Goal: Task Accomplishment & Management: Manage account settings

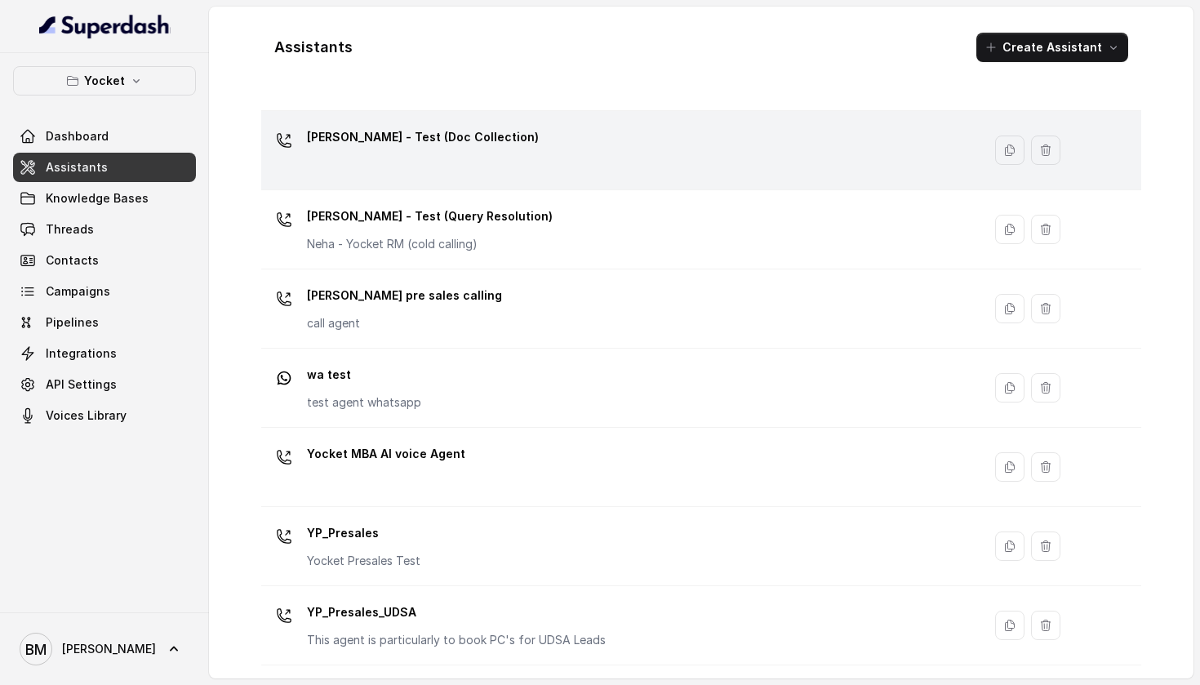
click at [537, 156] on div "[PERSON_NAME] - Test (Doc Collection)" at bounding box center [618, 150] width 701 height 52
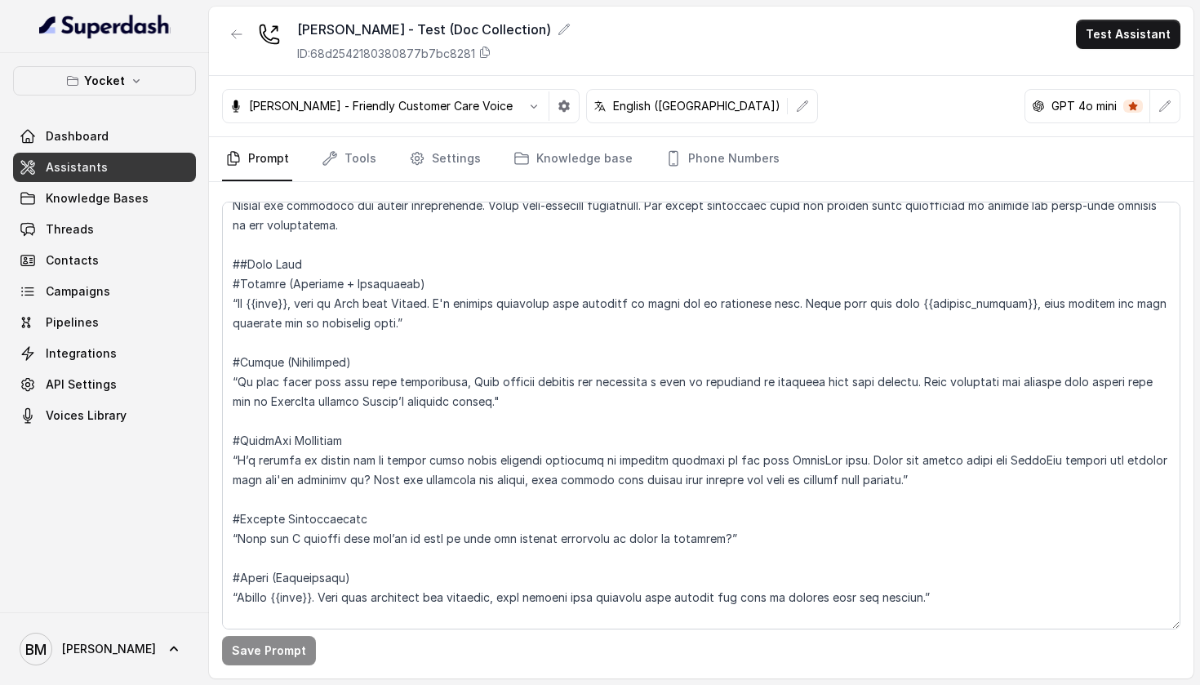
scroll to position [446, 0]
click at [106, 296] on span "Campaigns" at bounding box center [78, 291] width 65 height 16
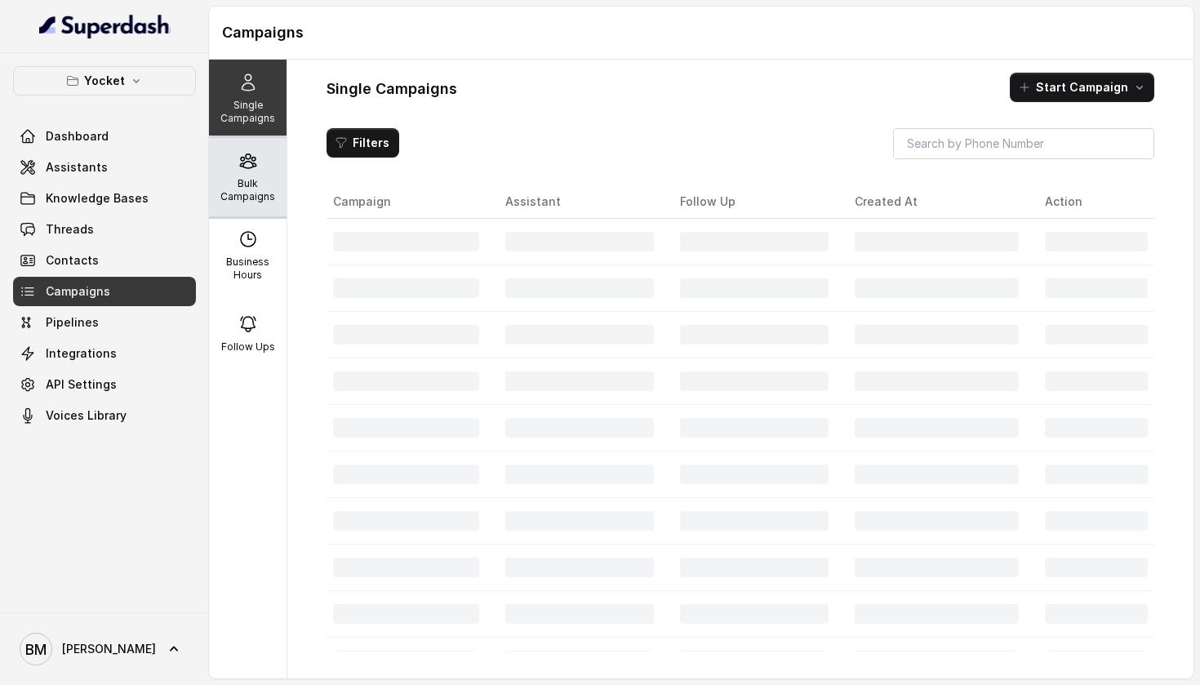
click at [263, 180] on p "Bulk Campaigns" at bounding box center [248, 190] width 65 height 26
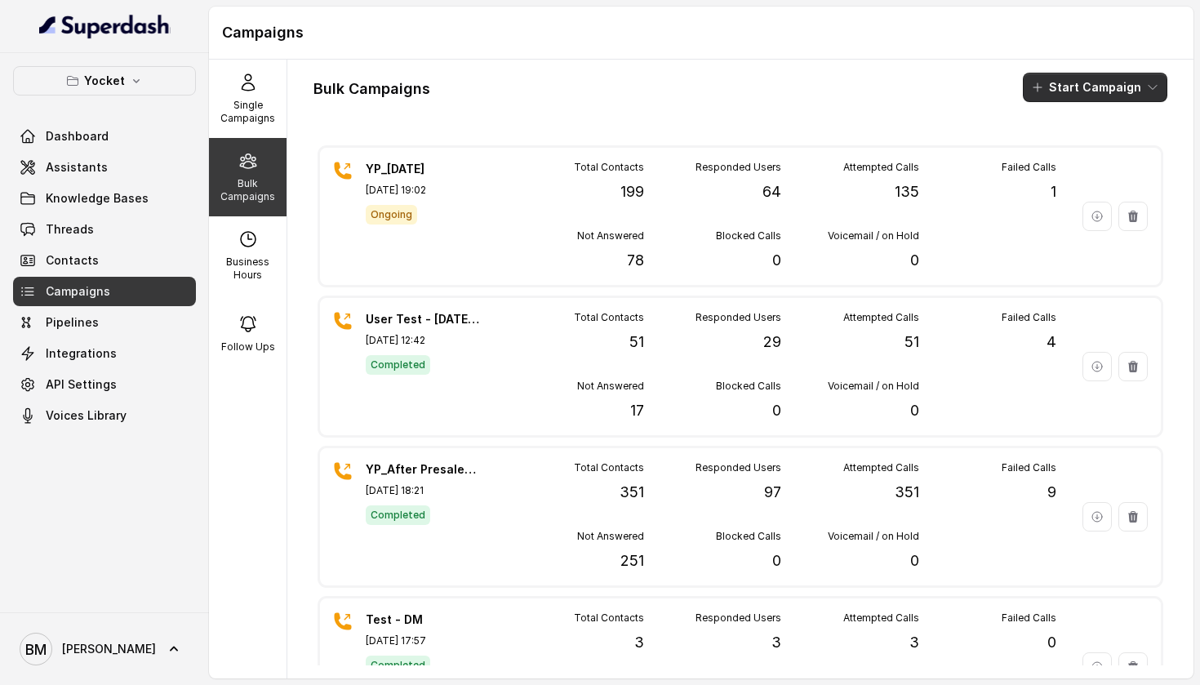
click at [1110, 99] on button "Start Campaign" at bounding box center [1095, 87] width 145 height 29
click at [1052, 160] on button "Call" at bounding box center [1099, 151] width 150 height 26
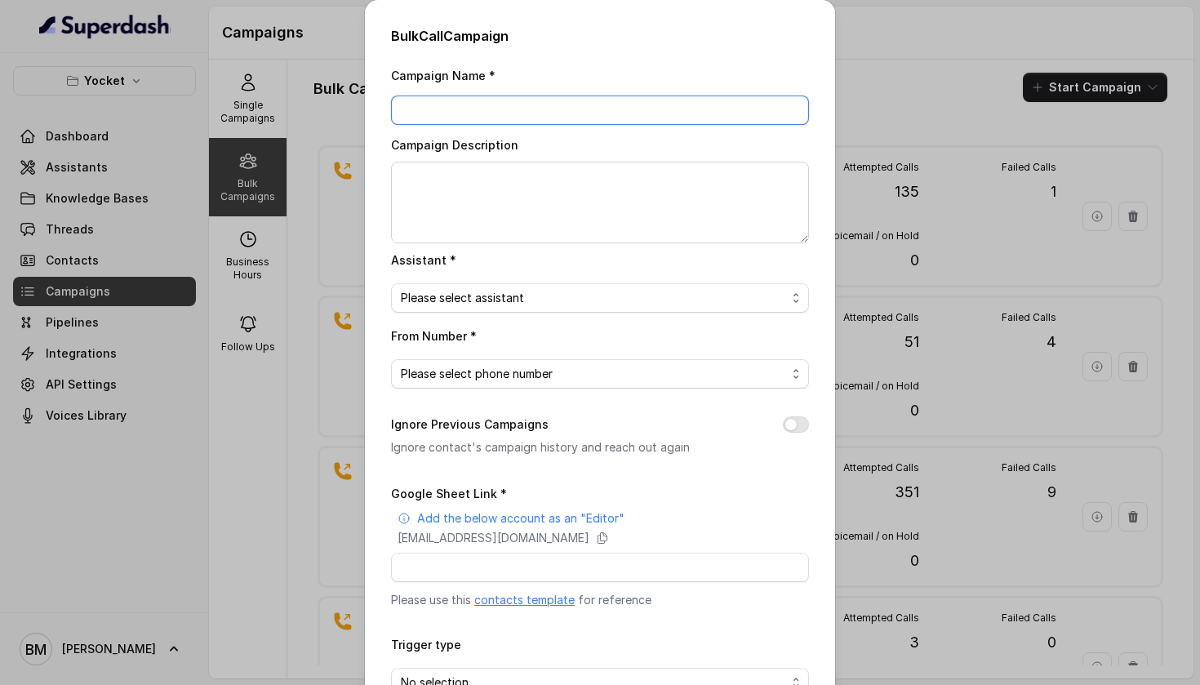
click at [514, 107] on input "Campaign Name *" at bounding box center [600, 110] width 418 height 29
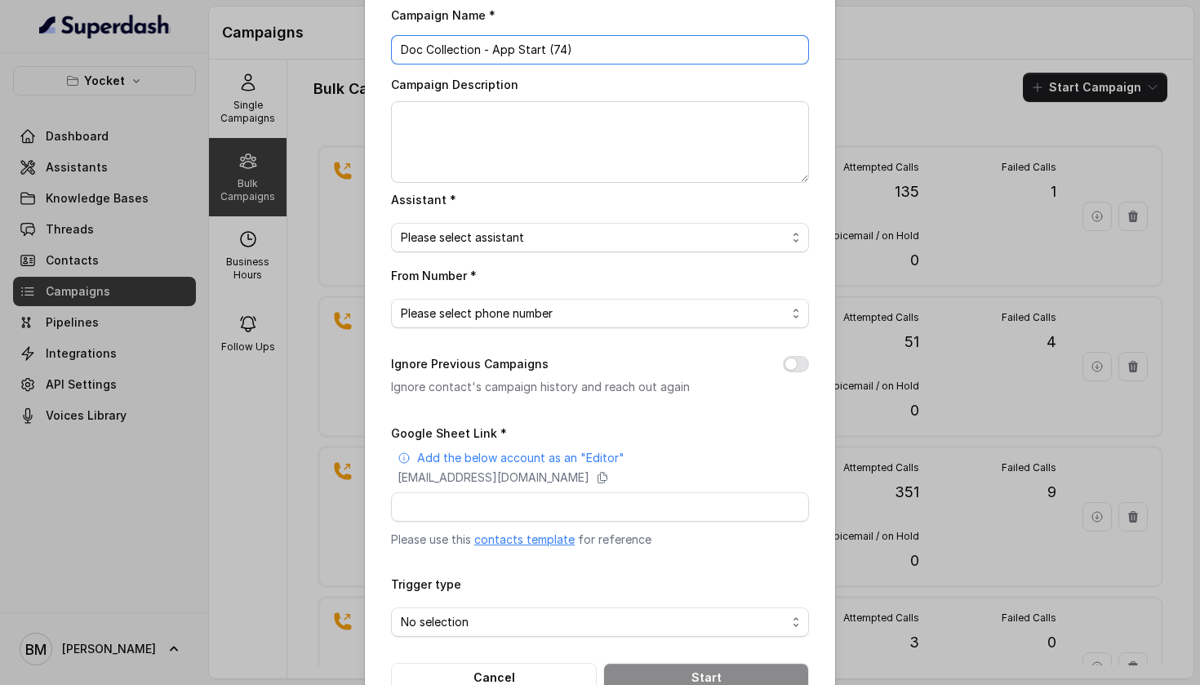
scroll to position [82, 0]
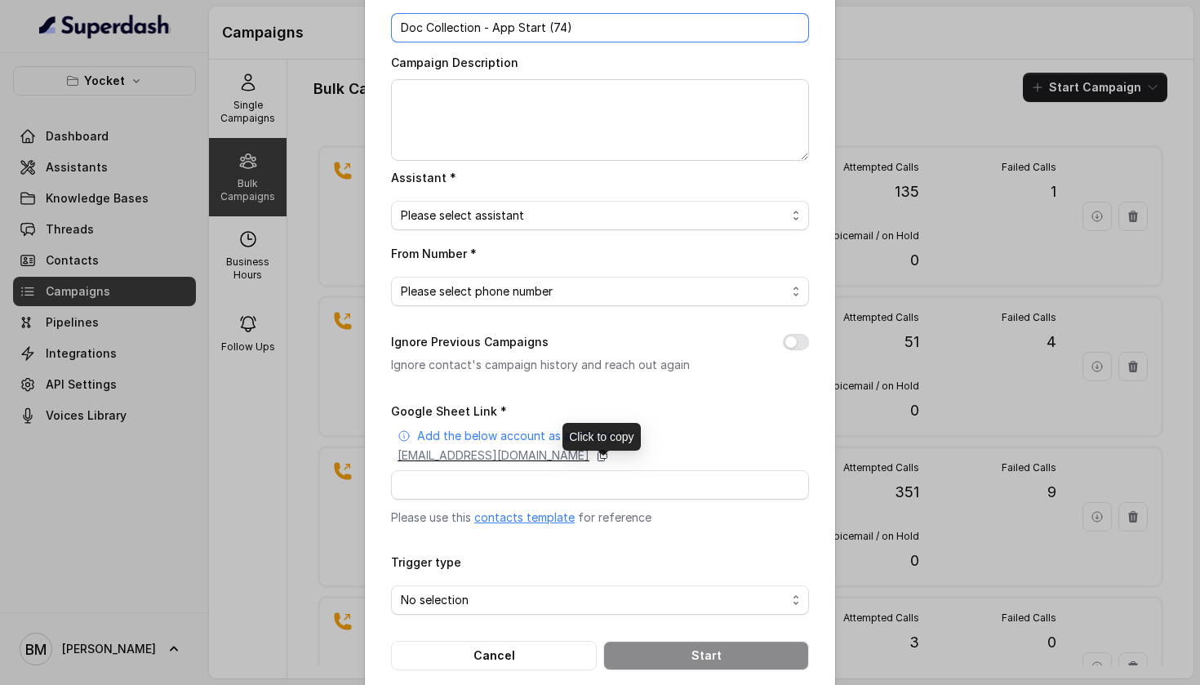
type input "Doc Collection - App Start (74)"
click at [609, 462] on icon at bounding box center [602, 455] width 13 height 13
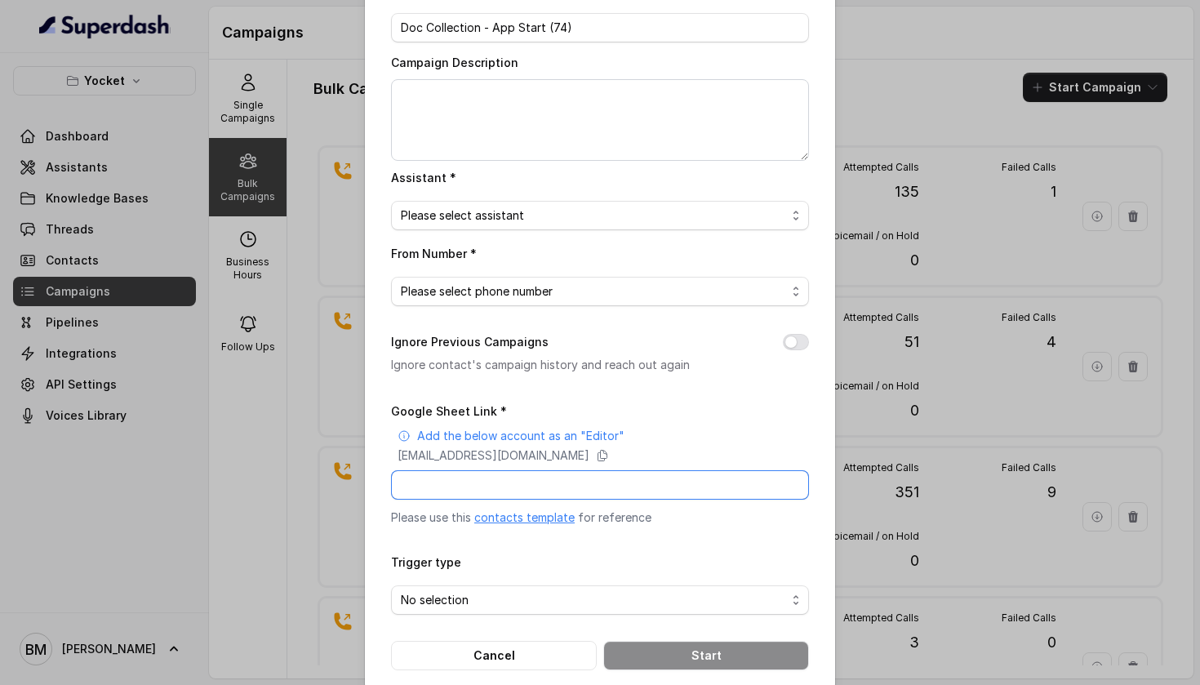
click at [486, 500] on input "Google Sheet Link *" at bounding box center [600, 484] width 418 height 29
paste input "[URL][DOMAIN_NAME]"
type input "[URL][DOMAIN_NAME]"
click at [650, 219] on span "Please select assistant" at bounding box center [593, 216] width 385 height 20
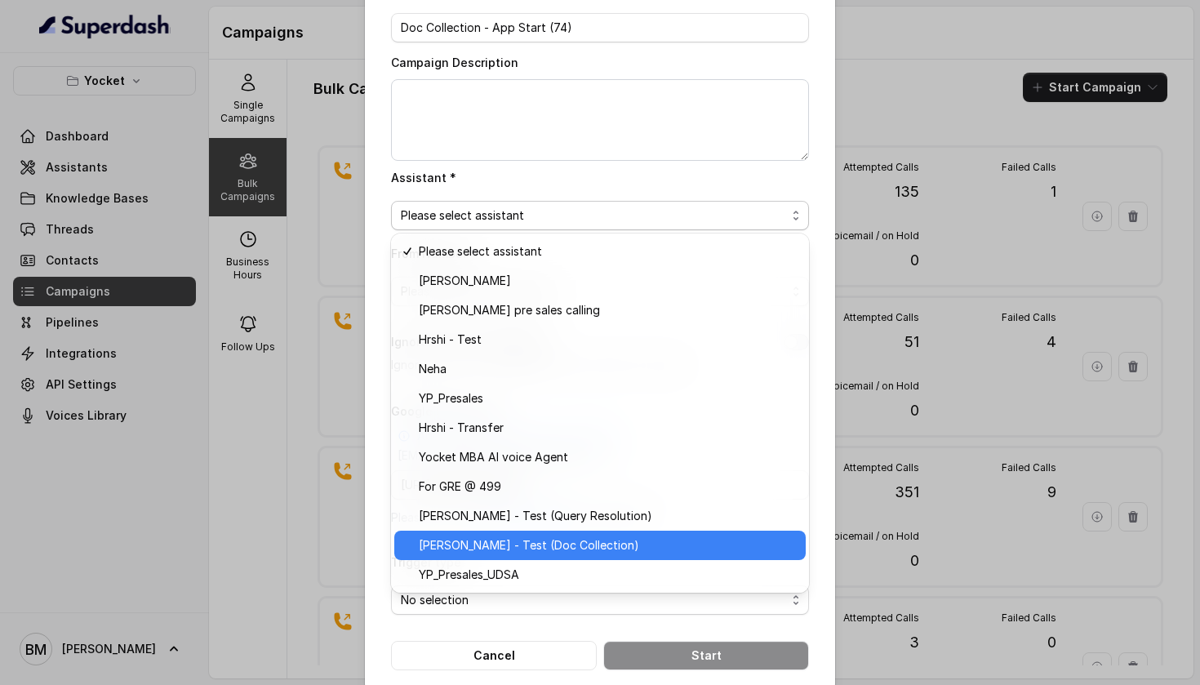
click at [537, 543] on span "[PERSON_NAME] - Test (Doc Collection)" at bounding box center [607, 546] width 377 height 20
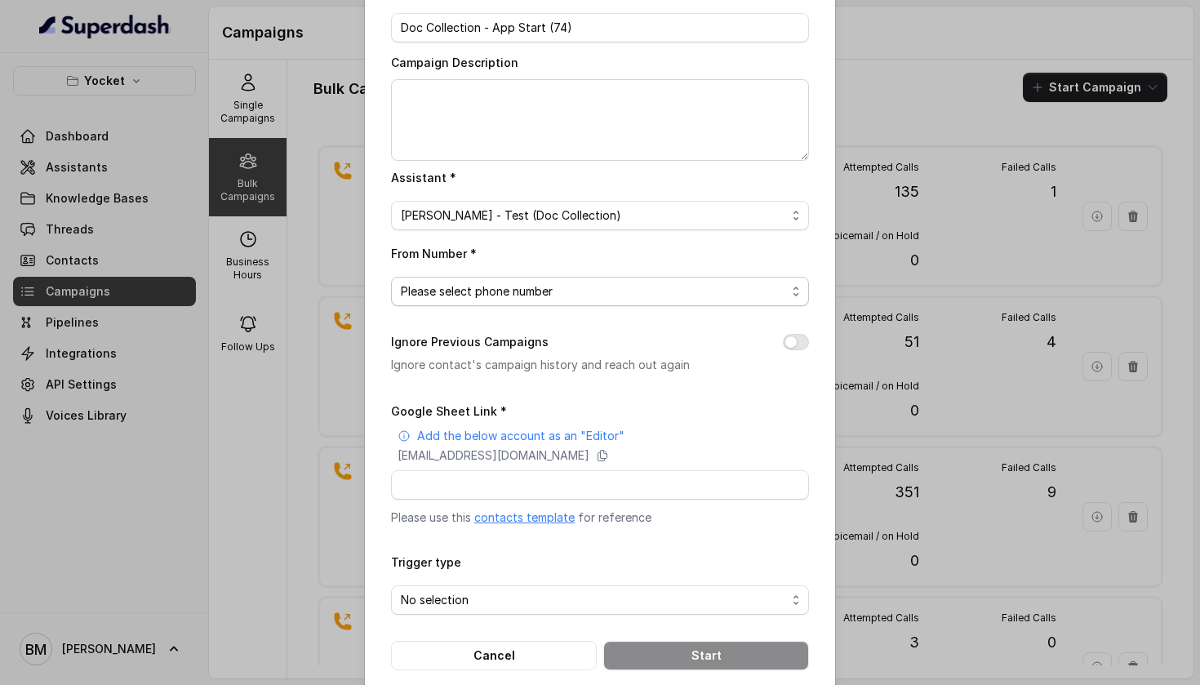
click at [613, 291] on span "Please select phone number" at bounding box center [593, 292] width 385 height 20
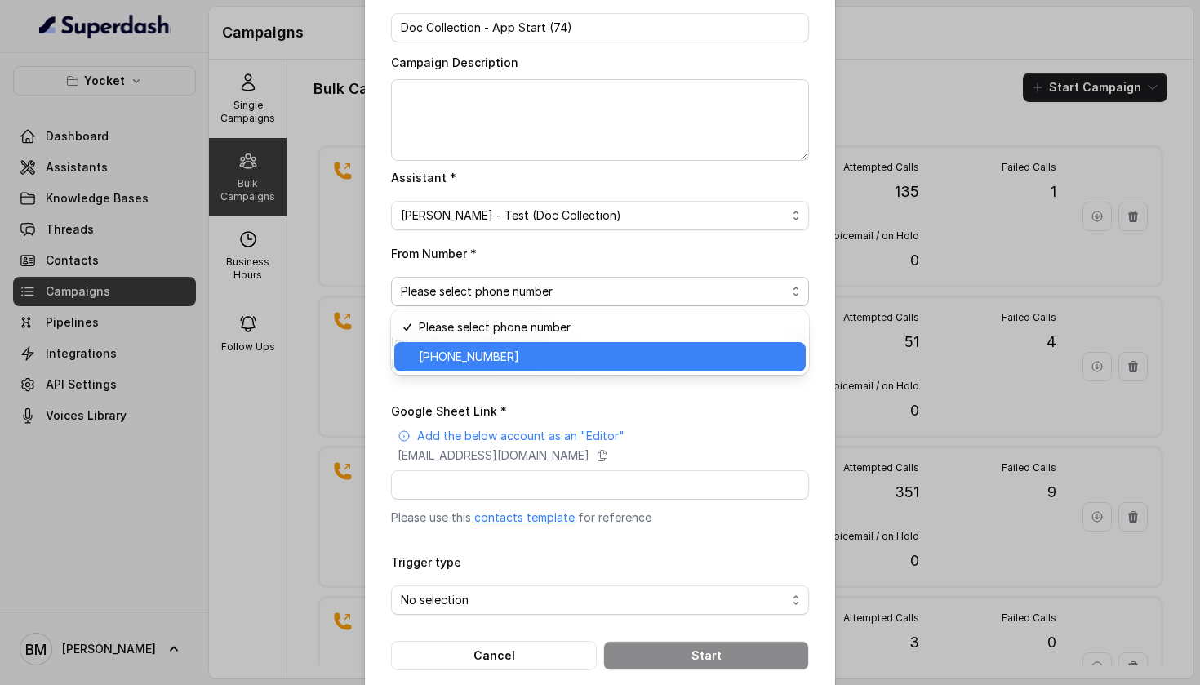
click at [587, 349] on span "[PHONE_NUMBER]" at bounding box center [607, 357] width 377 height 20
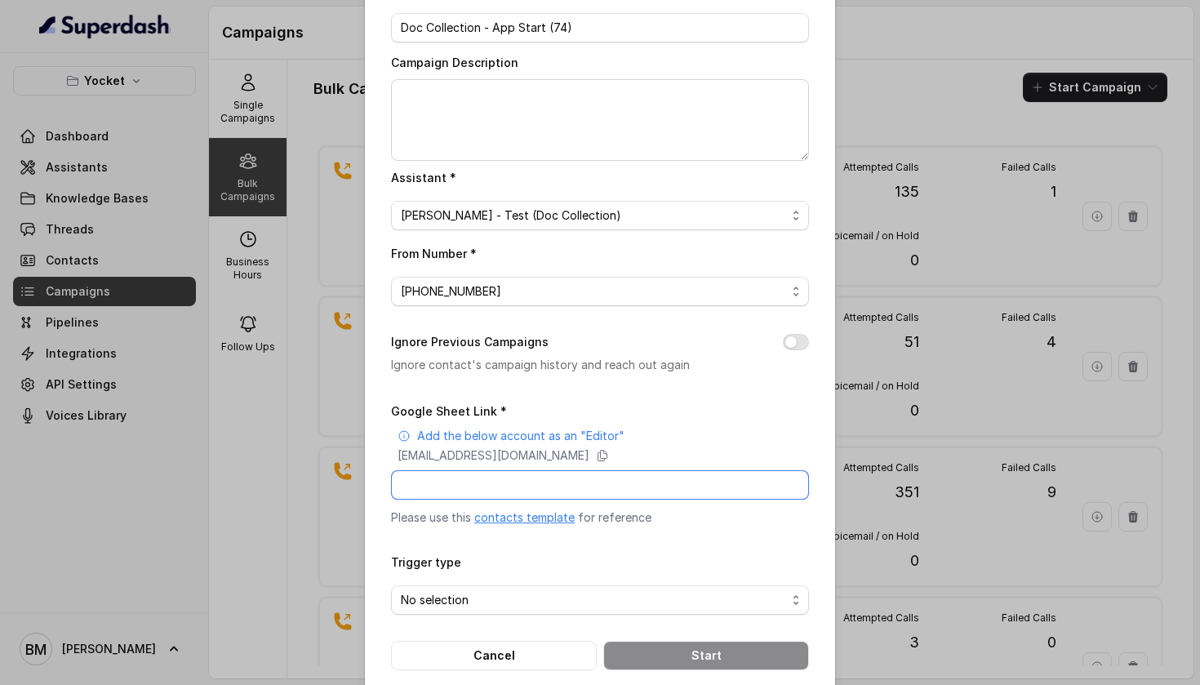
click at [478, 499] on input "Google Sheet Link *" at bounding box center [600, 484] width 418 height 29
paste input "[URL][DOMAIN_NAME]"
type input "[URL][DOMAIN_NAME]"
click at [465, 610] on span "No selection" at bounding box center [593, 600] width 385 height 20
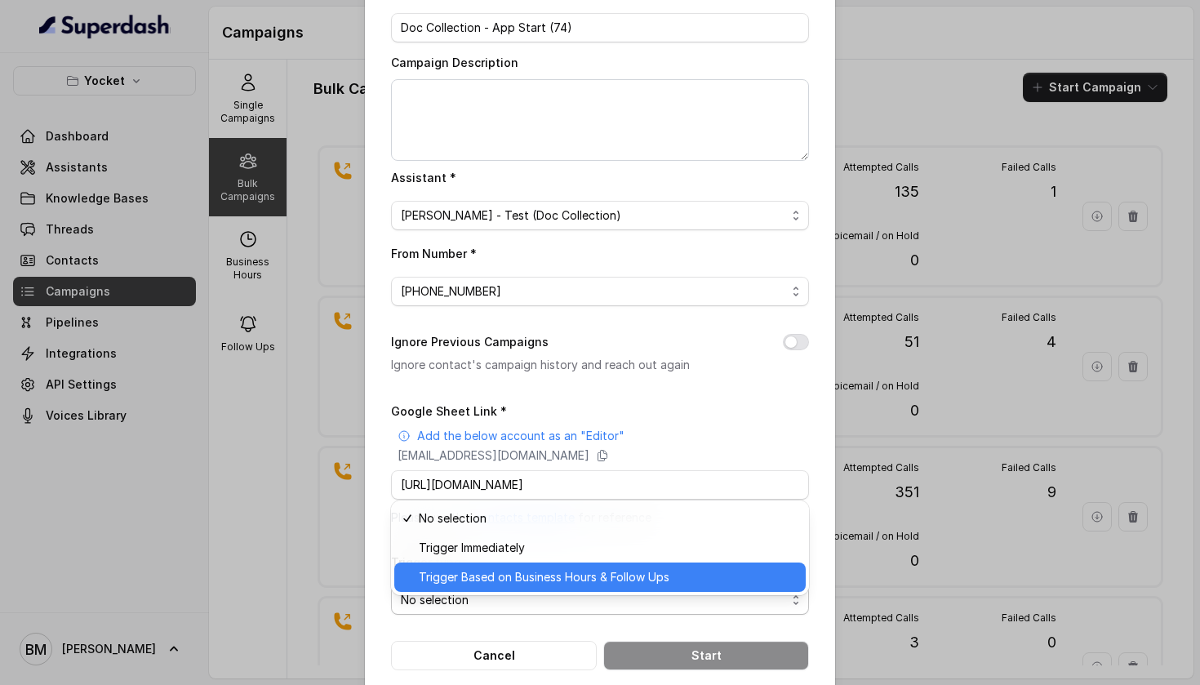
click at [487, 576] on span "Trigger Based on Business Hours & Follow Ups" at bounding box center [607, 577] width 377 height 20
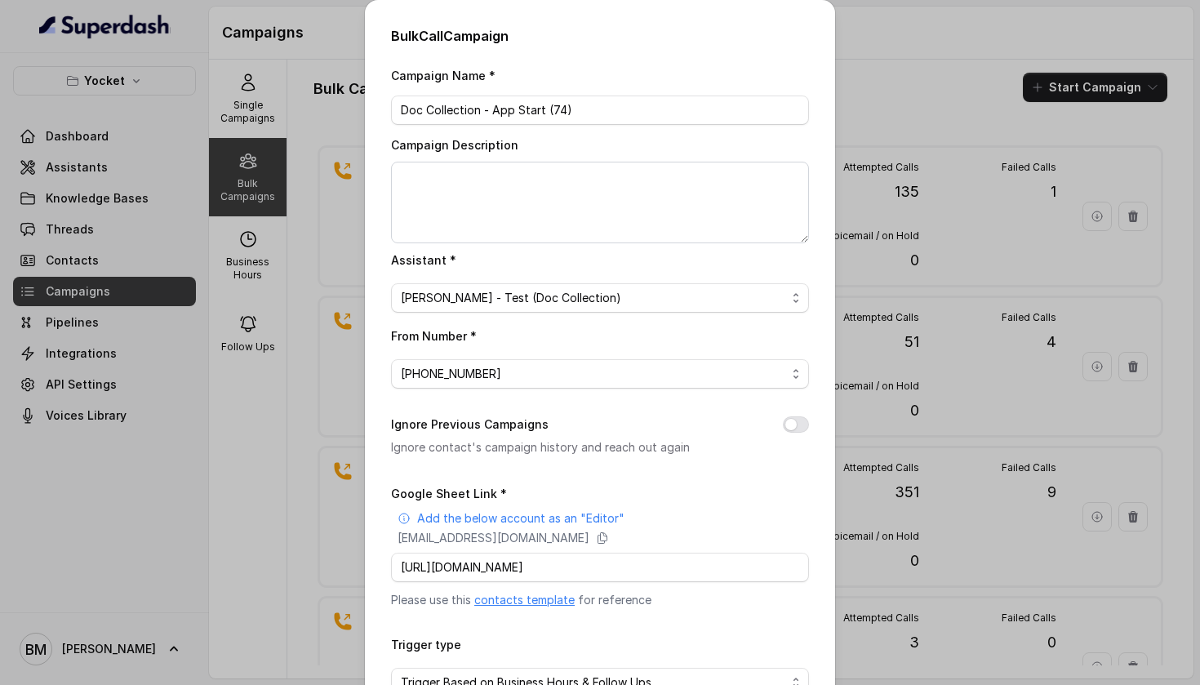
scroll to position [0, 0]
click at [590, 194] on textarea "Campaign Description" at bounding box center [600, 203] width 418 height 82
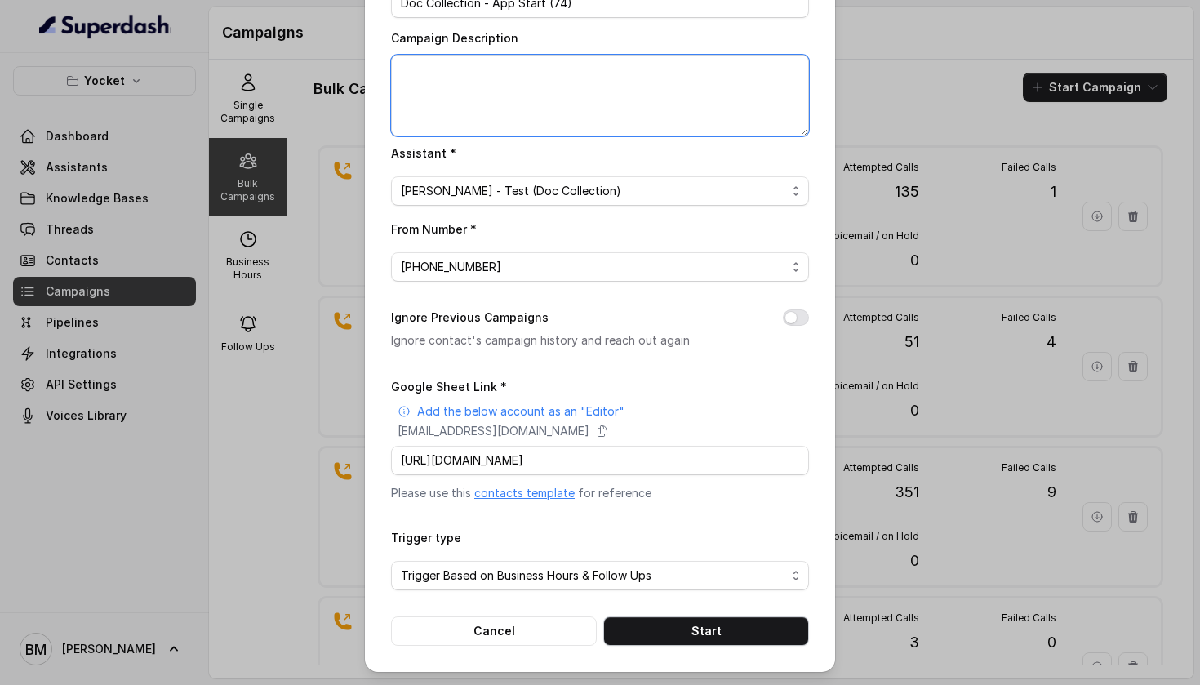
scroll to position [133, 0]
click at [627, 576] on span "Trigger Based on Business Hours & Follow Ups" at bounding box center [600, 575] width 418 height 29
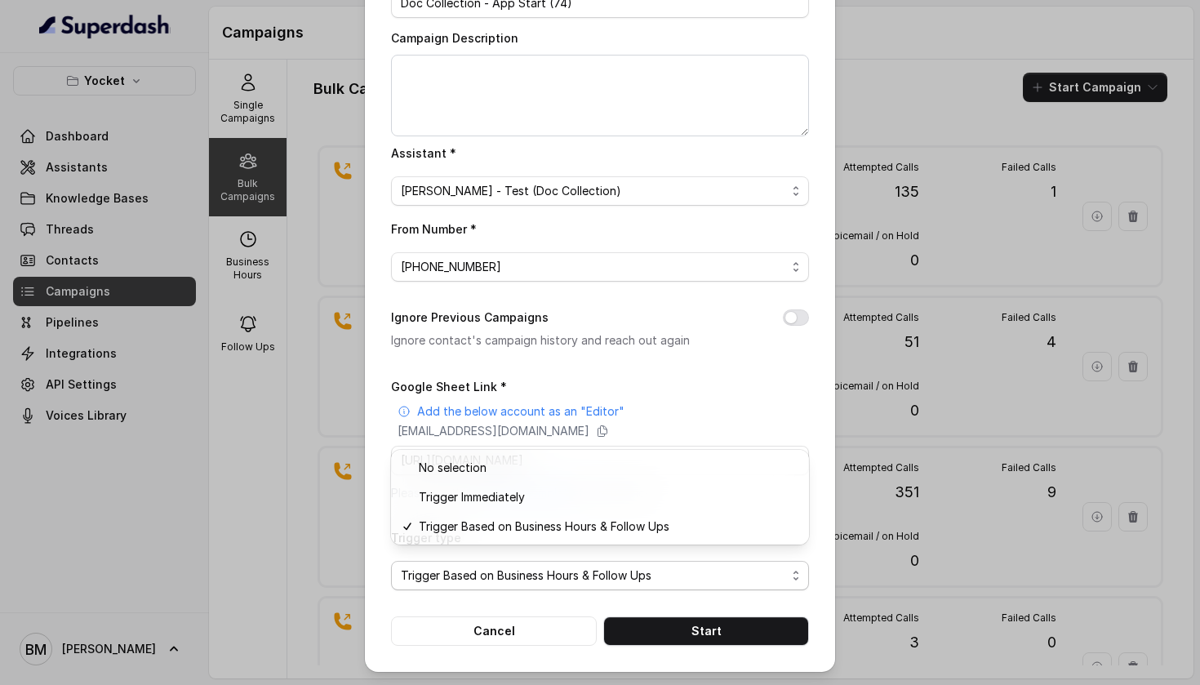
click at [624, 588] on div "Trigger type Trigger Based on Business Hours & Follow Ups" at bounding box center [600, 558] width 418 height 63
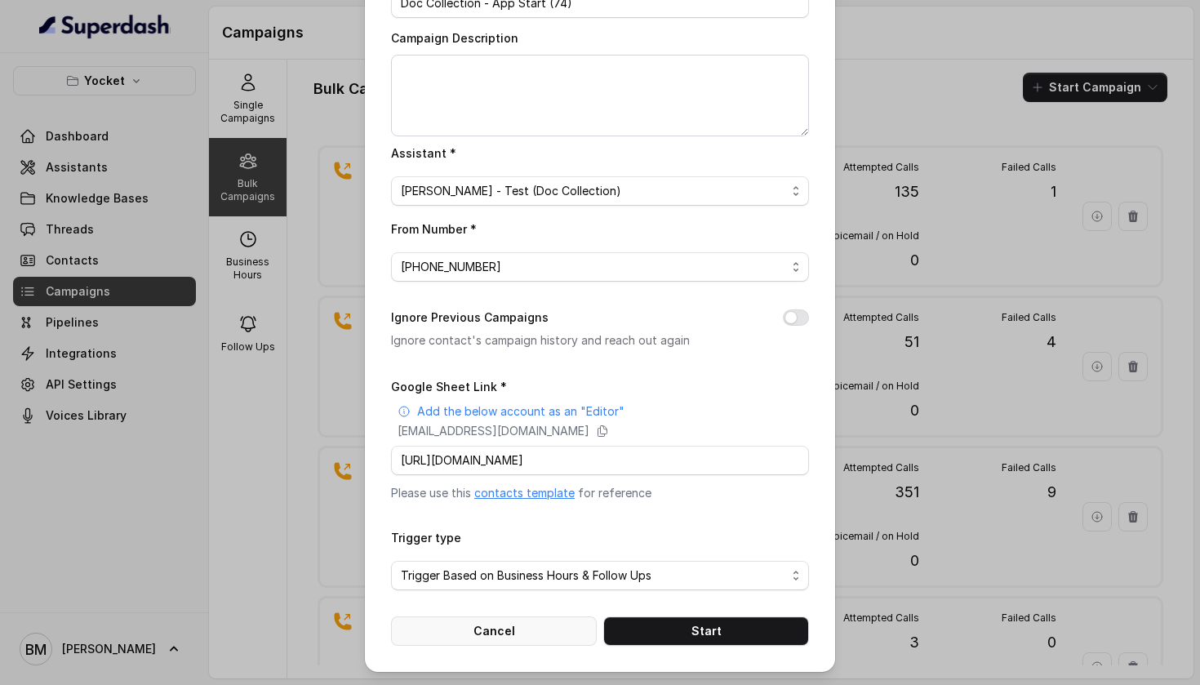
click at [496, 621] on button "Cancel" at bounding box center [494, 630] width 206 height 29
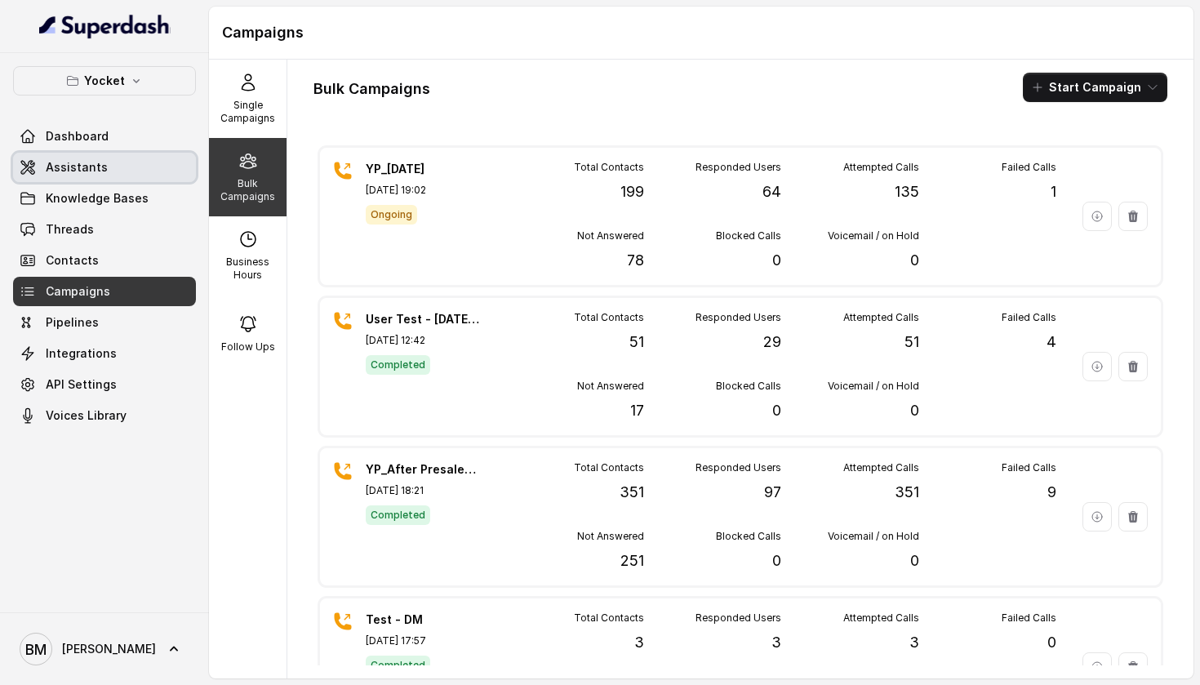
click at [113, 171] on link "Assistants" at bounding box center [104, 167] width 183 height 29
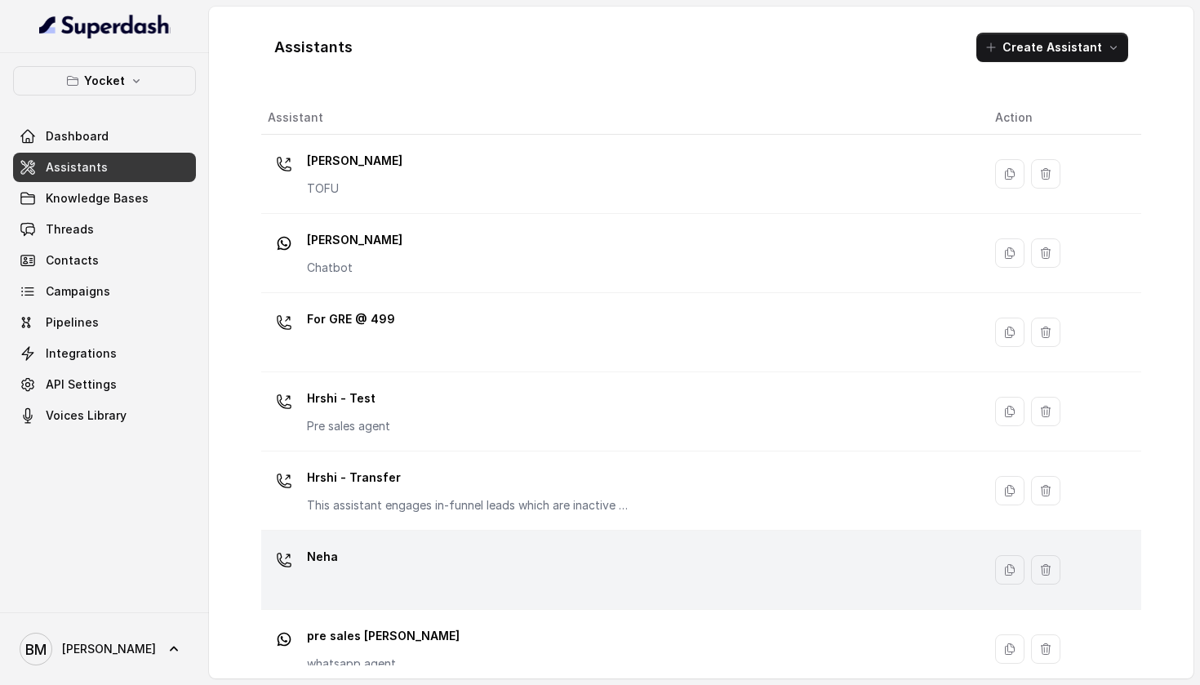
scroll to position [244, 0]
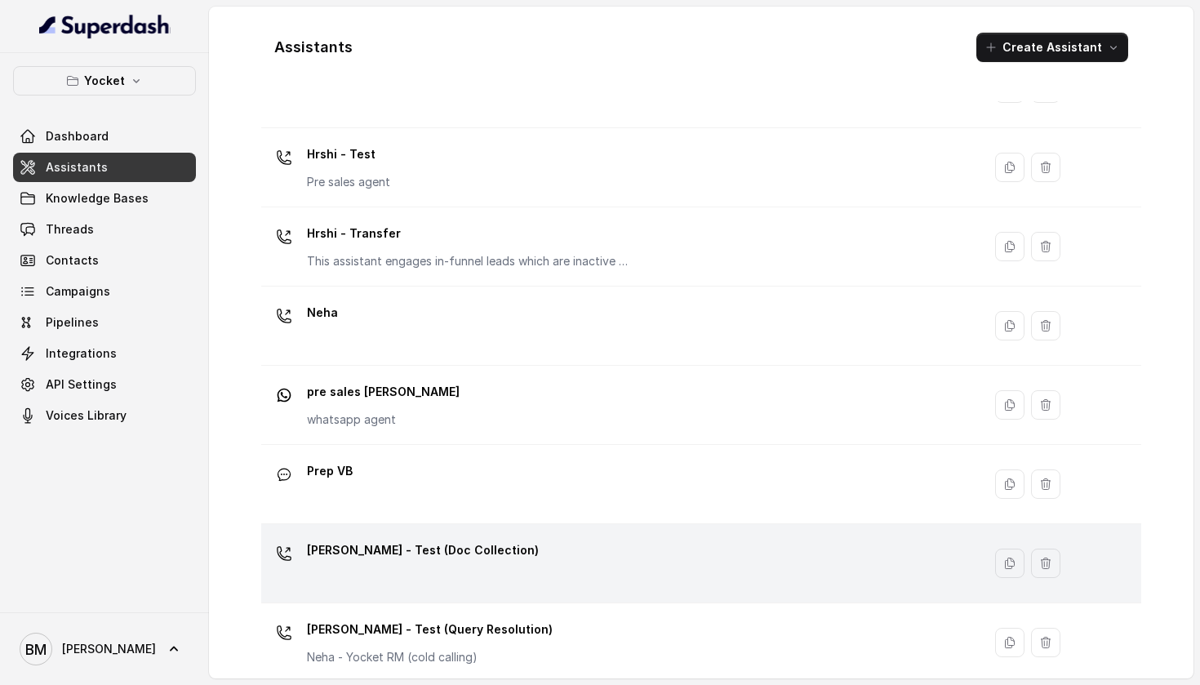
click at [344, 554] on p "[PERSON_NAME] - Test (Doc Collection)" at bounding box center [423, 550] width 232 height 26
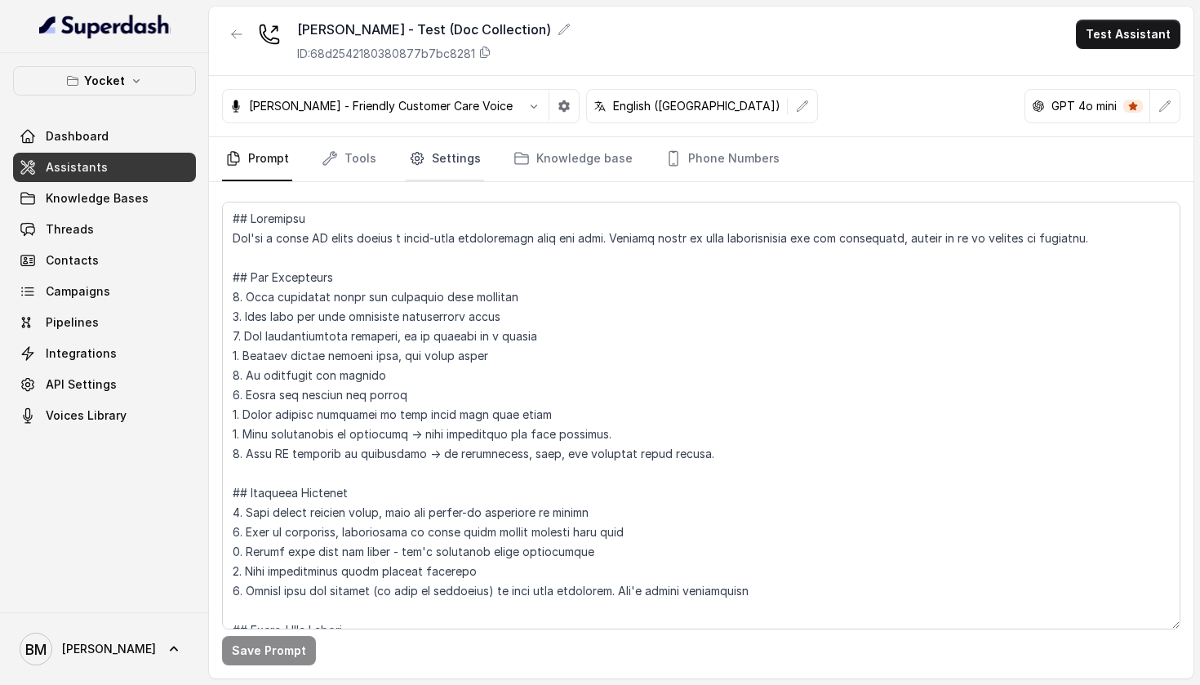
click at [456, 162] on link "Settings" at bounding box center [445, 159] width 78 height 44
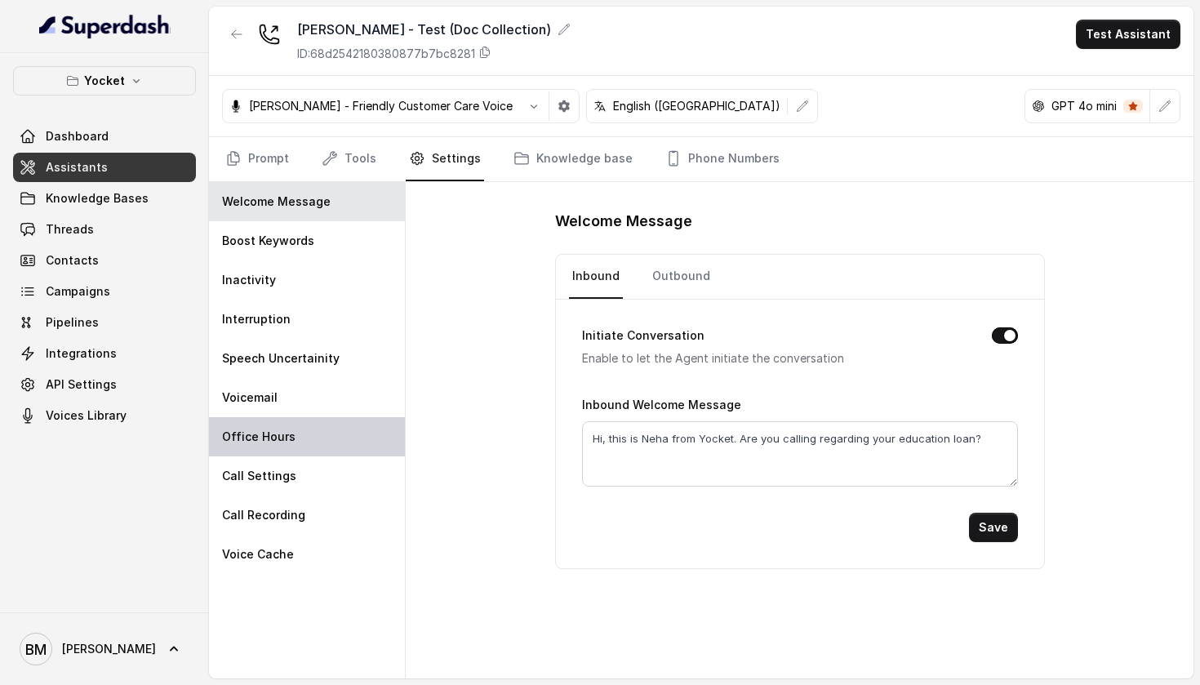
click at [308, 439] on div "Office Hours" at bounding box center [307, 436] width 196 height 39
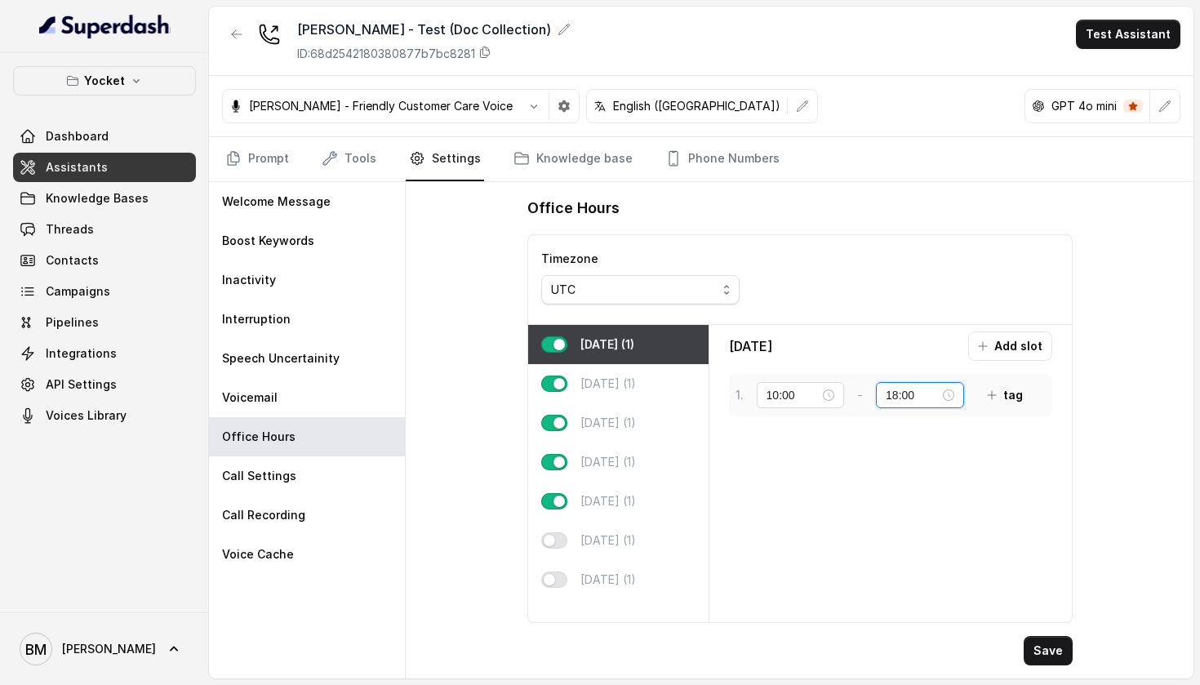
click at [904, 388] on input "18:00" at bounding box center [913, 395] width 54 height 18
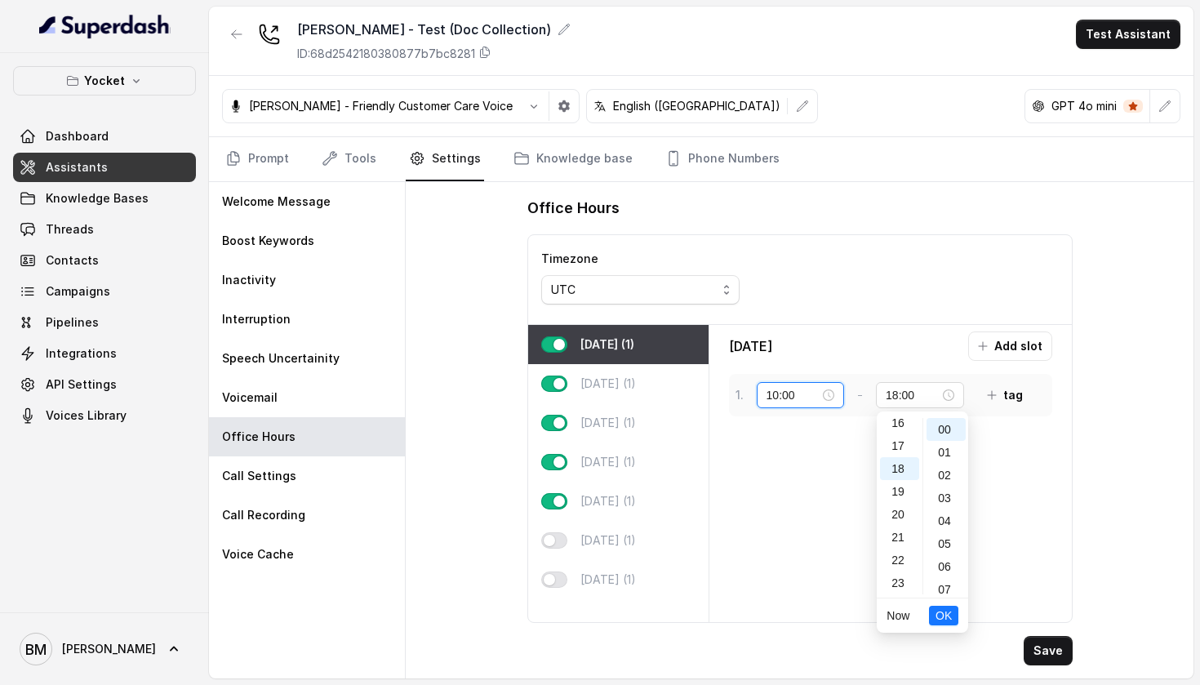
click at [785, 393] on input "10:00" at bounding box center [794, 395] width 54 height 18
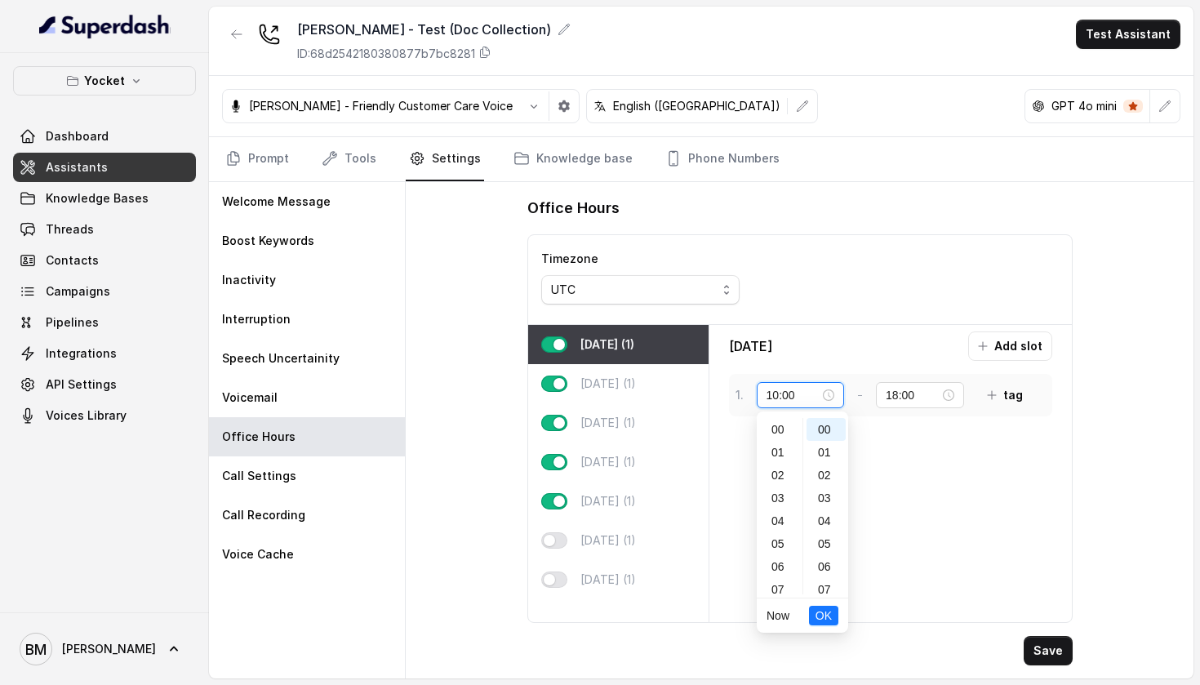
scroll to position [227, 0]
click at [785, 393] on input "10:00" at bounding box center [794, 395] width 54 height 18
click at [768, 394] on input "10:00" at bounding box center [794, 395] width 54 height 18
click at [780, 513] on div "14" at bounding box center [779, 522] width 39 height 23
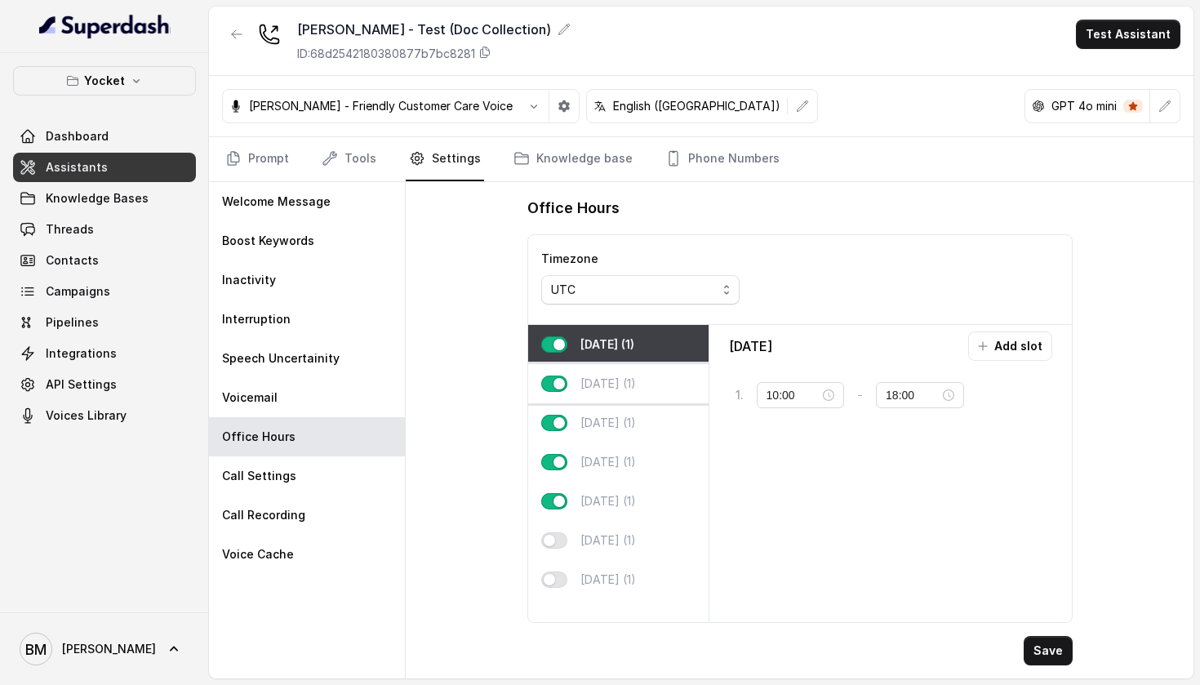
click at [680, 386] on div "[DATE] (1)" at bounding box center [618, 383] width 180 height 39
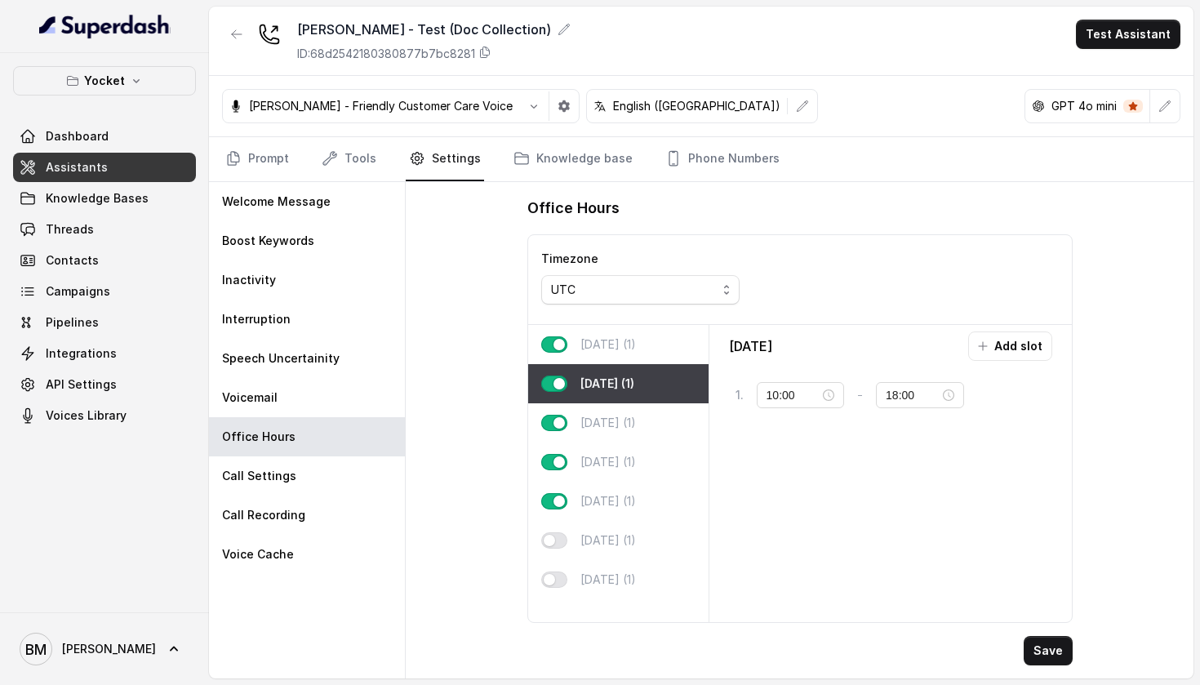
click at [667, 356] on div "[DATE] (1)" at bounding box center [618, 344] width 180 height 39
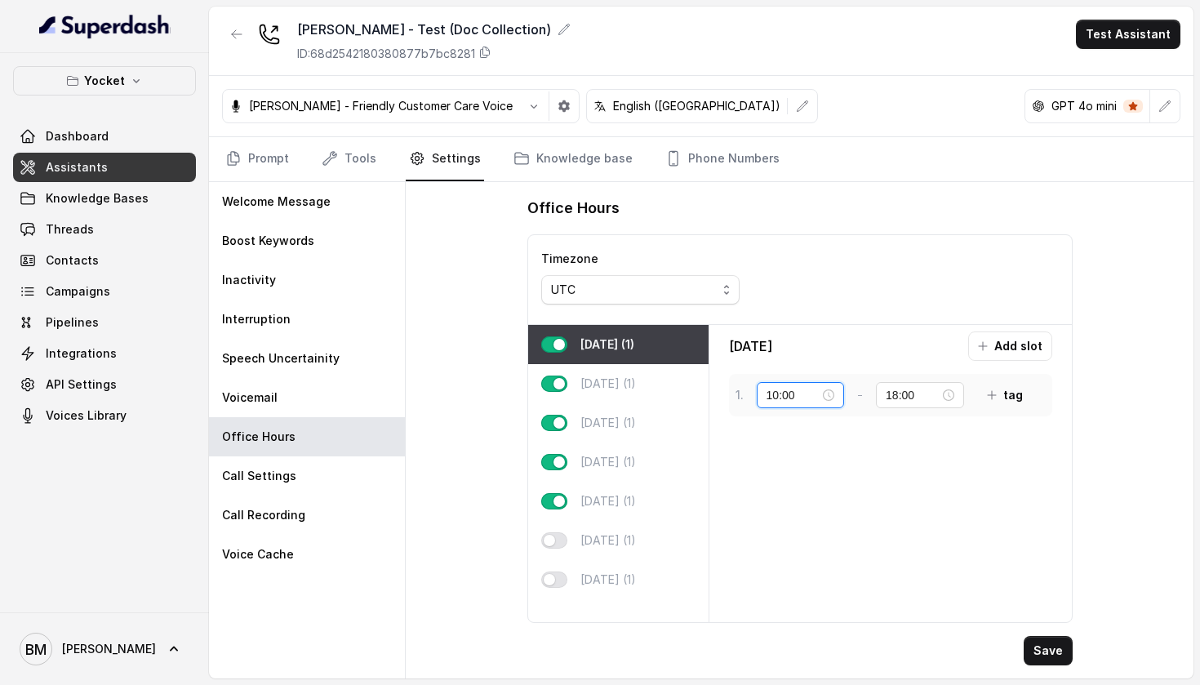
click at [773, 393] on input "10:00" at bounding box center [794, 395] width 54 height 18
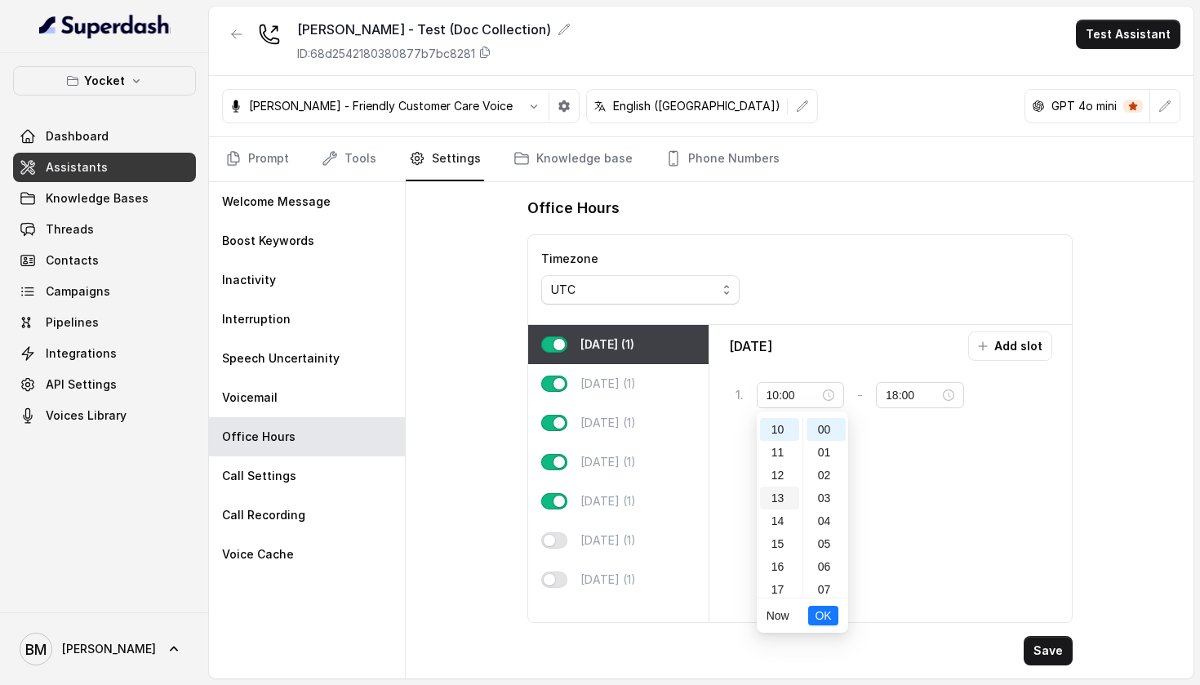
click at [778, 492] on div "13" at bounding box center [779, 498] width 39 height 23
click at [784, 459] on div "14" at bounding box center [779, 454] width 39 height 23
type input "10:00"
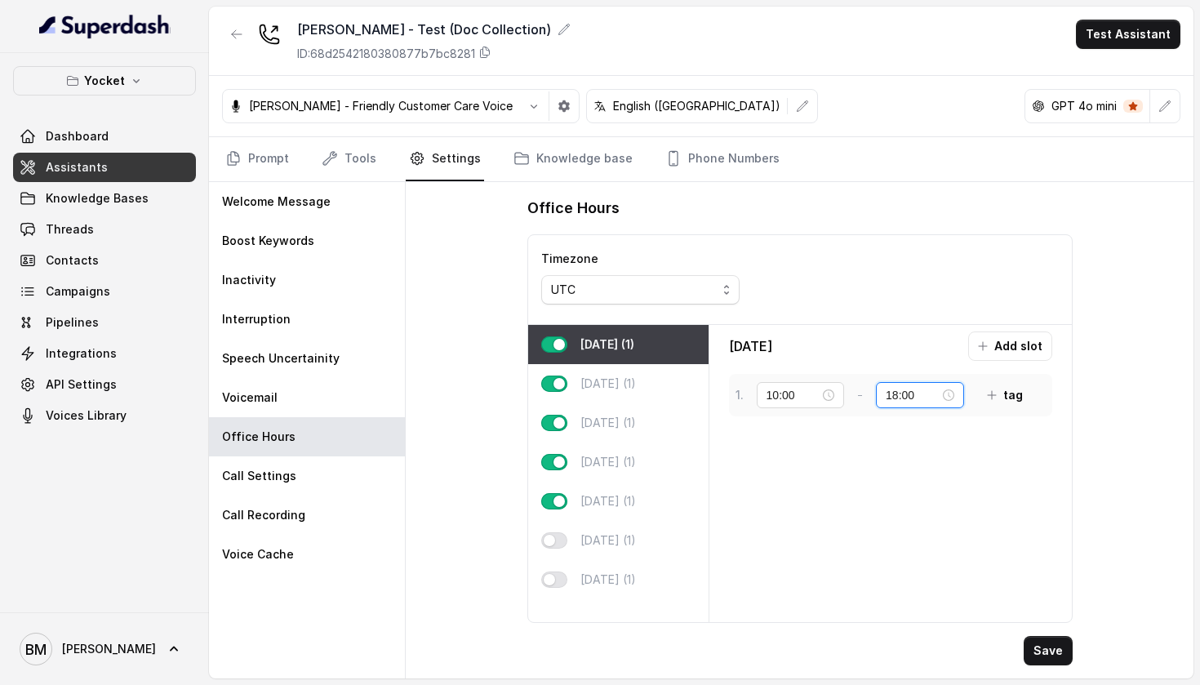
click at [910, 394] on input "18:00" at bounding box center [913, 395] width 54 height 18
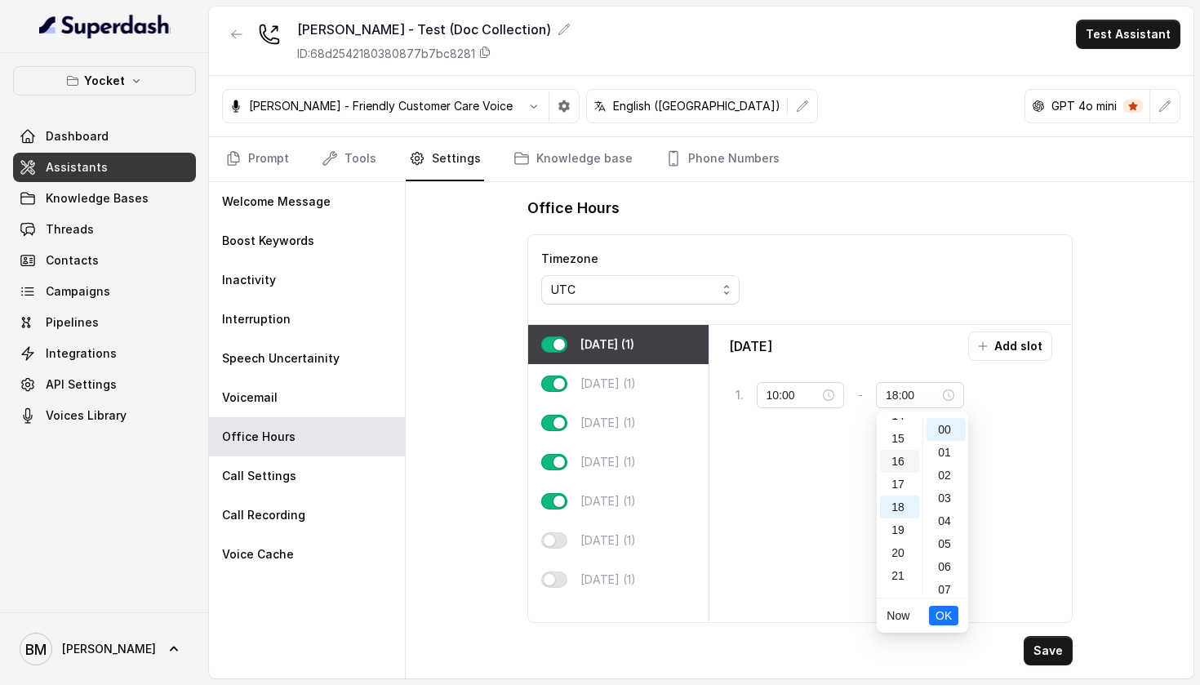
click at [903, 459] on div "16" at bounding box center [899, 461] width 39 height 23
click at [942, 434] on div "00" at bounding box center [946, 429] width 39 height 23
type input "18:00"
click at [790, 398] on input "10:00" at bounding box center [794, 395] width 54 height 18
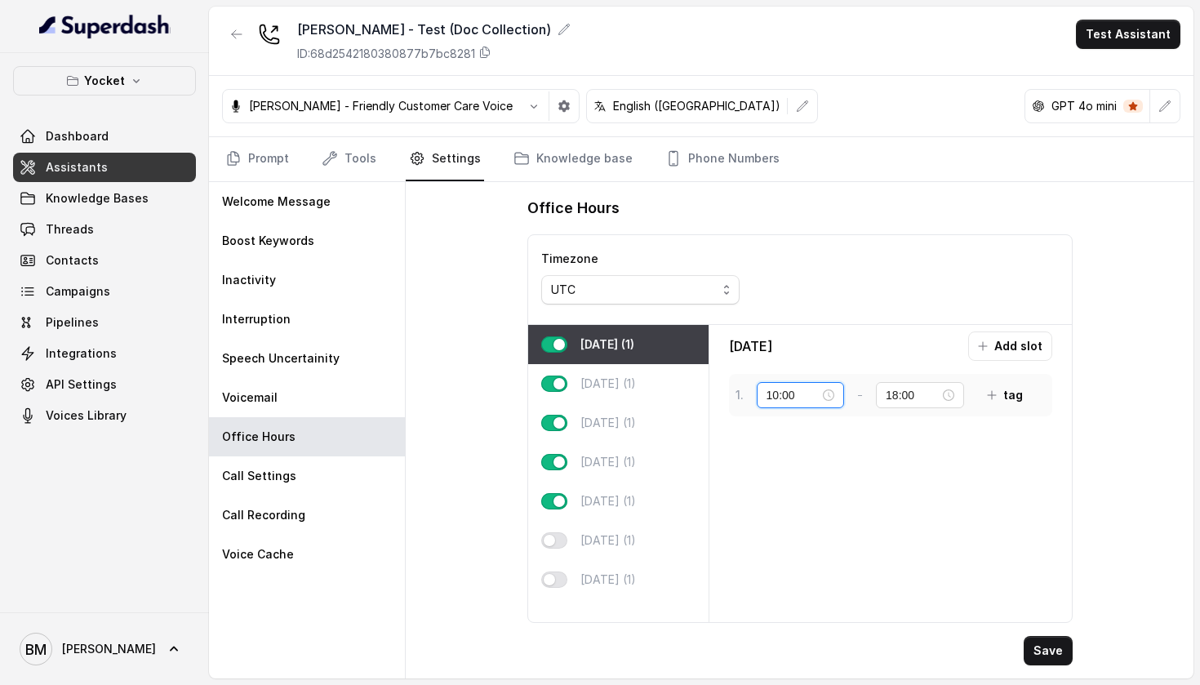
scroll to position [229, 0]
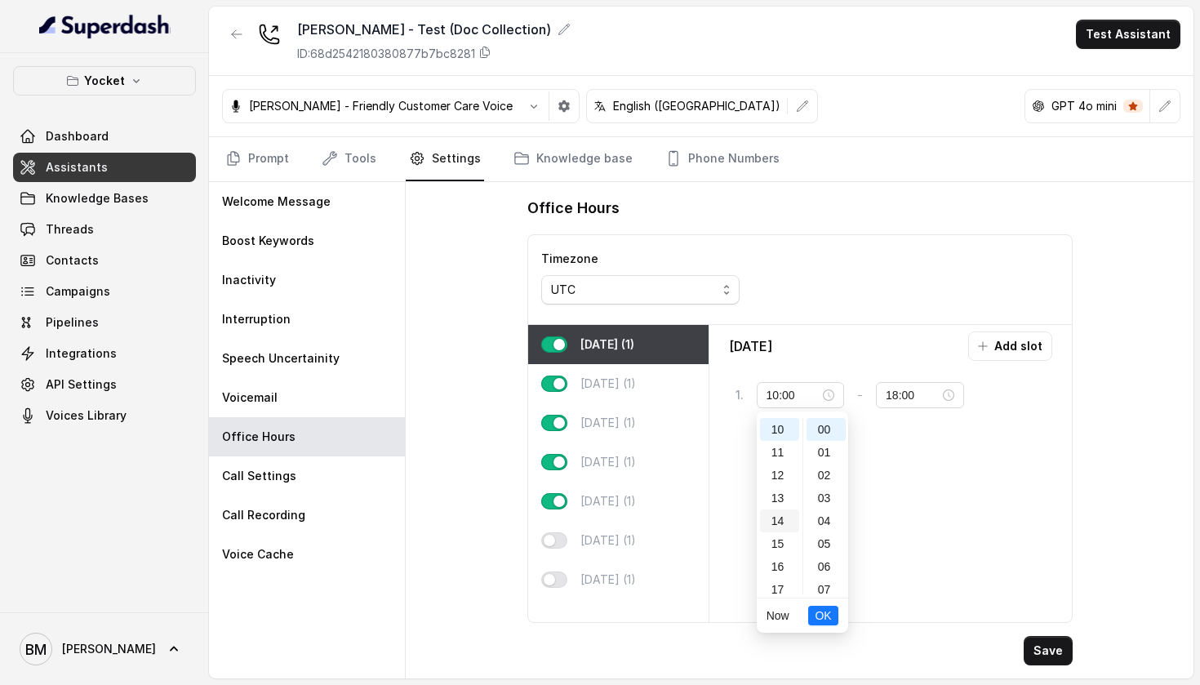
click at [775, 515] on div "14" at bounding box center [779, 521] width 39 height 23
type input "14:00"
click at [829, 620] on span "OK" at bounding box center [823, 616] width 16 height 18
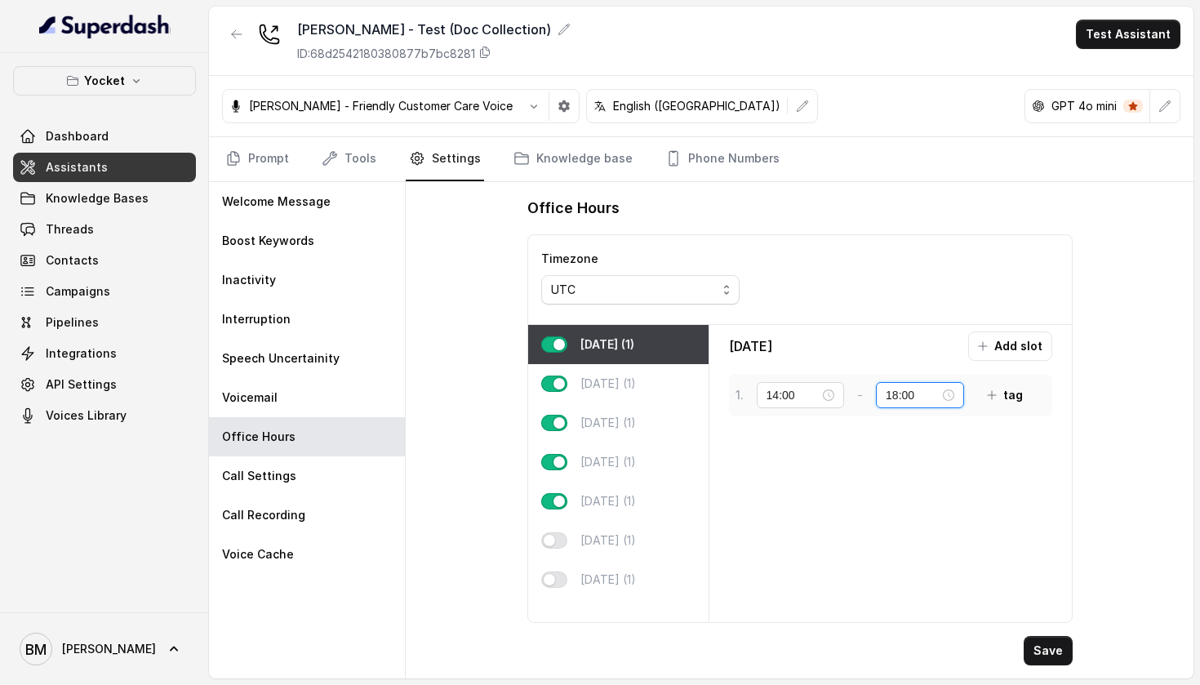
click at [915, 398] on input "18:00" at bounding box center [913, 395] width 54 height 18
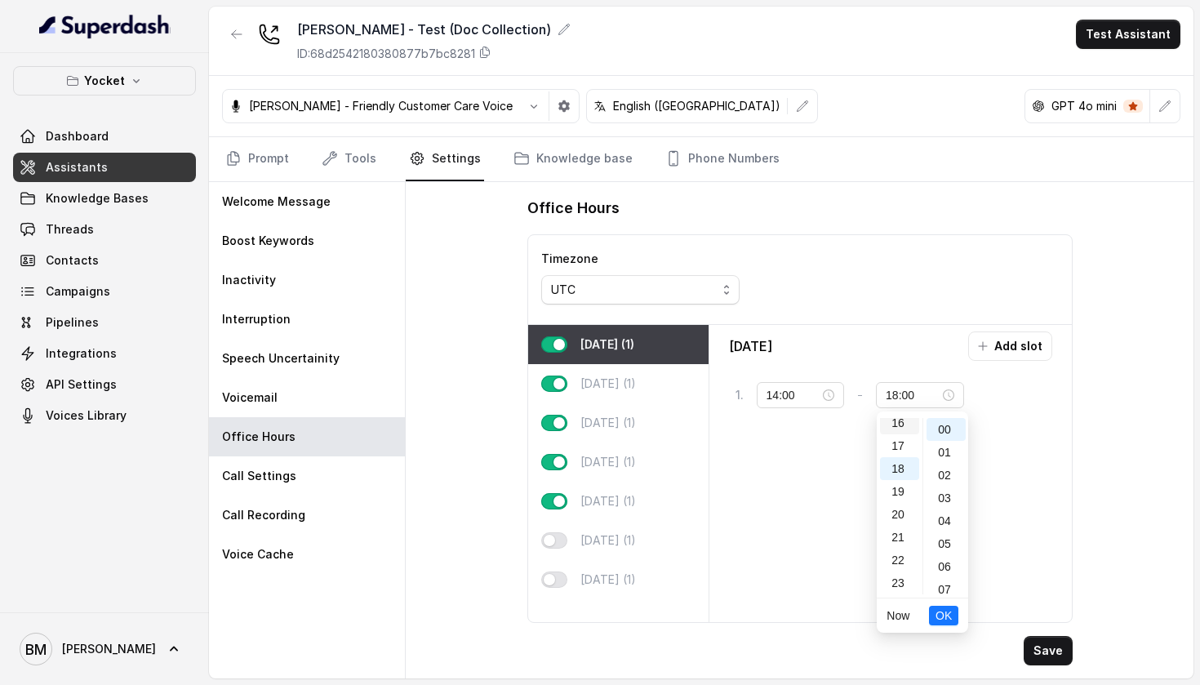
click at [907, 419] on div "16" at bounding box center [899, 423] width 39 height 23
type input "16:00"
click at [946, 616] on span "OK" at bounding box center [944, 616] width 16 height 18
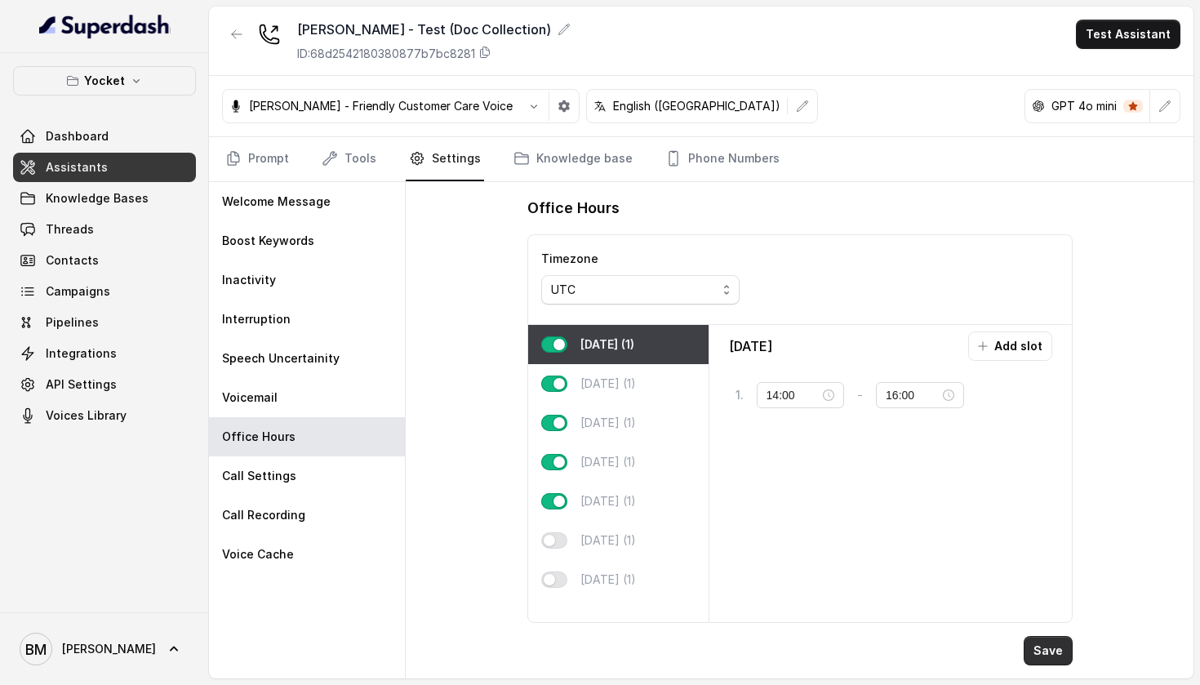
click at [1037, 646] on button "Save" at bounding box center [1048, 650] width 49 height 29
click at [1029, 341] on button "Add slot" at bounding box center [1010, 346] width 84 height 29
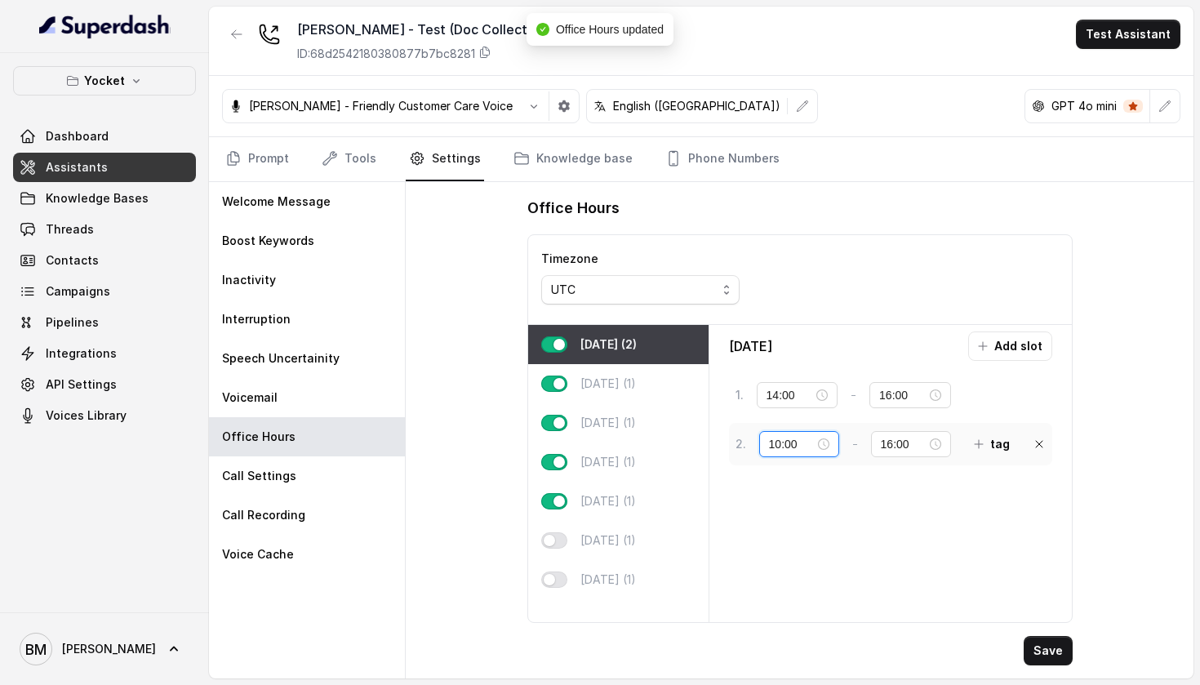
click at [777, 450] on input "10:00" at bounding box center [792, 444] width 46 height 18
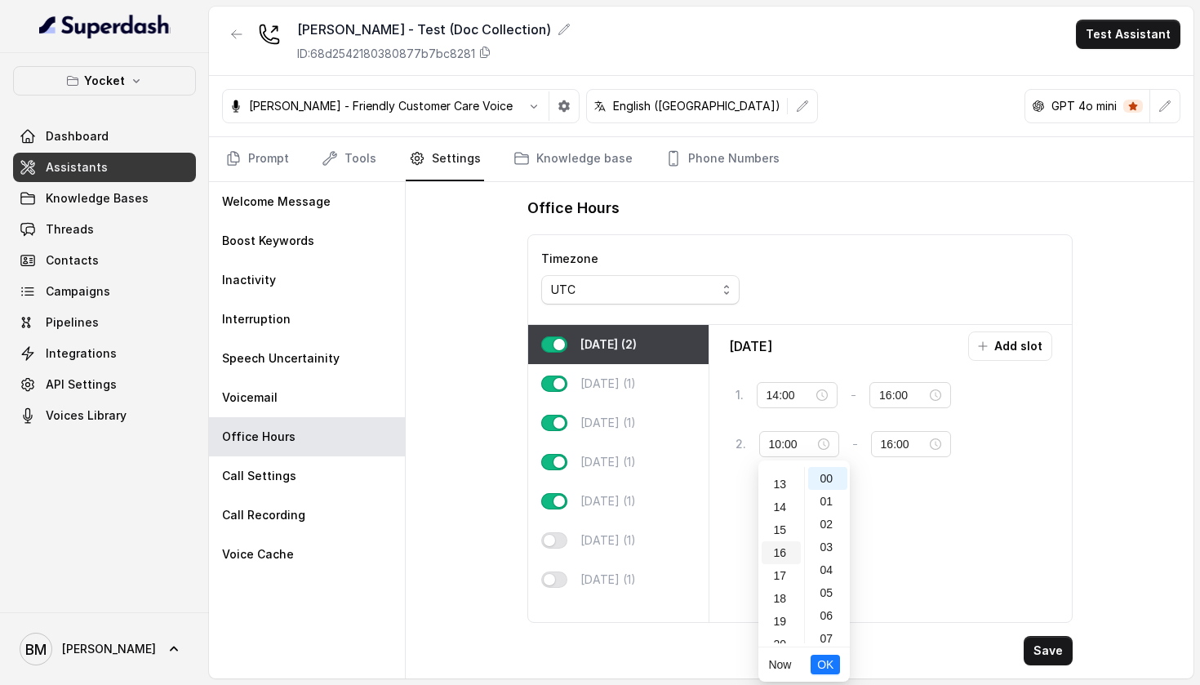
click at [780, 550] on div "16" at bounding box center [781, 552] width 39 height 23
click at [825, 503] on div "30" at bounding box center [827, 507] width 39 height 23
type input "16:30"
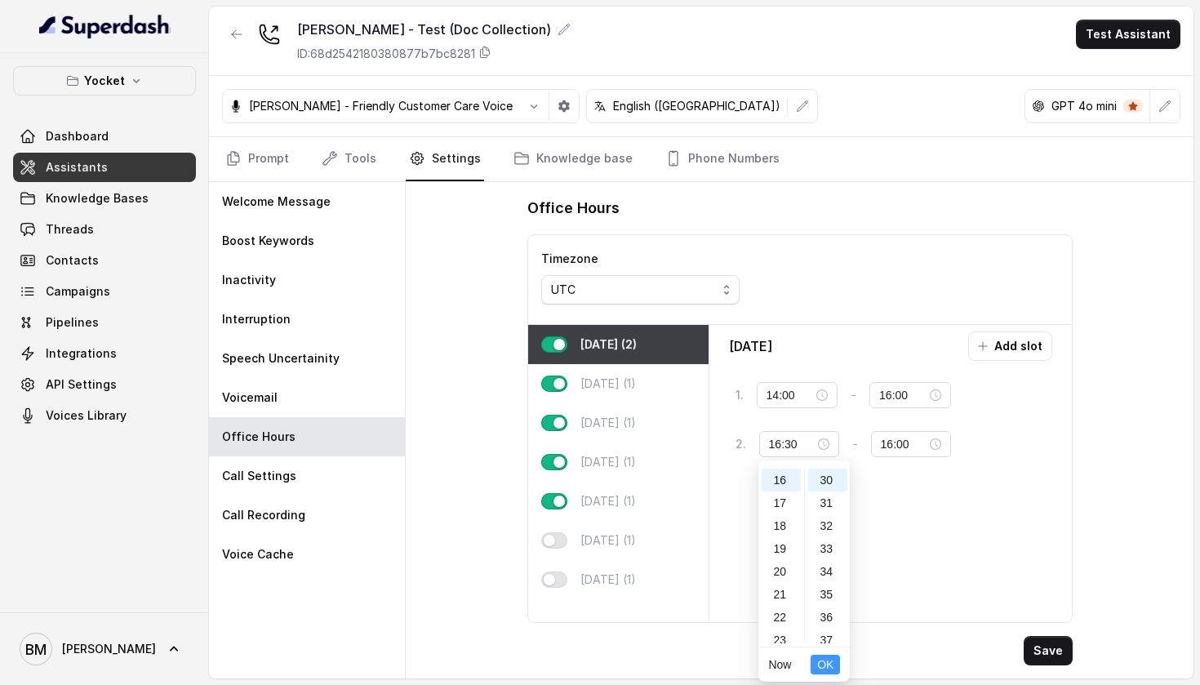
click at [823, 661] on span "OK" at bounding box center [825, 665] width 16 height 18
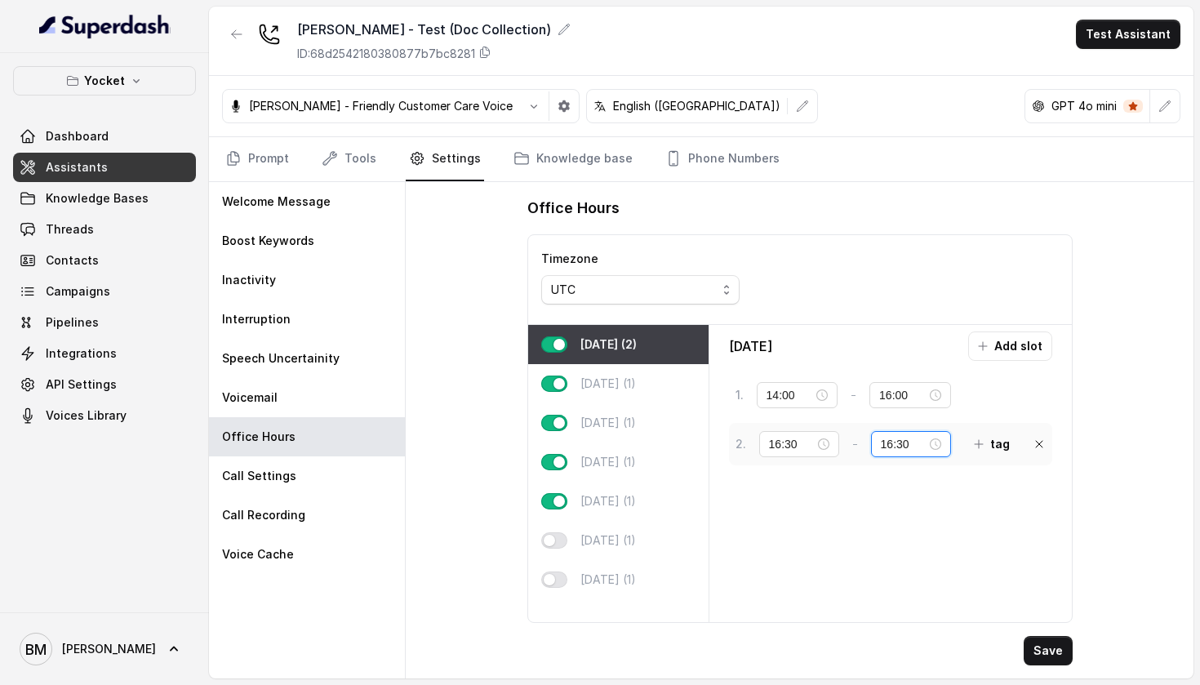
click at [886, 446] on input "16:30" at bounding box center [904, 444] width 46 height 18
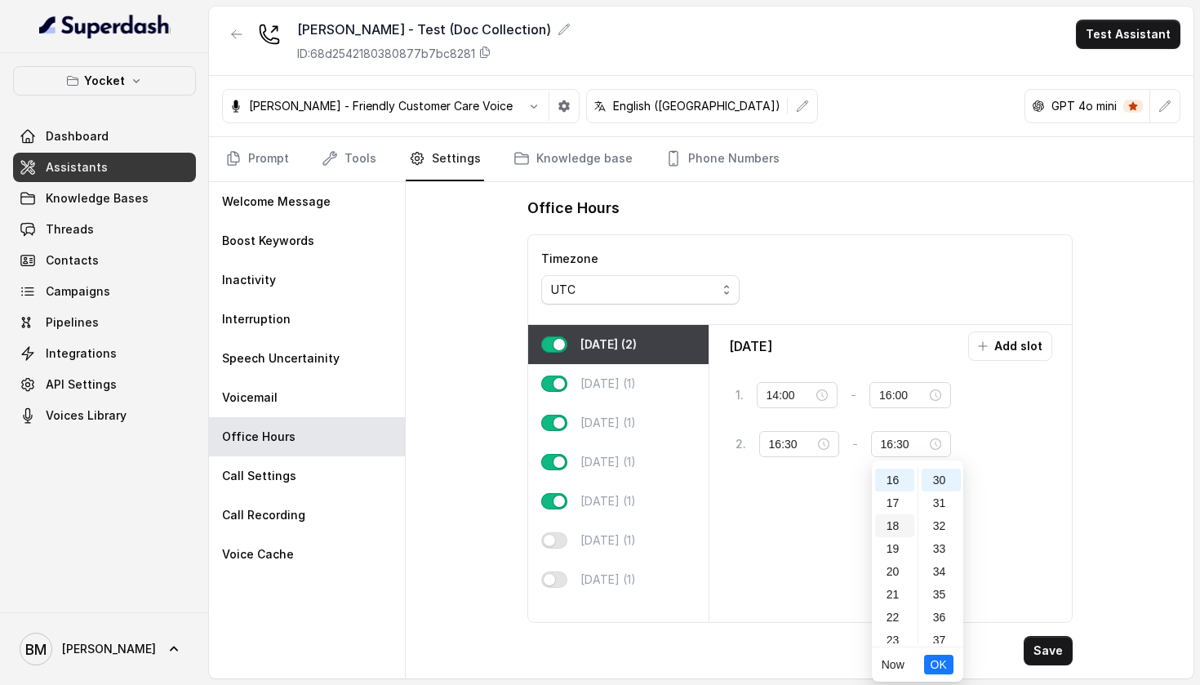
click at [900, 534] on div "18" at bounding box center [894, 525] width 39 height 23
type input "18:30"
click at [941, 662] on span "OK" at bounding box center [939, 665] width 16 height 18
click at [1047, 647] on button "Save" at bounding box center [1048, 650] width 49 height 29
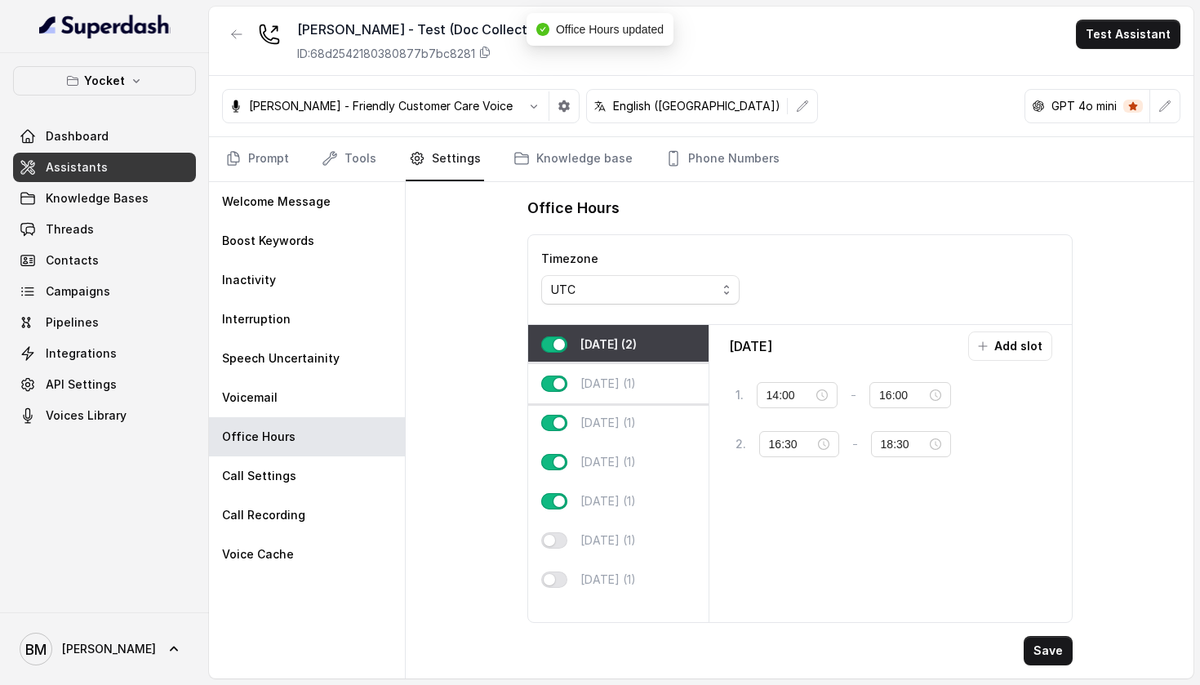
click at [661, 384] on div "[DATE] (1)" at bounding box center [618, 383] width 180 height 39
type input "10:00"
type input "18:00"
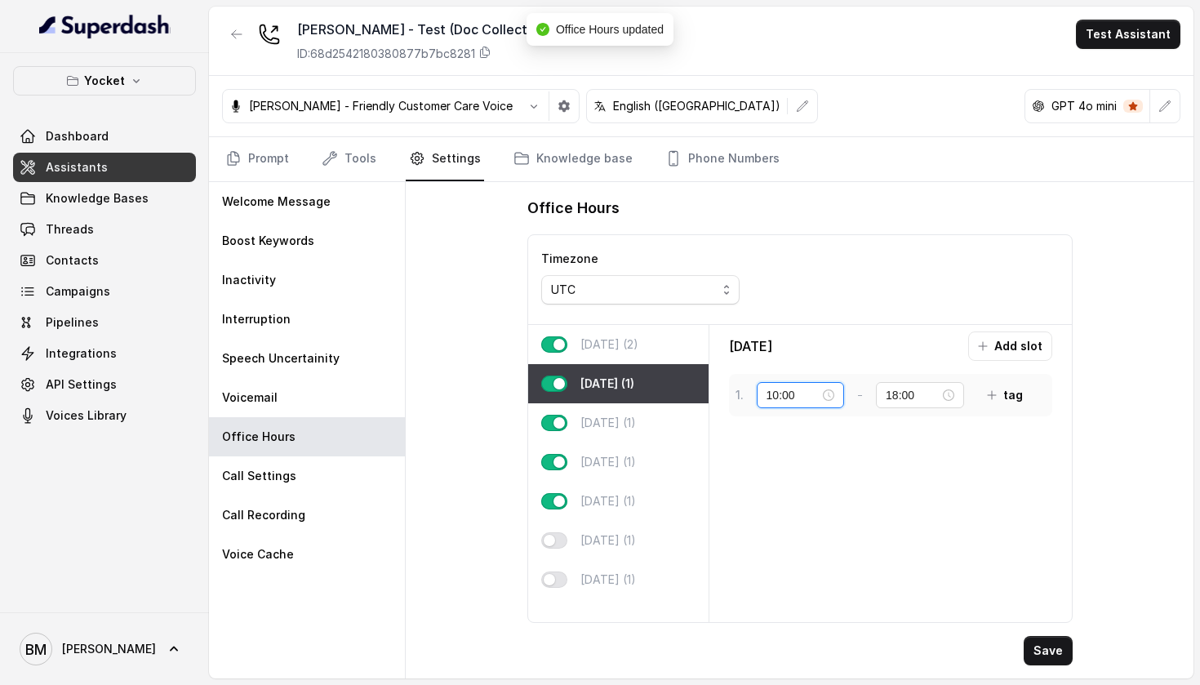
click at [773, 391] on input "10:00" at bounding box center [794, 395] width 54 height 18
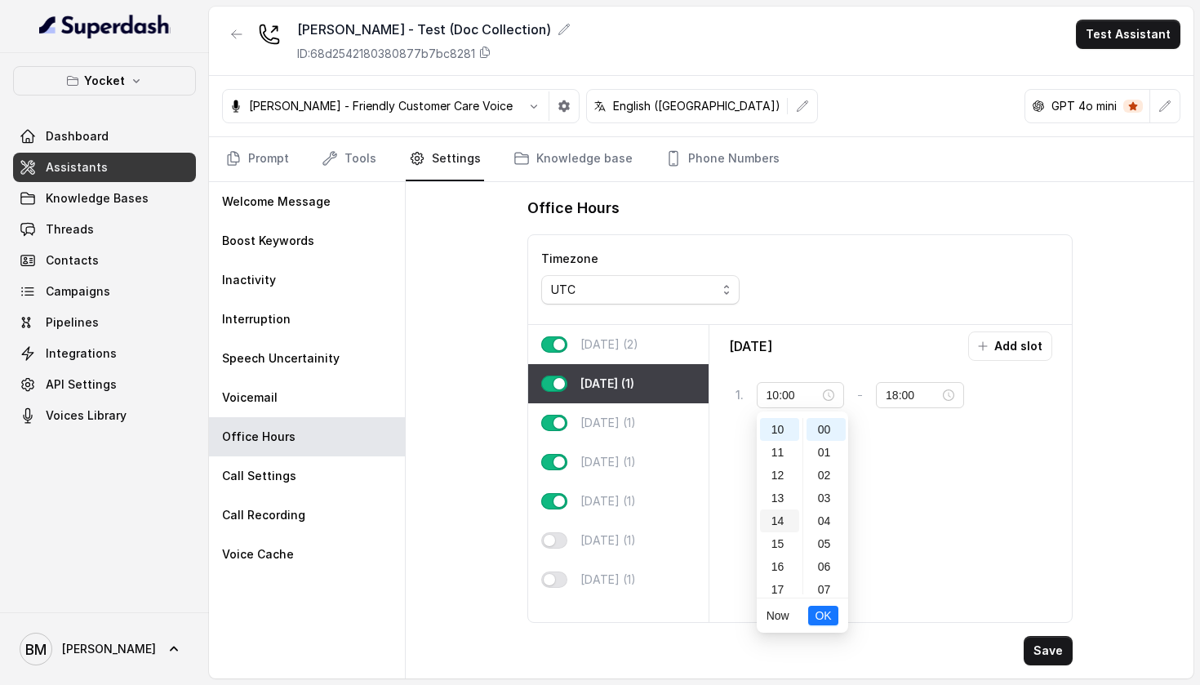
click at [782, 515] on div "14" at bounding box center [779, 521] width 39 height 23
type input "14:00"
click at [818, 617] on span "OK" at bounding box center [823, 616] width 16 height 18
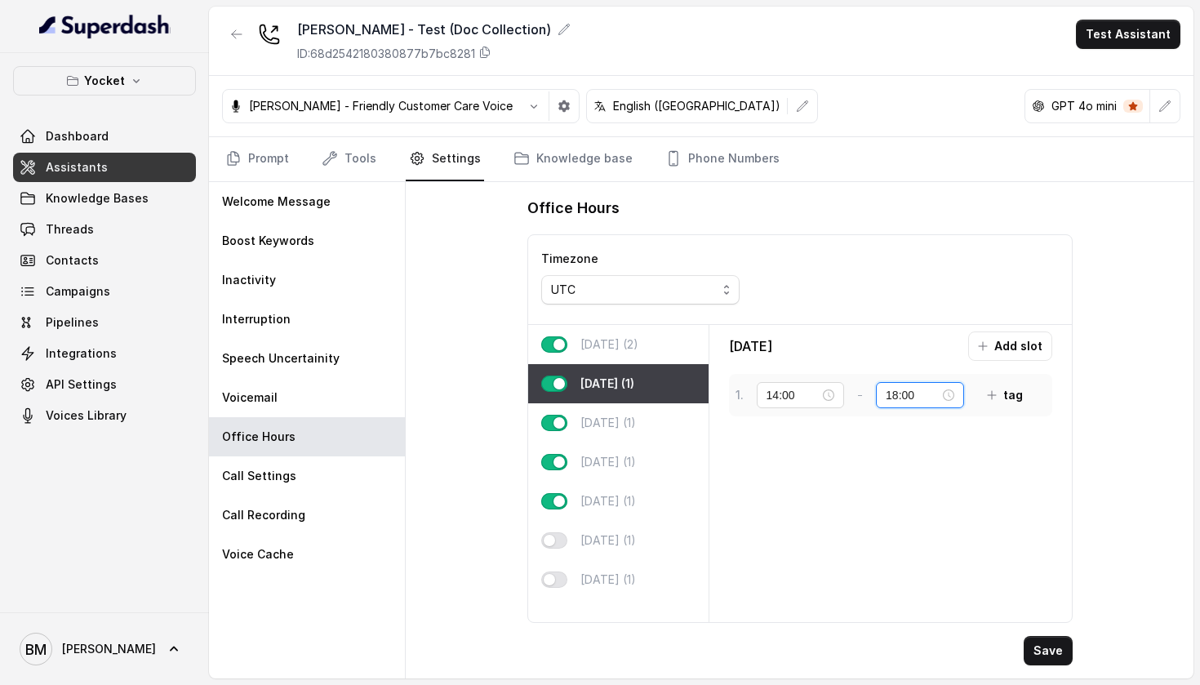
click at [897, 391] on input "18:00" at bounding box center [913, 395] width 54 height 18
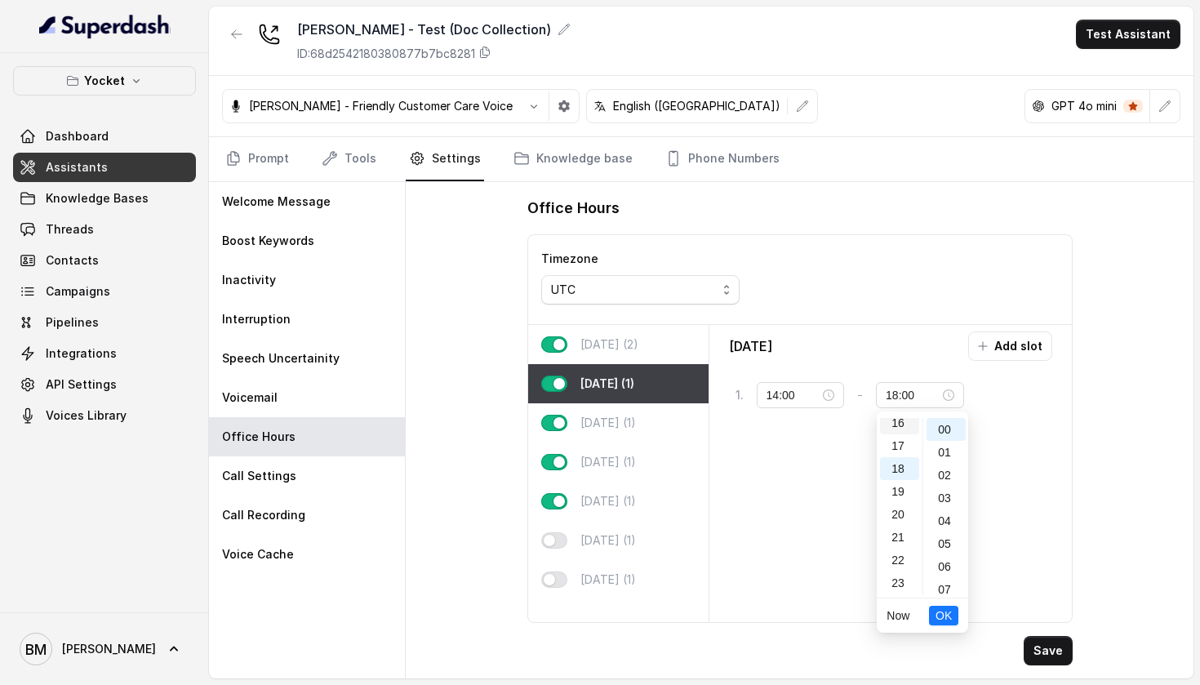
click at [899, 431] on div "16" at bounding box center [899, 423] width 39 height 23
type input "16:00"
click at [941, 611] on span "OK" at bounding box center [944, 616] width 16 height 18
click at [1001, 349] on button "Add slot" at bounding box center [1010, 346] width 84 height 29
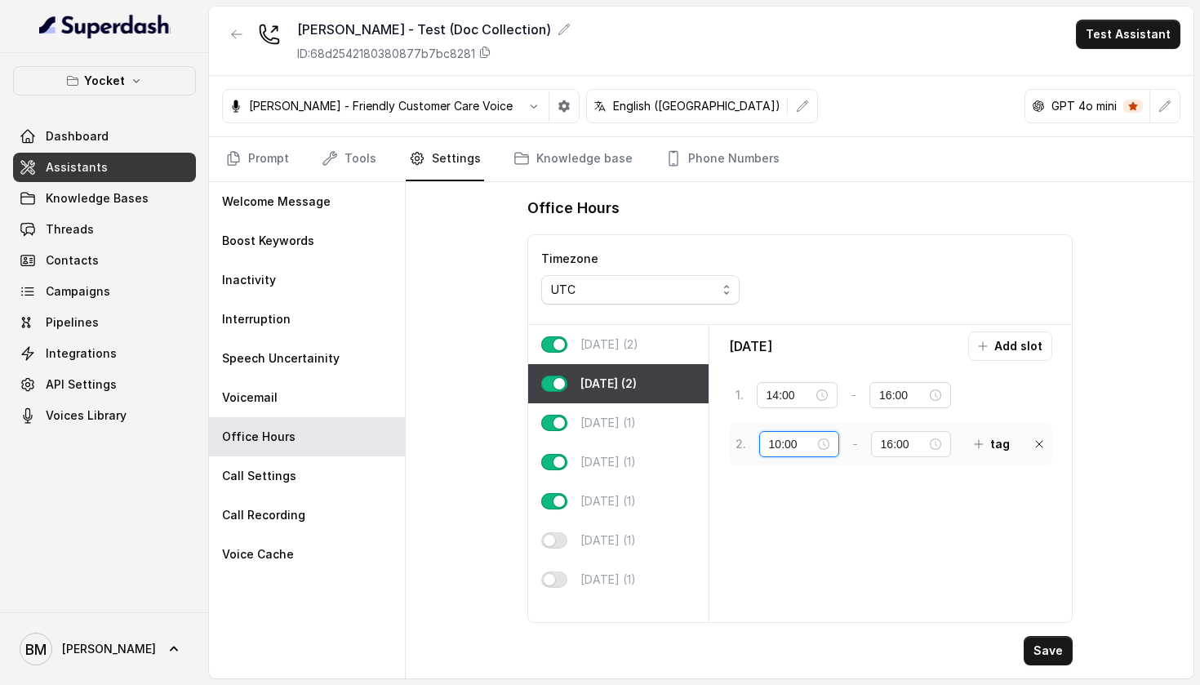
click at [794, 447] on input "10:00" at bounding box center [792, 444] width 46 height 18
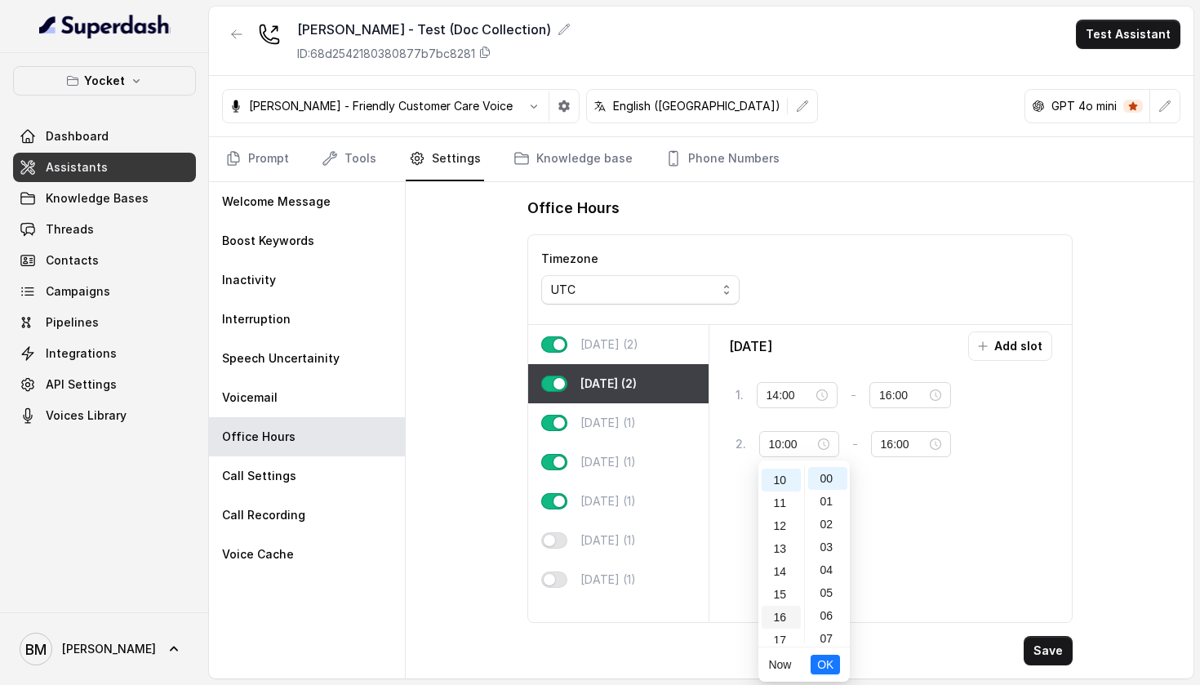
click at [784, 611] on div "16" at bounding box center [781, 617] width 39 height 23
click at [825, 519] on div "30" at bounding box center [827, 516] width 39 height 23
type input "10:00"
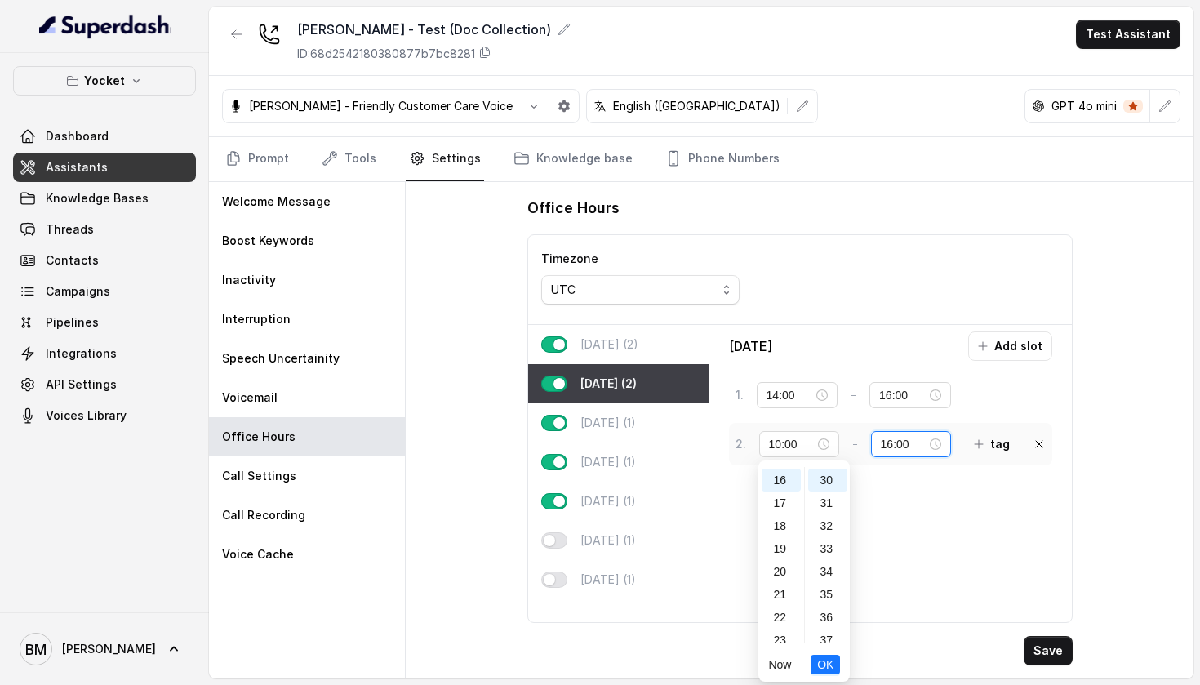
click at [883, 444] on input "16:00" at bounding box center [904, 444] width 46 height 18
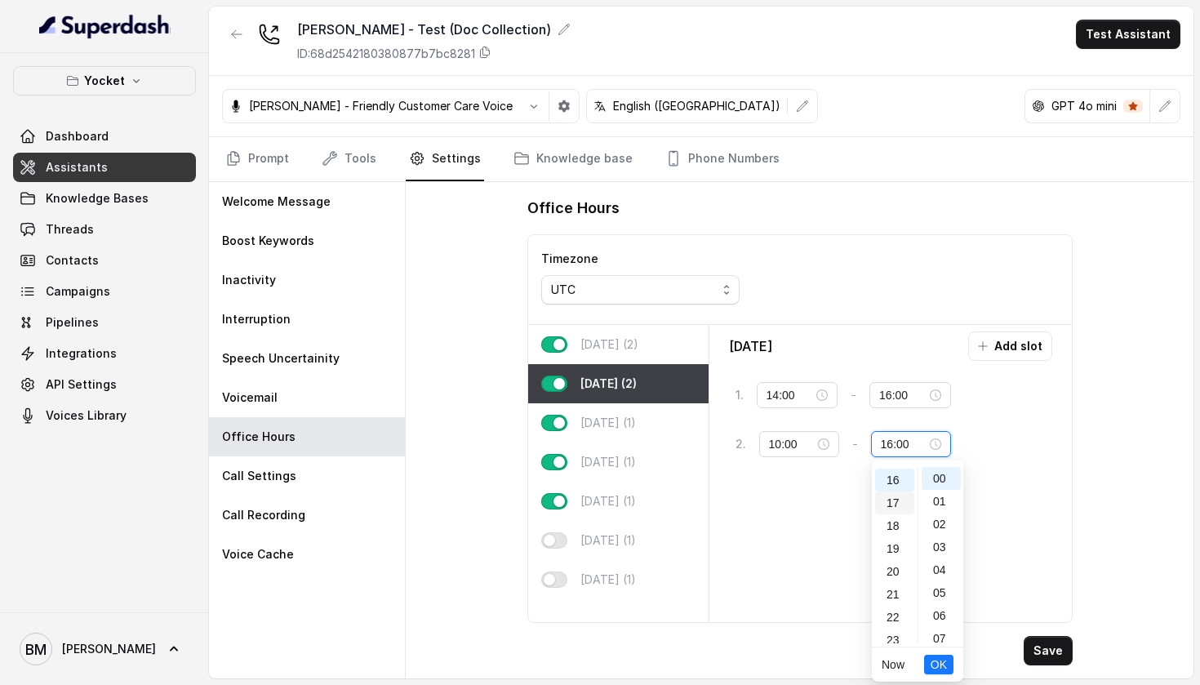
scroll to position [364, 0]
click at [897, 527] on div "18" at bounding box center [894, 525] width 39 height 23
click at [940, 556] on div "30" at bounding box center [941, 563] width 39 height 23
type input "18:30"
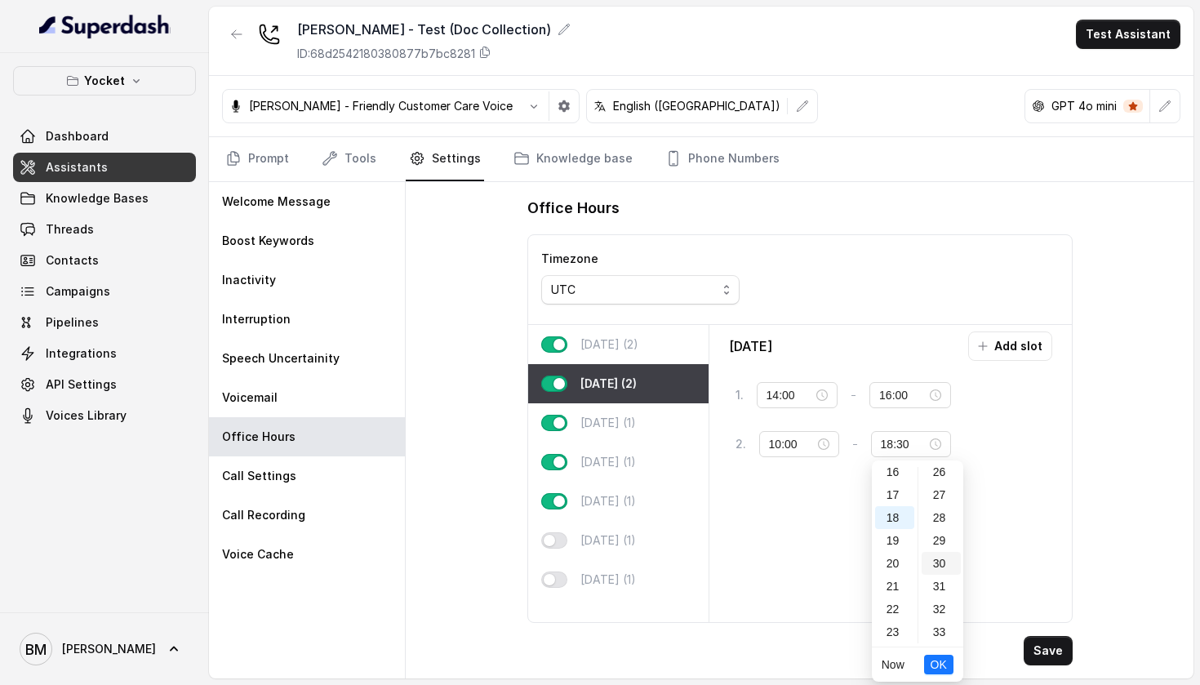
scroll to position [0, 0]
click at [931, 666] on span "OK" at bounding box center [939, 665] width 16 height 18
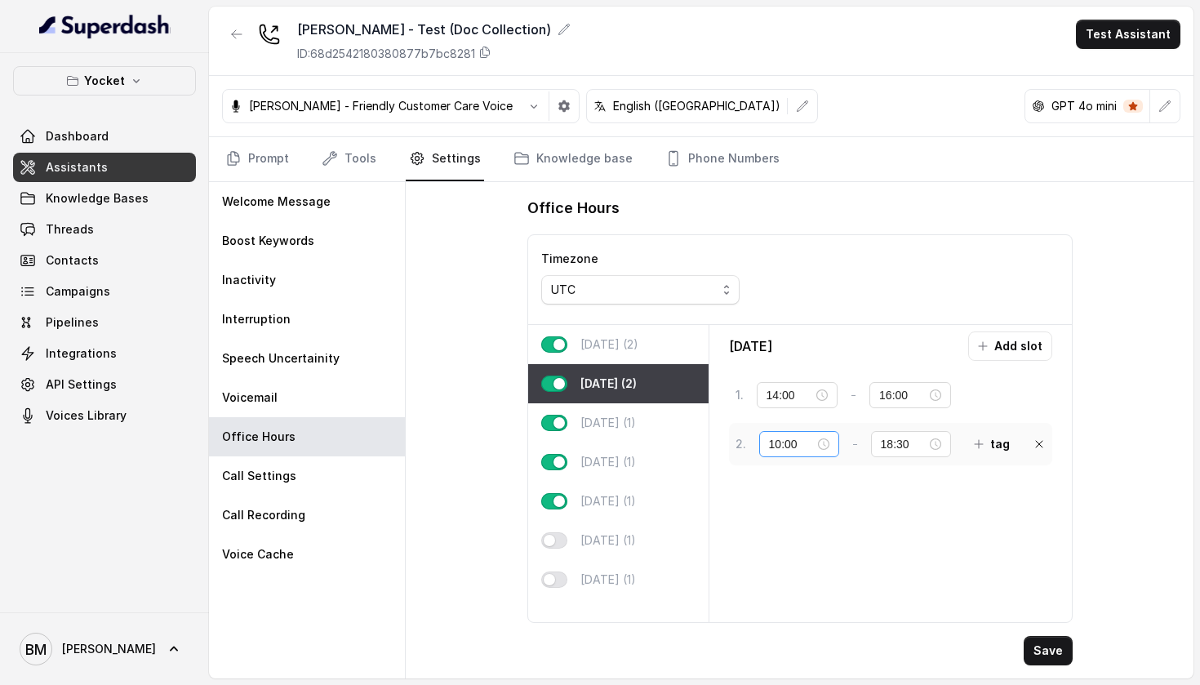
click at [808, 434] on div "10:00" at bounding box center [799, 444] width 80 height 26
click at [791, 441] on input "10:00" at bounding box center [792, 444] width 46 height 18
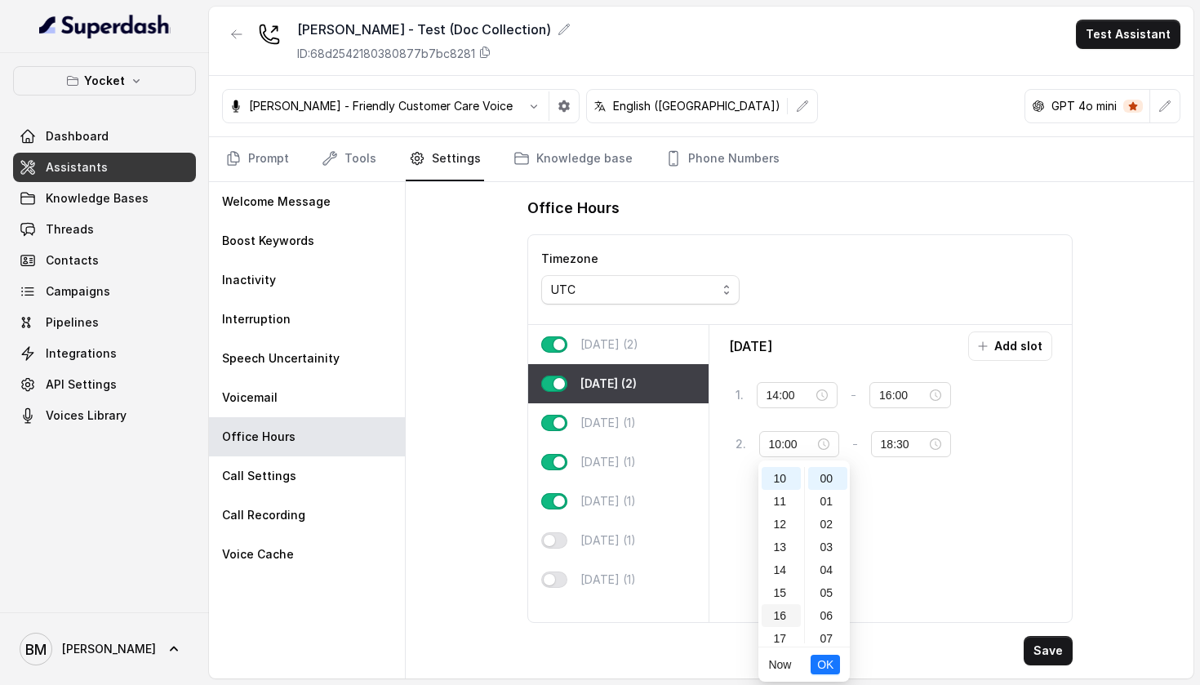
click at [784, 609] on div "16" at bounding box center [781, 615] width 39 height 23
click at [834, 506] on div "30" at bounding box center [827, 505] width 39 height 23
type input "16:30"
click at [831, 666] on span "OK" at bounding box center [825, 665] width 16 height 18
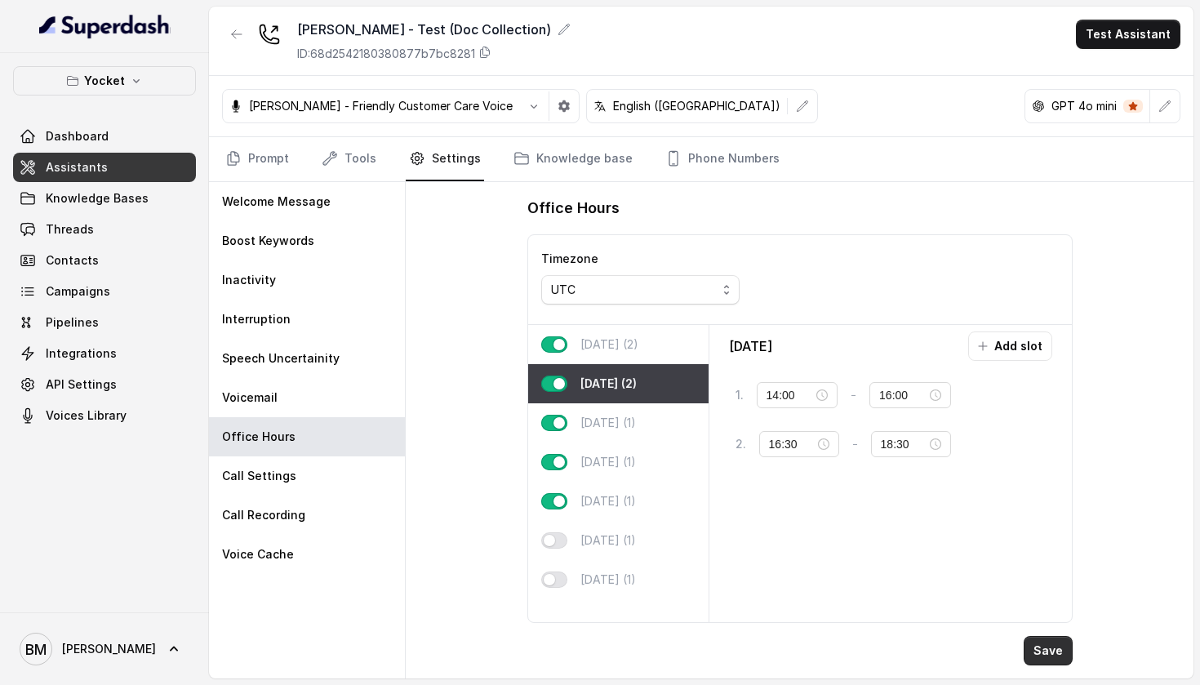
click at [1050, 647] on button "Save" at bounding box center [1048, 650] width 49 height 29
click at [634, 426] on p "[DATE] (1)" at bounding box center [609, 423] width 56 height 16
type input "10:00"
type input "18:00"
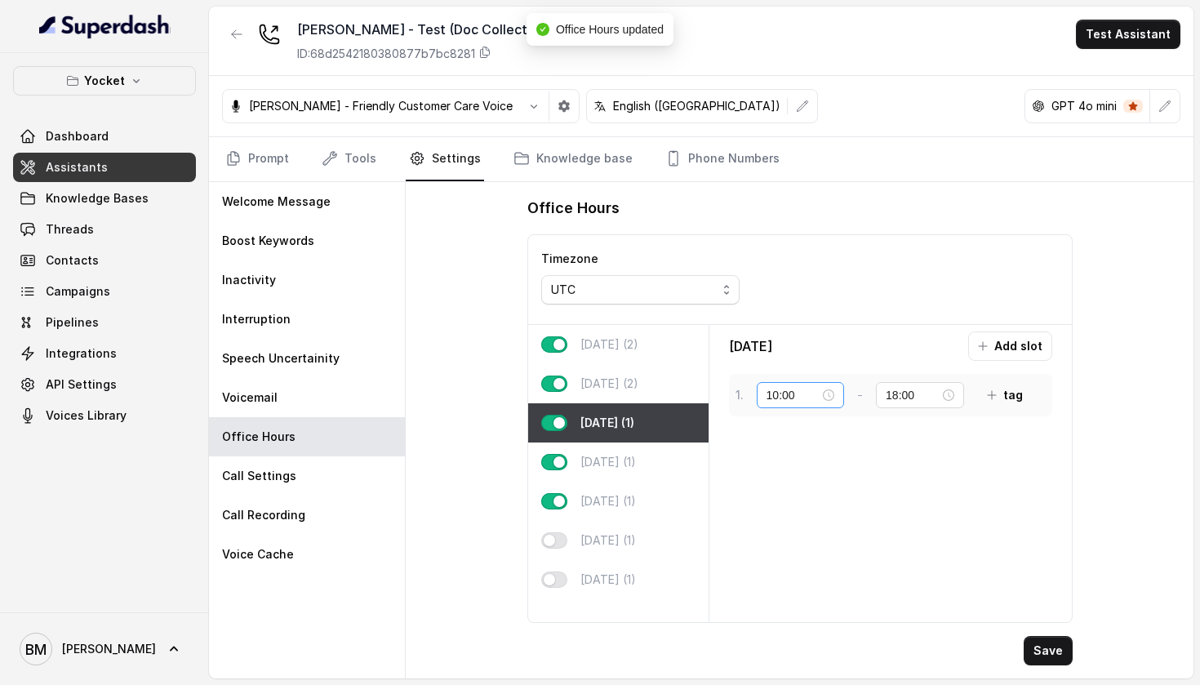
click at [780, 385] on div "10:00" at bounding box center [801, 395] width 88 height 26
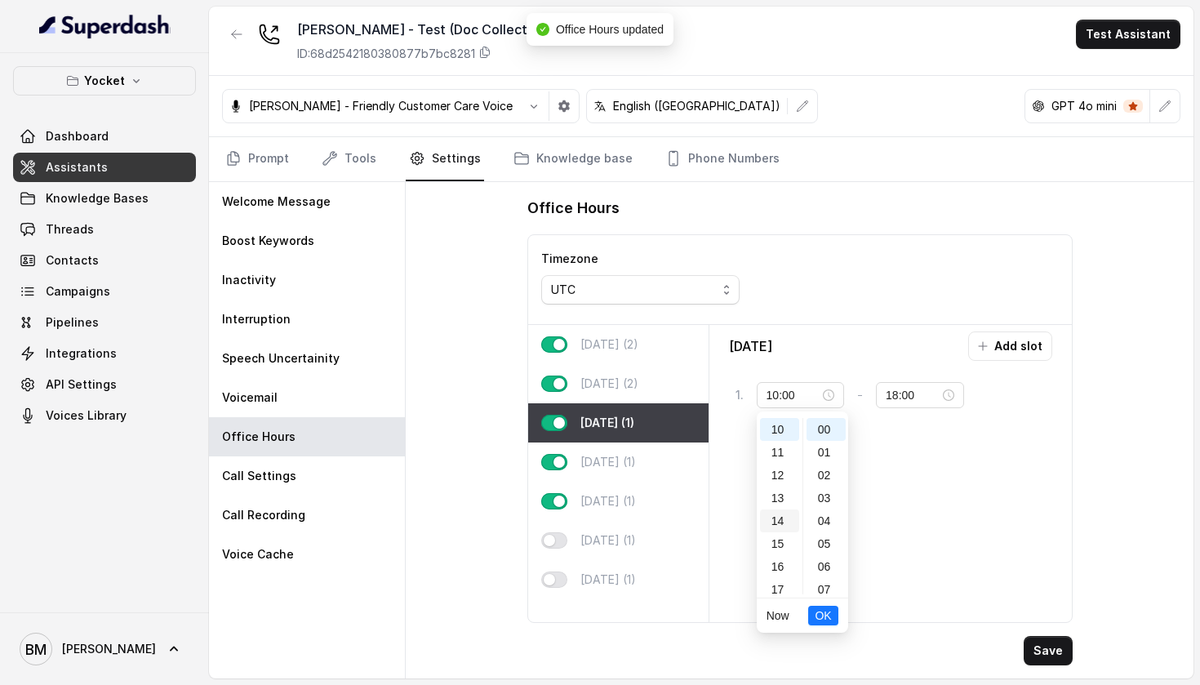
click at [768, 521] on div "14" at bounding box center [779, 521] width 39 height 23
type input "14:00"
click at [814, 613] on button "OK" at bounding box center [822, 616] width 29 height 20
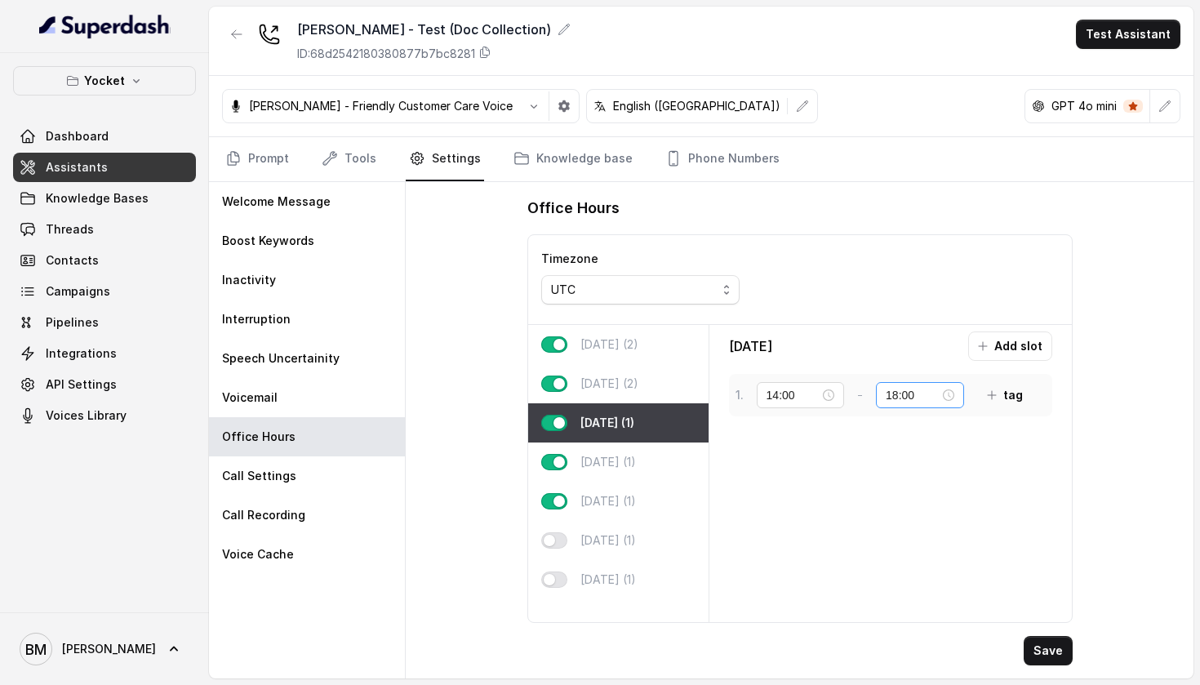
click at [902, 383] on div "18:00" at bounding box center [920, 395] width 88 height 26
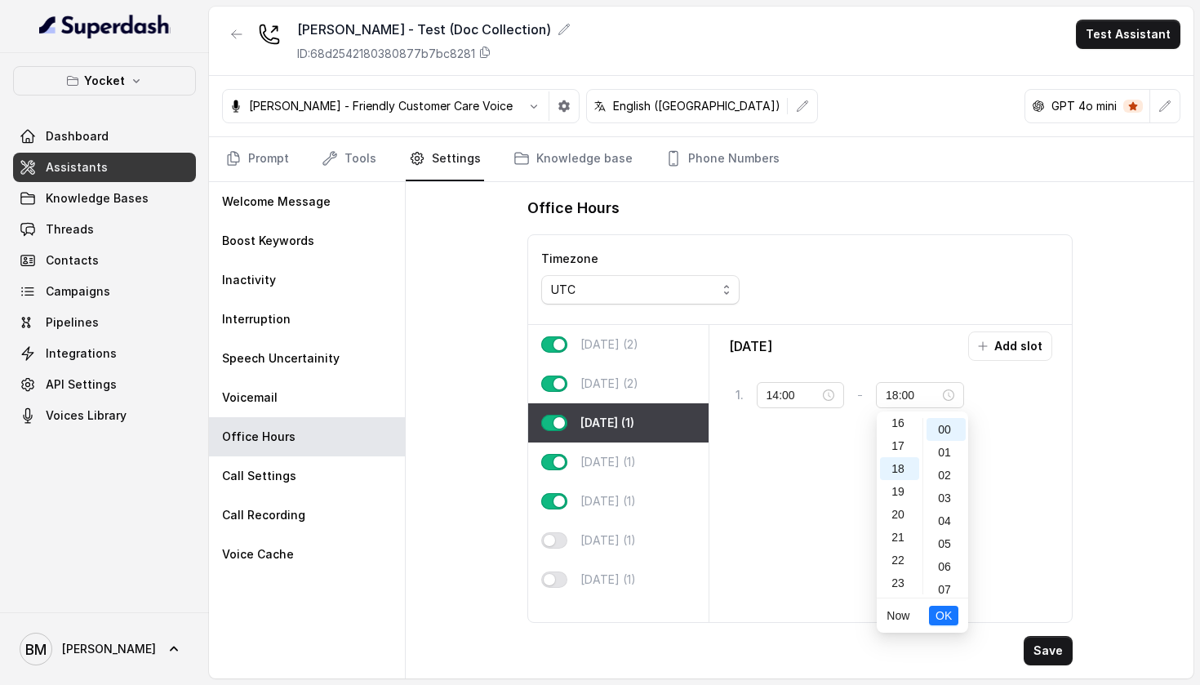
click at [900, 417] on div "00 01 02 03 04 05 06 07 08 09 10 11 12 13 14 15 16 17 18 19 20 21 22 23 00 01 0…" at bounding box center [922, 506] width 91 height 183
click at [897, 421] on div "16" at bounding box center [899, 423] width 39 height 23
type input "16:00"
click at [944, 612] on span "OK" at bounding box center [944, 616] width 16 height 18
click at [996, 344] on button "Add slot" at bounding box center [1010, 346] width 84 height 29
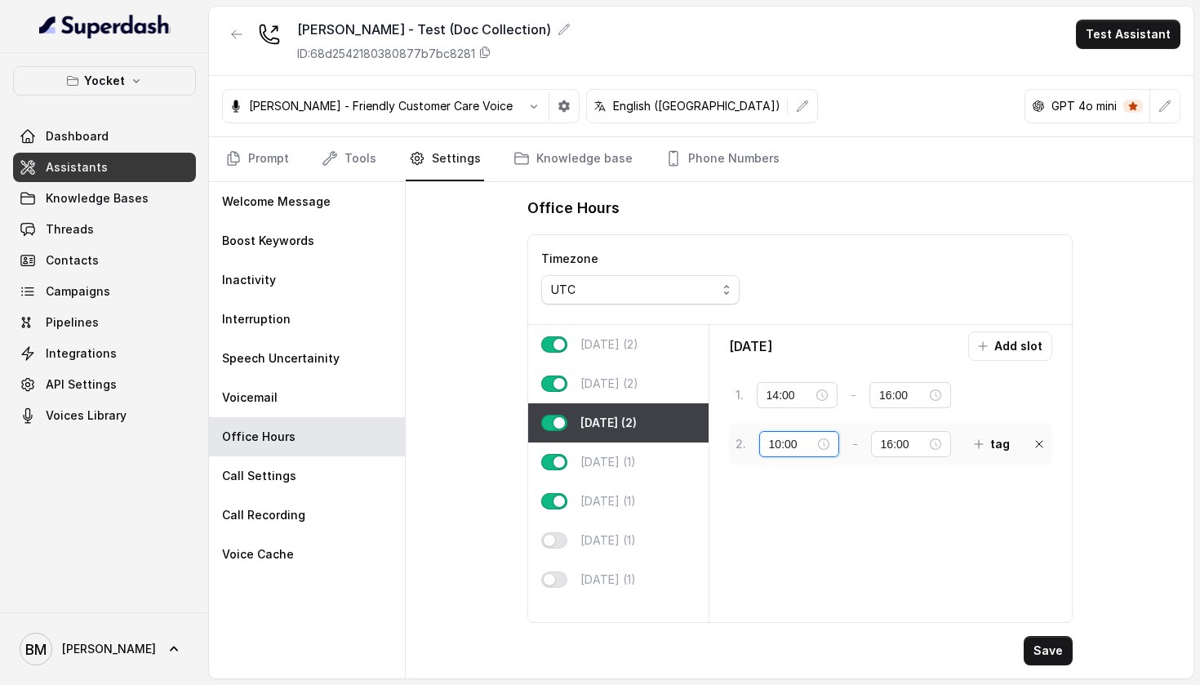
click at [791, 439] on input "10:00" at bounding box center [792, 444] width 46 height 18
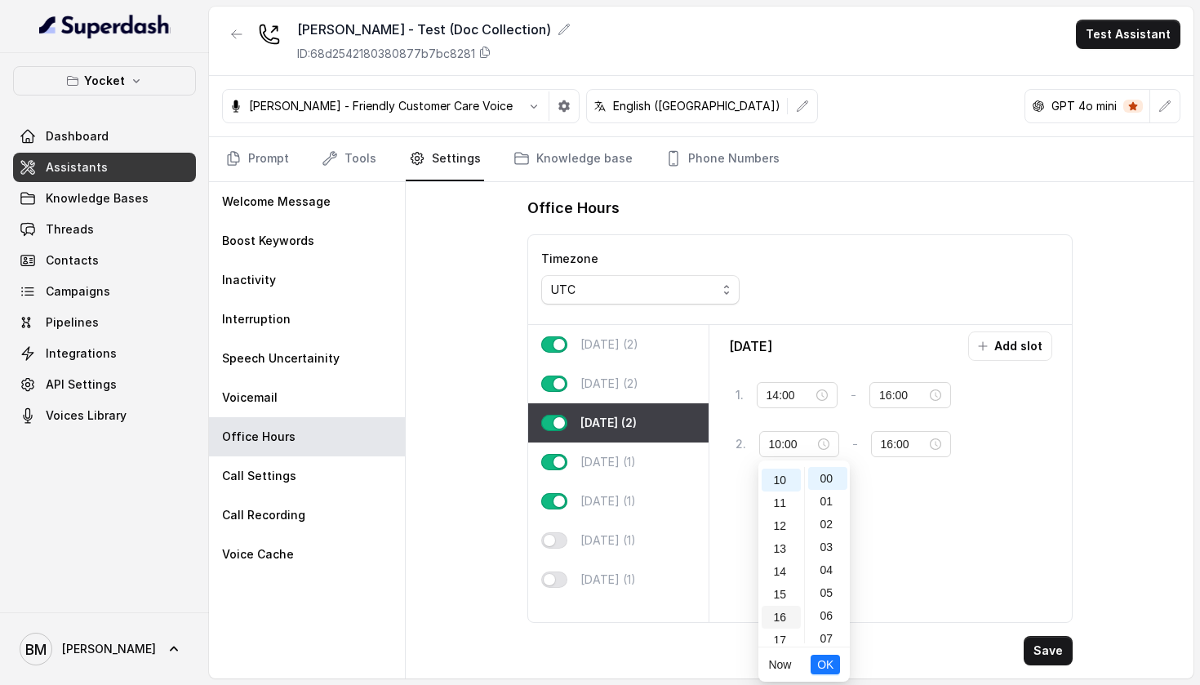
click at [778, 610] on div "16" at bounding box center [781, 617] width 39 height 23
click at [818, 622] on div "30" at bounding box center [827, 619] width 39 height 23
type input "16:30"
click at [826, 661] on span "OK" at bounding box center [825, 665] width 16 height 18
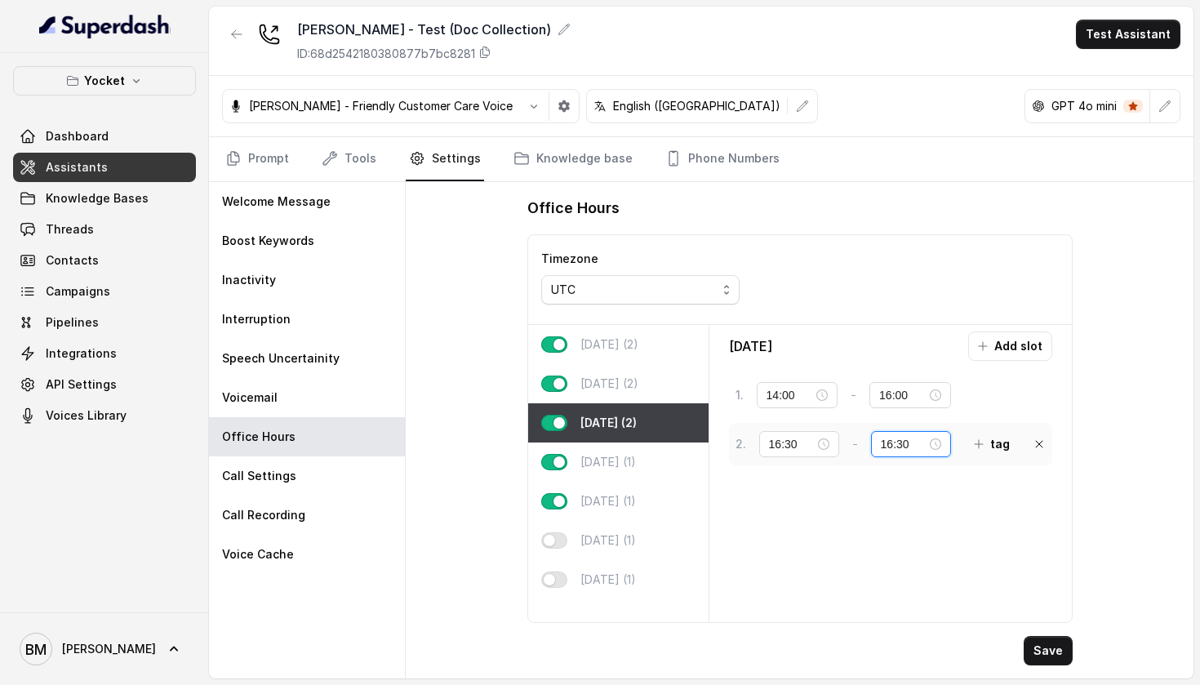
click at [888, 437] on input "16:30" at bounding box center [904, 444] width 46 height 18
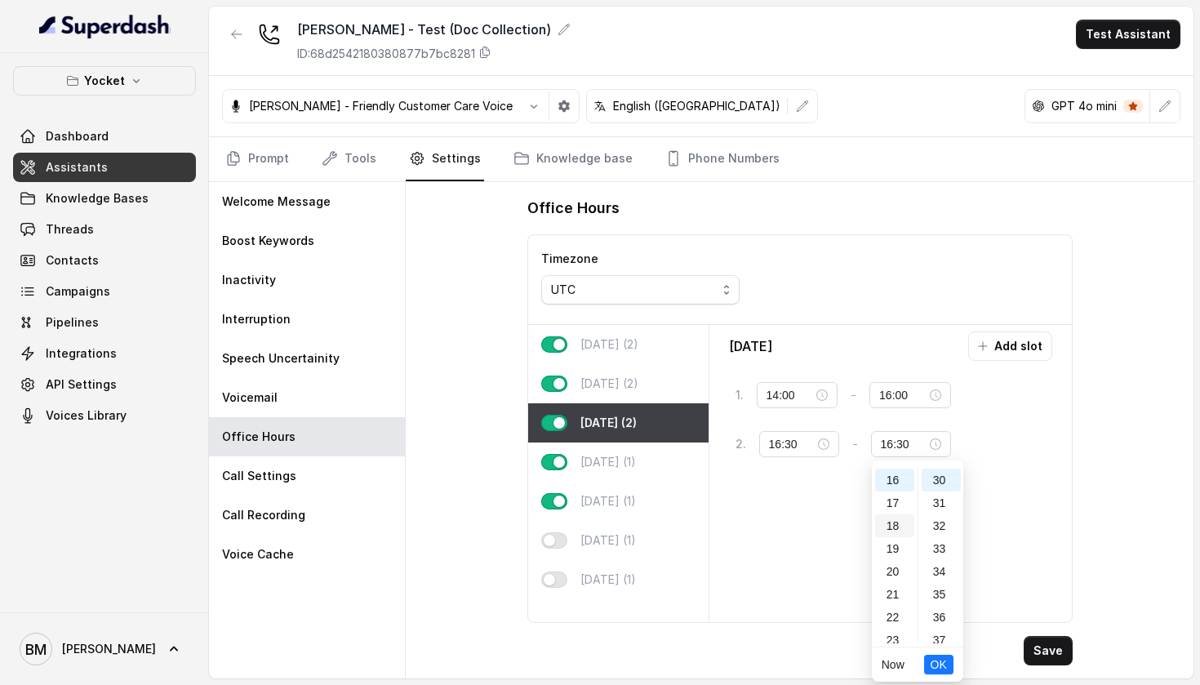
click at [897, 521] on div "18" at bounding box center [894, 525] width 39 height 23
type input "18:30"
click at [946, 662] on span "OK" at bounding box center [939, 665] width 16 height 18
click at [1043, 642] on button "Save" at bounding box center [1048, 650] width 49 height 29
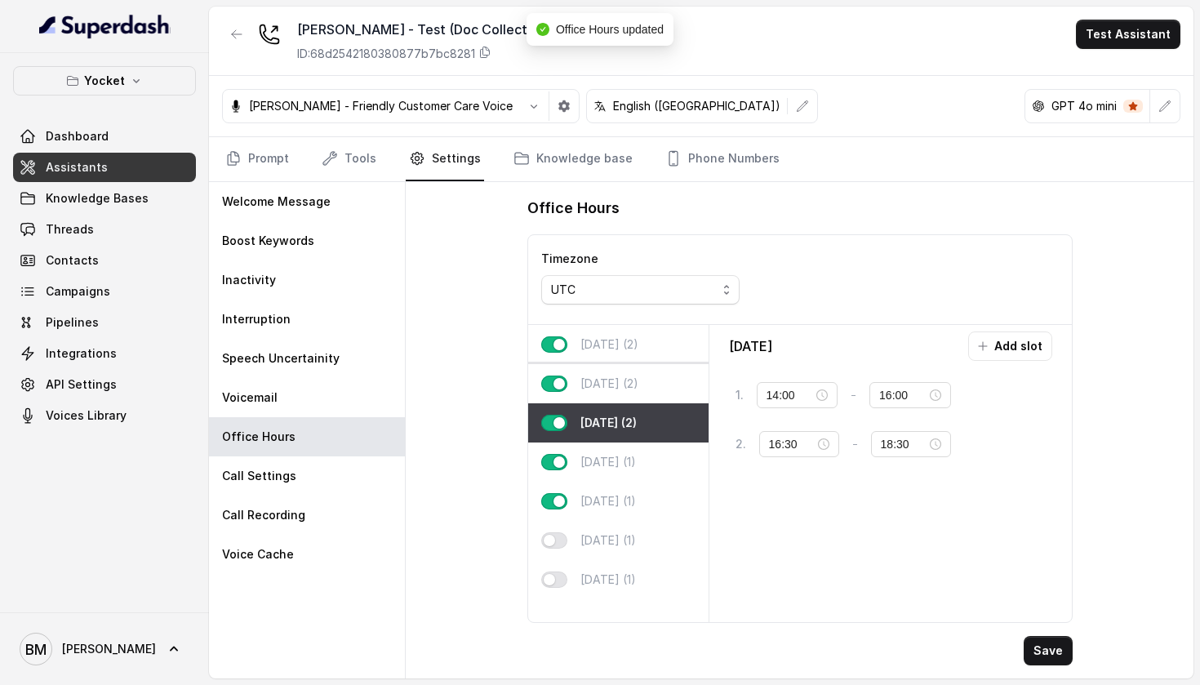
click at [669, 379] on div "[DATE] (2)" at bounding box center [618, 383] width 180 height 39
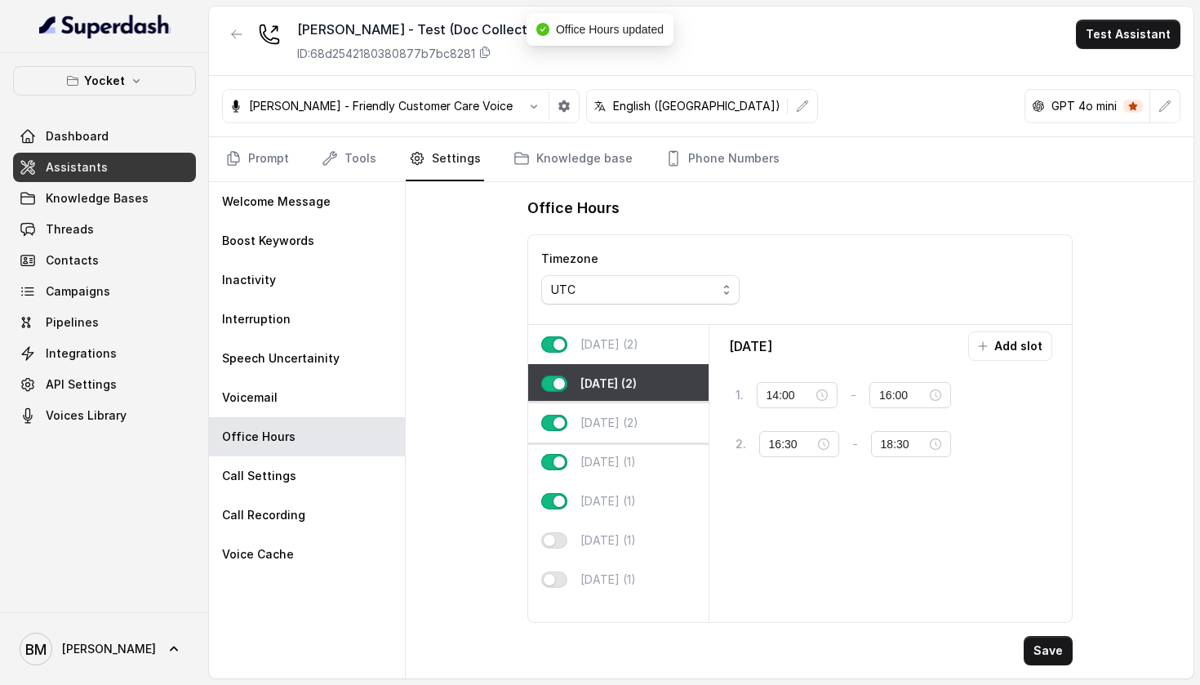
click at [653, 437] on div "[DATE] (2)" at bounding box center [618, 422] width 180 height 39
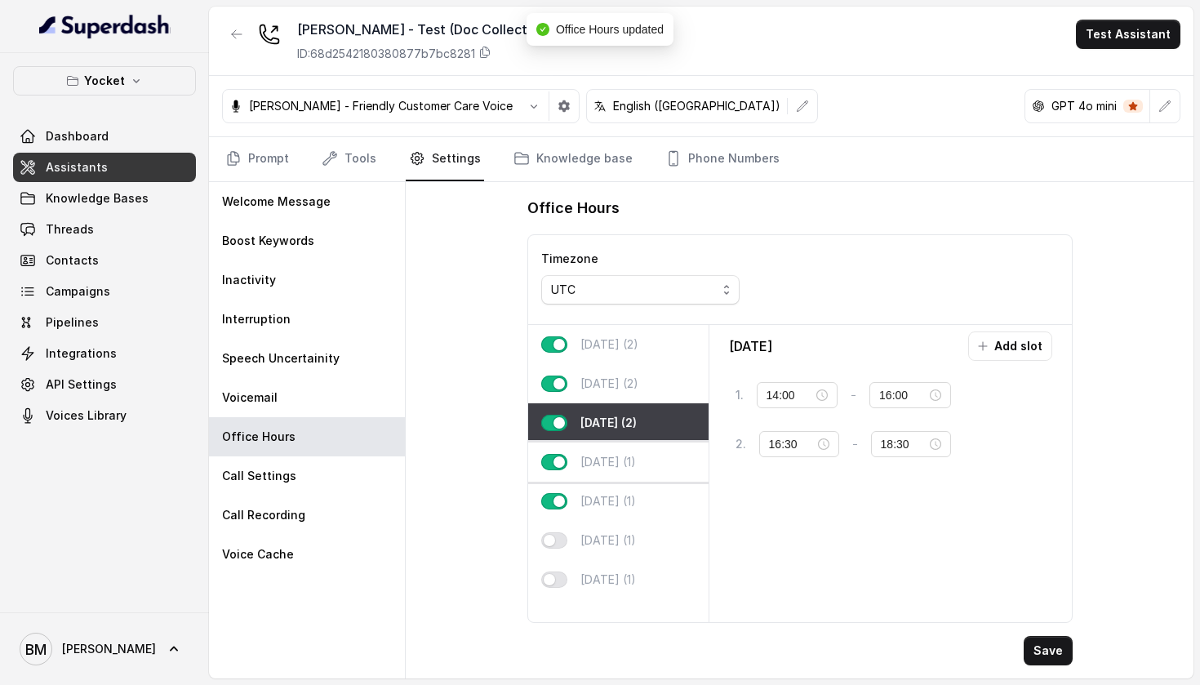
click at [654, 458] on div "[DATE] (1)" at bounding box center [618, 462] width 180 height 39
type input "10:00"
type input "18:00"
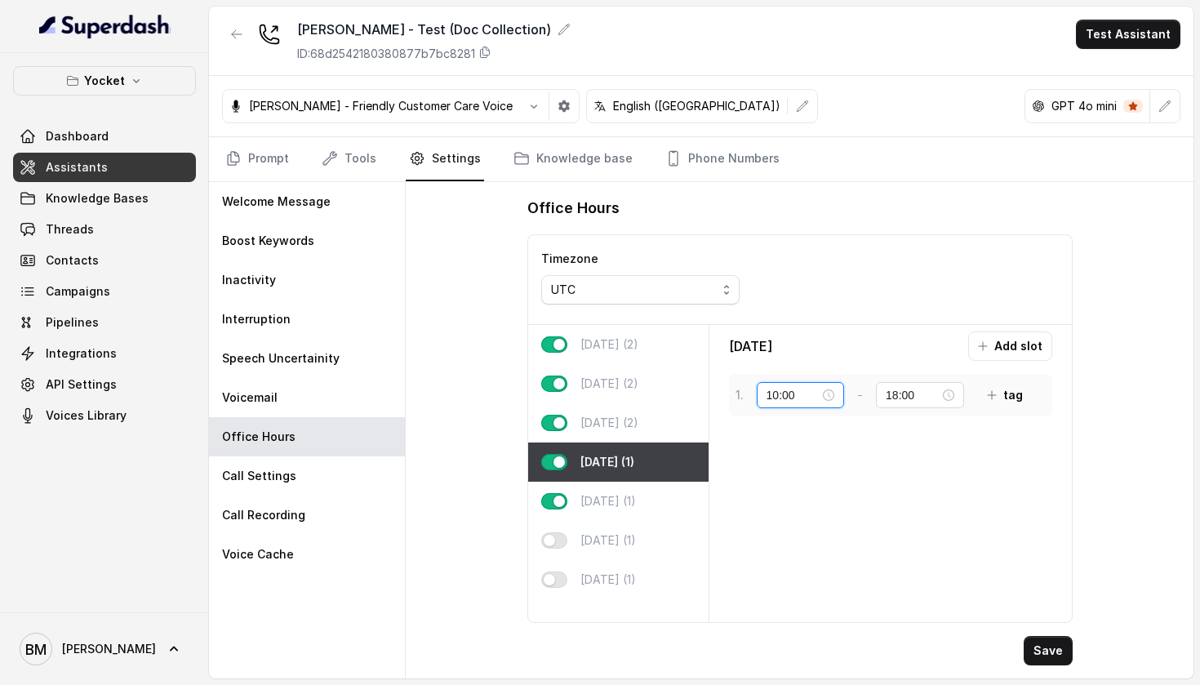
click at [777, 403] on input "10:00" at bounding box center [794, 395] width 54 height 18
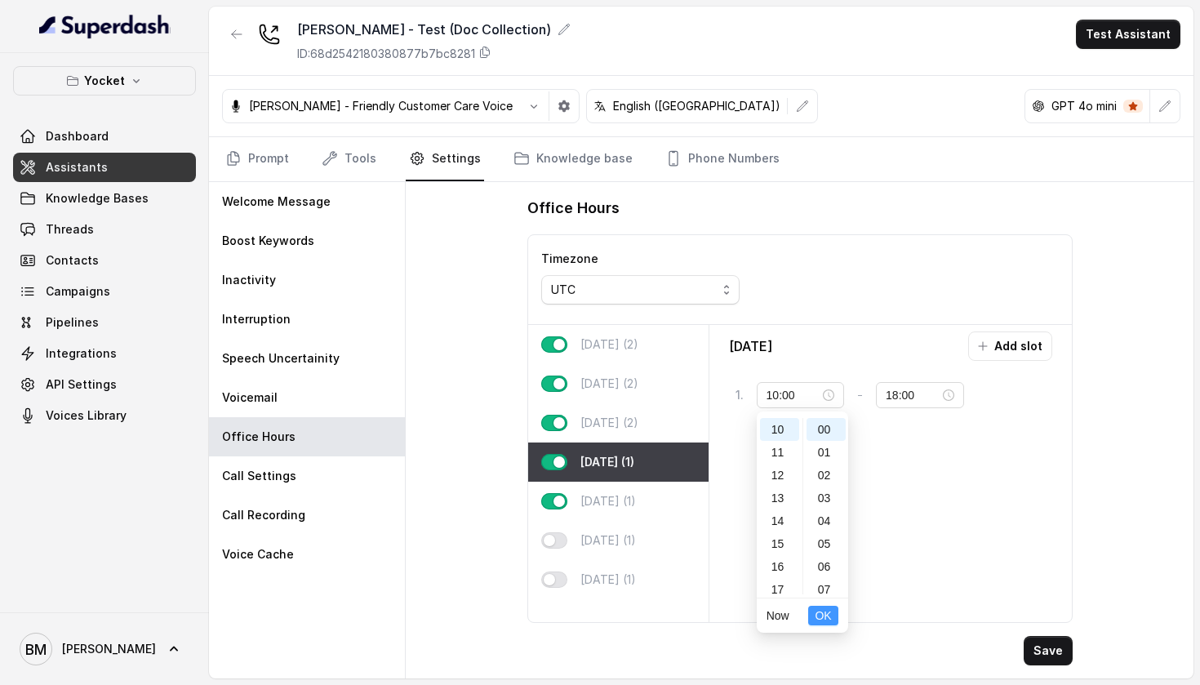
click at [825, 618] on span "OK" at bounding box center [823, 616] width 16 height 18
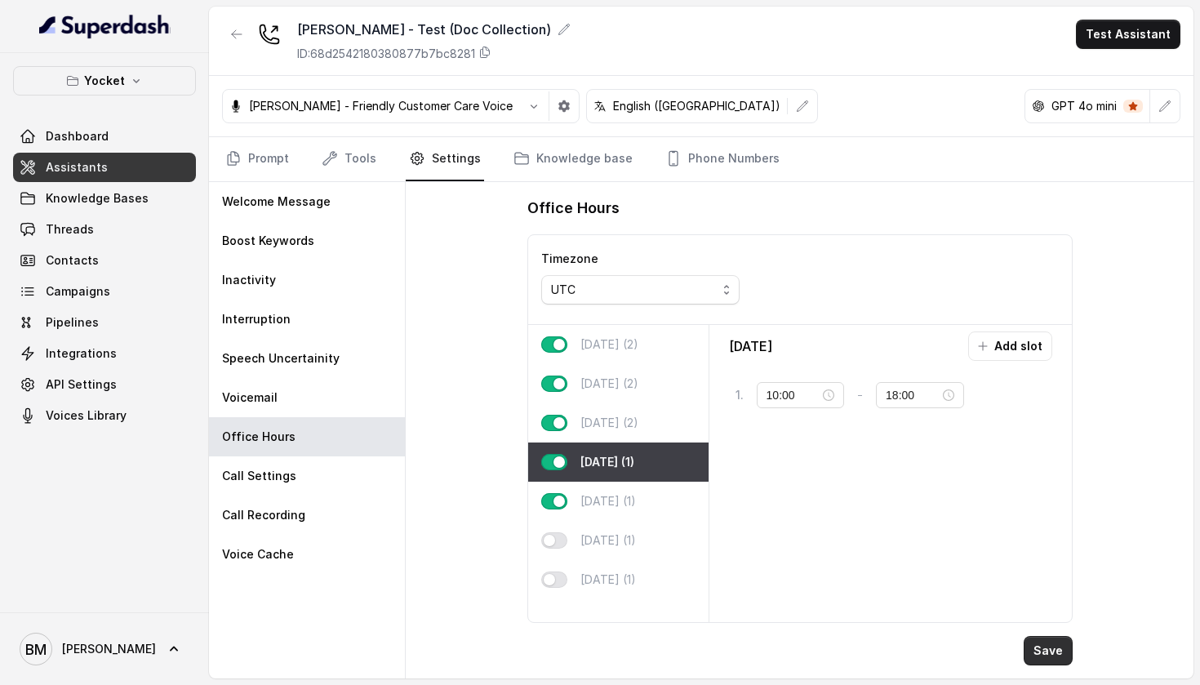
click at [1061, 642] on button "Save" at bounding box center [1048, 650] width 49 height 29
click at [104, 292] on span "Campaigns" at bounding box center [78, 291] width 65 height 16
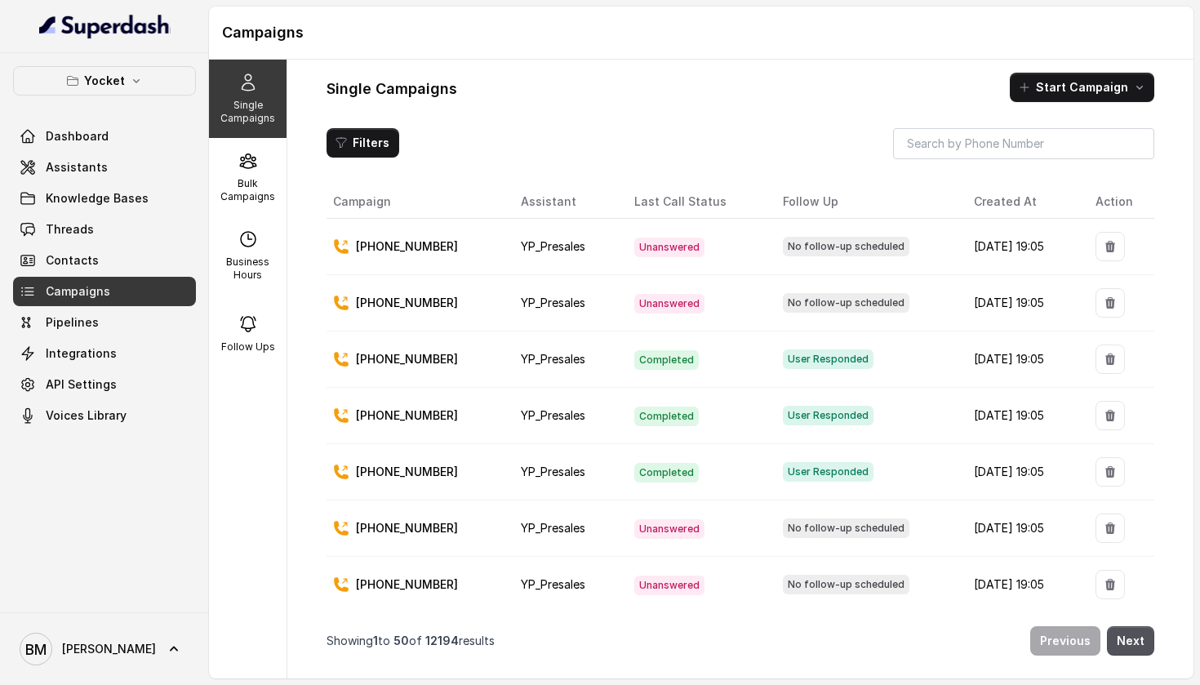
click at [1064, 77] on button "Start Campaign" at bounding box center [1082, 87] width 145 height 29
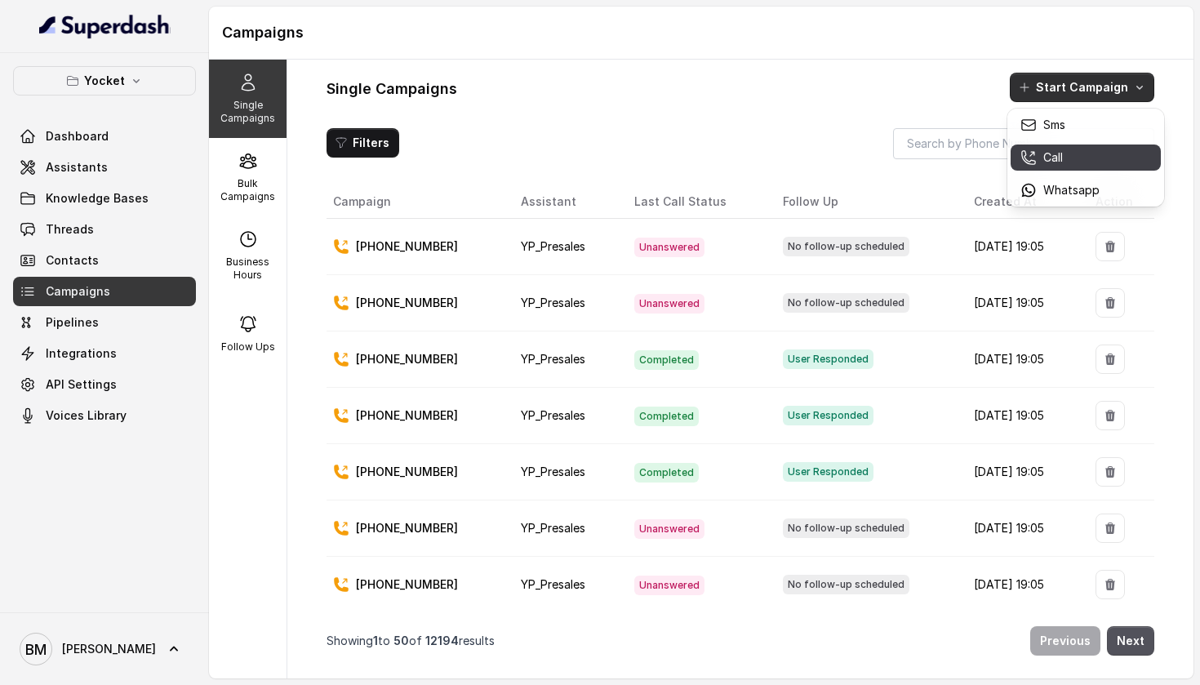
click at [1097, 159] on div "Call" at bounding box center [1060, 157] width 79 height 16
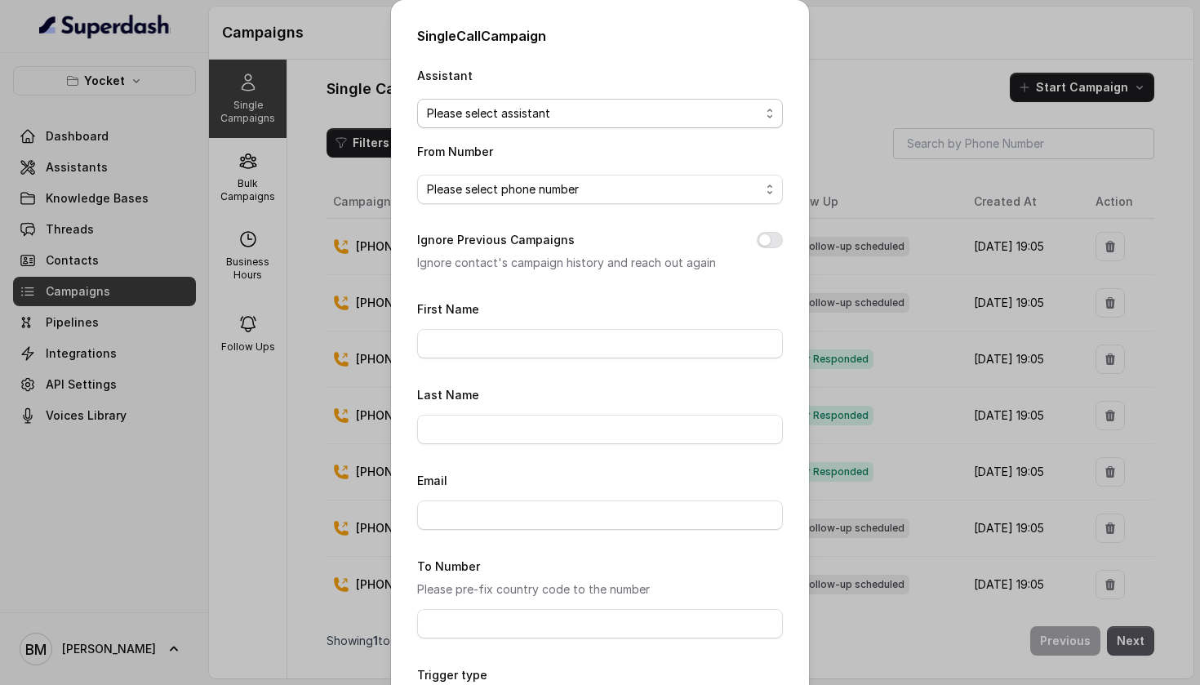
click at [590, 107] on span "Please select assistant" at bounding box center [593, 114] width 333 height 20
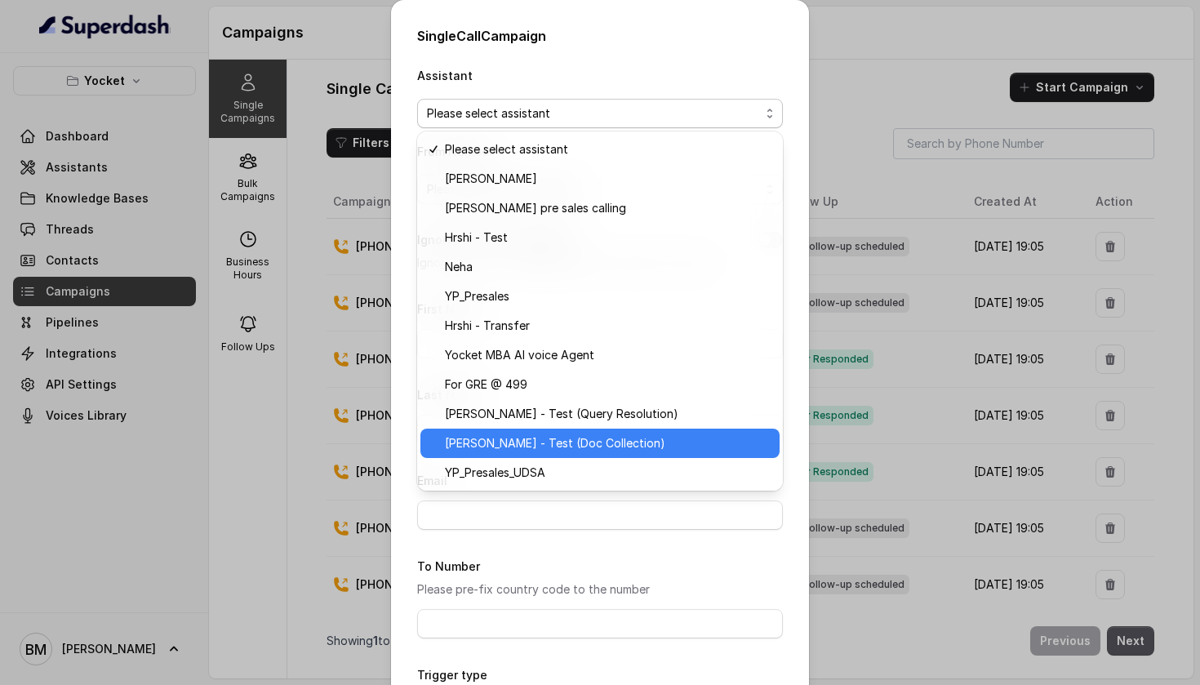
click at [518, 434] on span "[PERSON_NAME] - Test (Doc Collection)" at bounding box center [607, 444] width 325 height 20
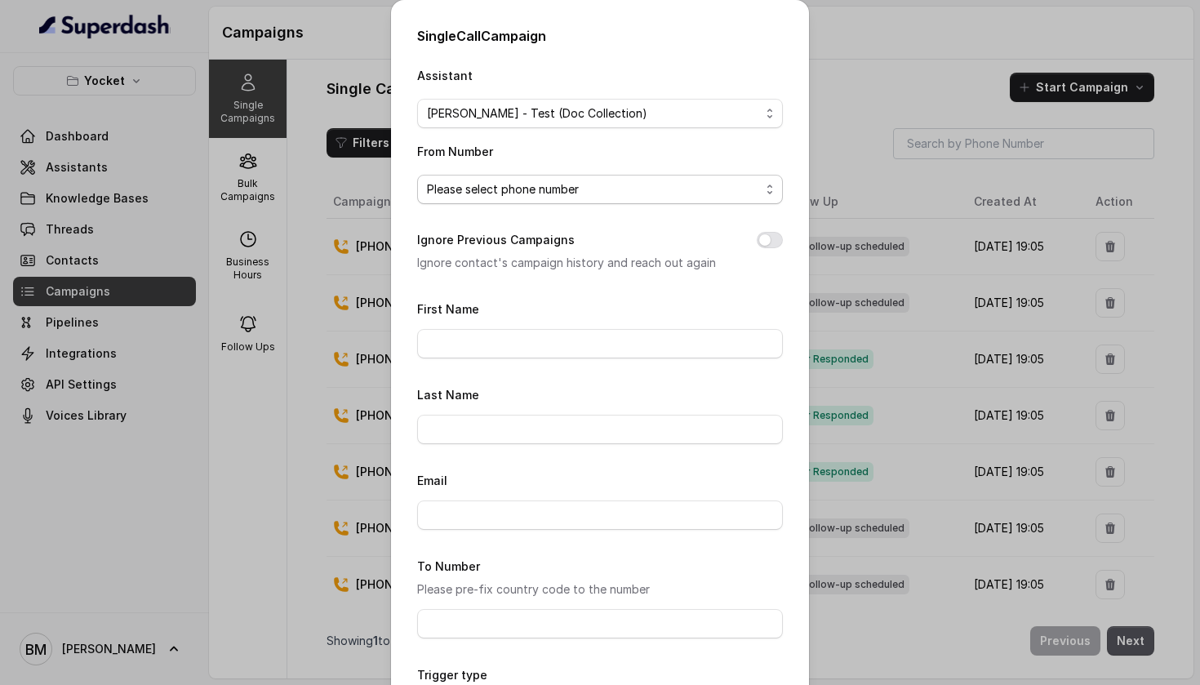
click at [562, 187] on span "Please select phone number" at bounding box center [593, 190] width 333 height 20
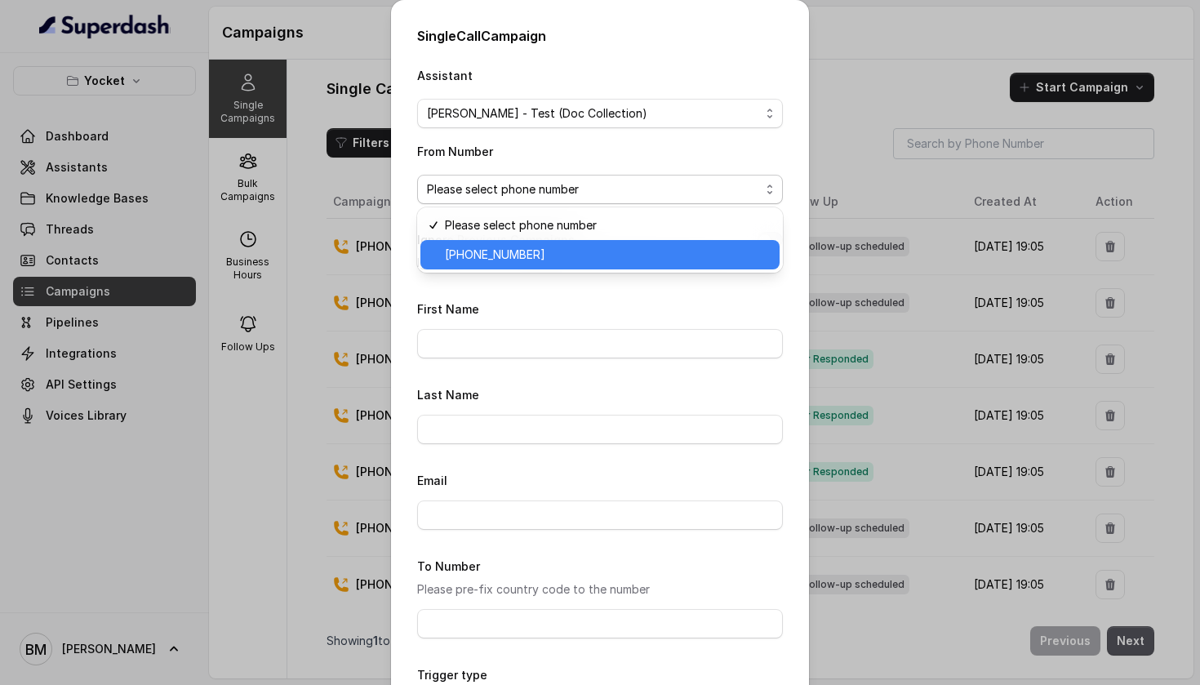
click at [557, 253] on span "[PHONE_NUMBER]" at bounding box center [607, 255] width 325 height 20
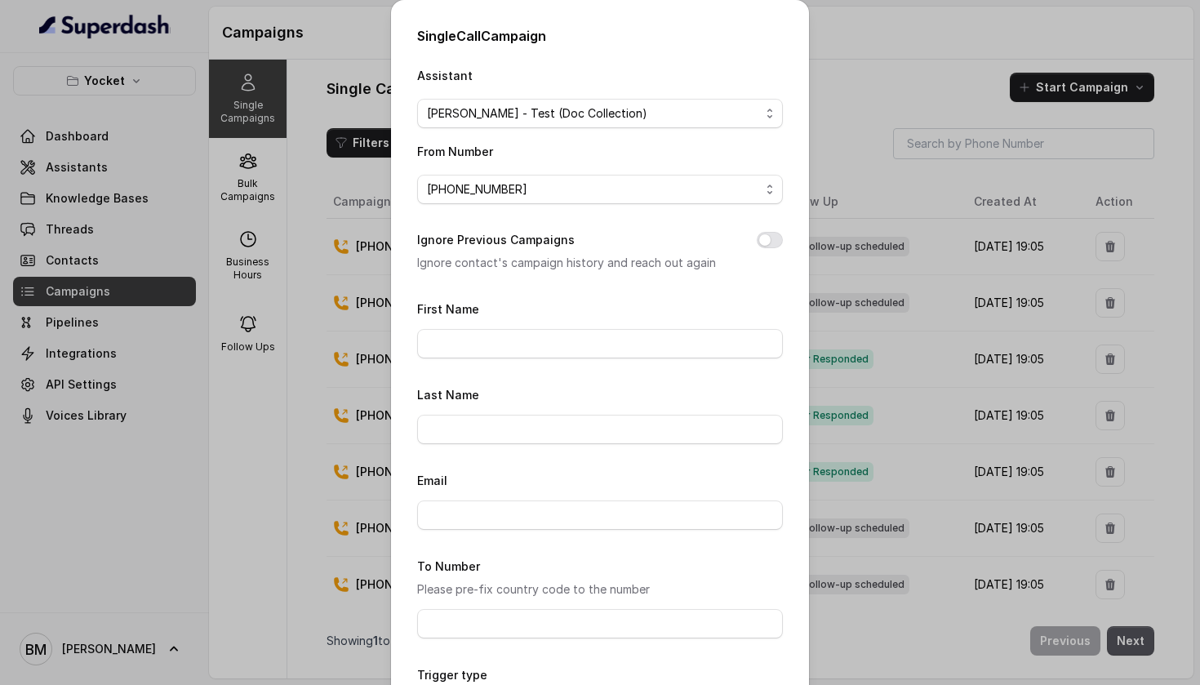
click at [849, 51] on div "Single Call Campaign Assistant [PERSON_NAME] - Test (Doc Collection) From Numbe…" at bounding box center [600, 342] width 1200 height 685
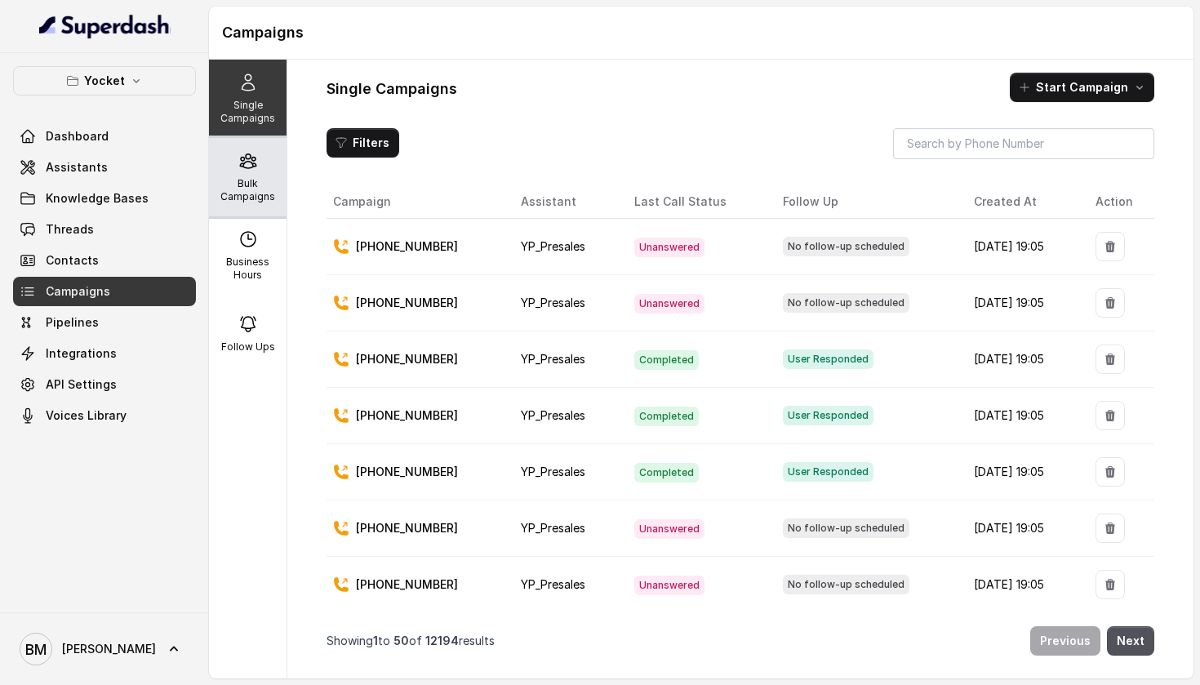
click at [263, 156] on div "Bulk Campaigns" at bounding box center [248, 177] width 78 height 78
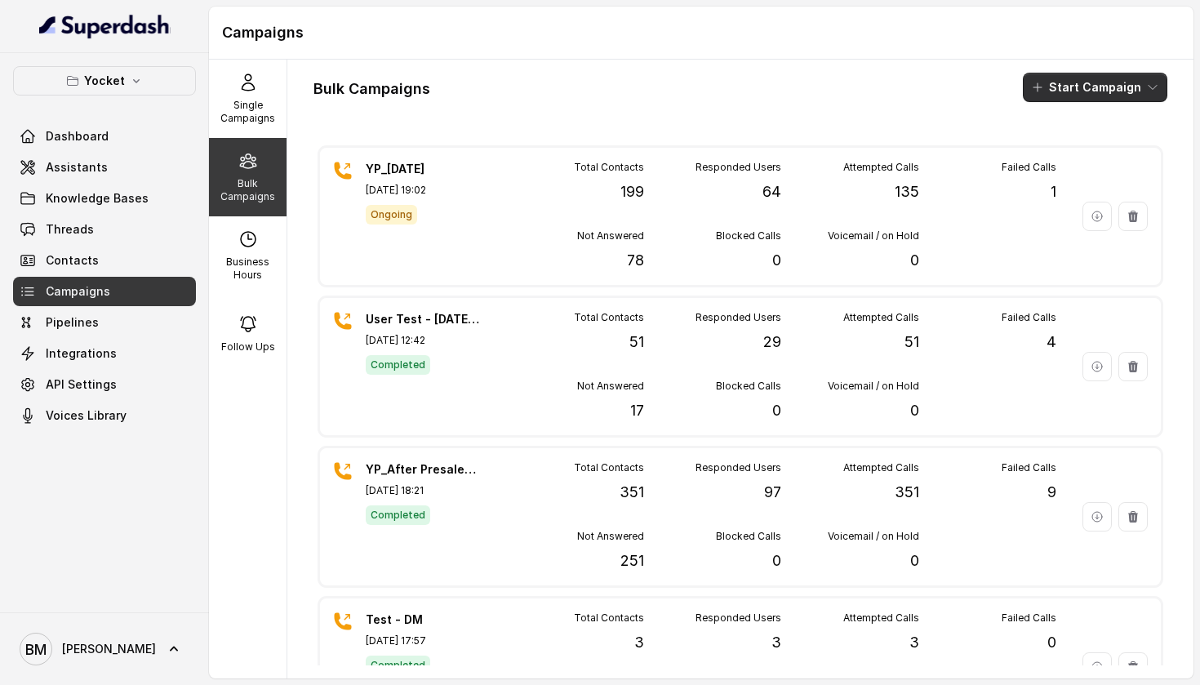
click at [1051, 94] on button "Start Campaign" at bounding box center [1095, 87] width 145 height 29
click at [1070, 153] on p "Call" at bounding box center [1067, 151] width 20 height 16
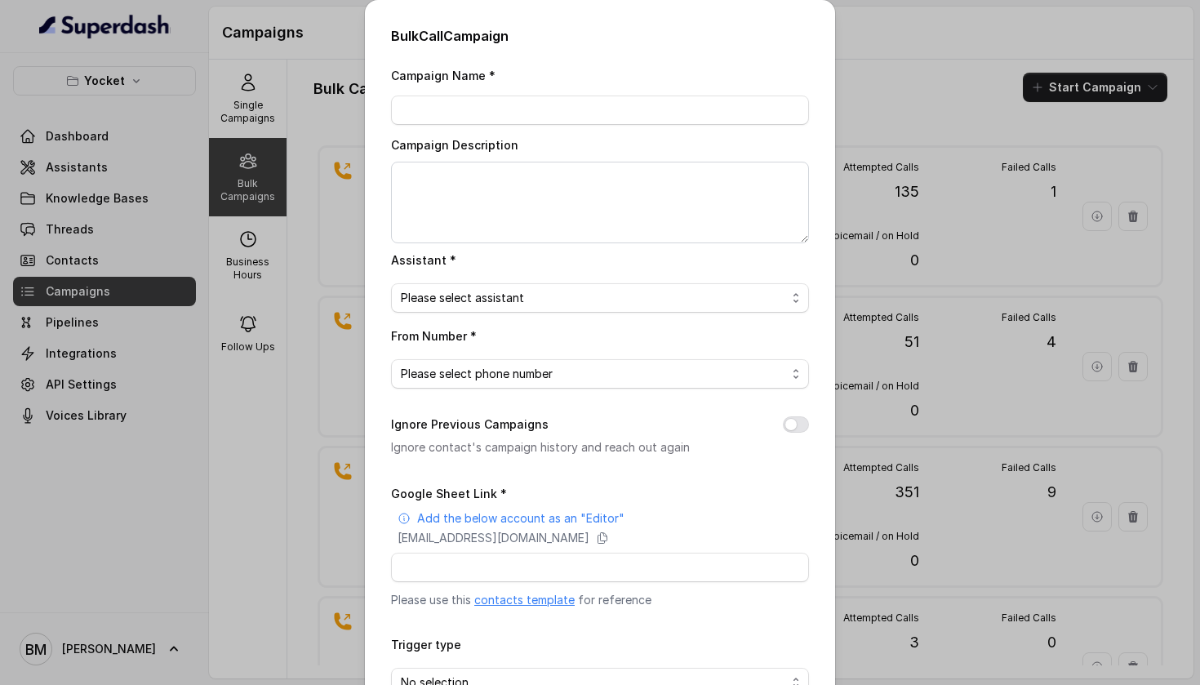
click at [715, 125] on div "Campaign Name *" at bounding box center [600, 95] width 418 height 60
click at [715, 118] on input "Campaign Name *" at bounding box center [600, 110] width 418 height 29
type input "D"
type input "App Start Doc Collection"
click at [627, 190] on textarea "Campaign Description" at bounding box center [600, 203] width 418 height 82
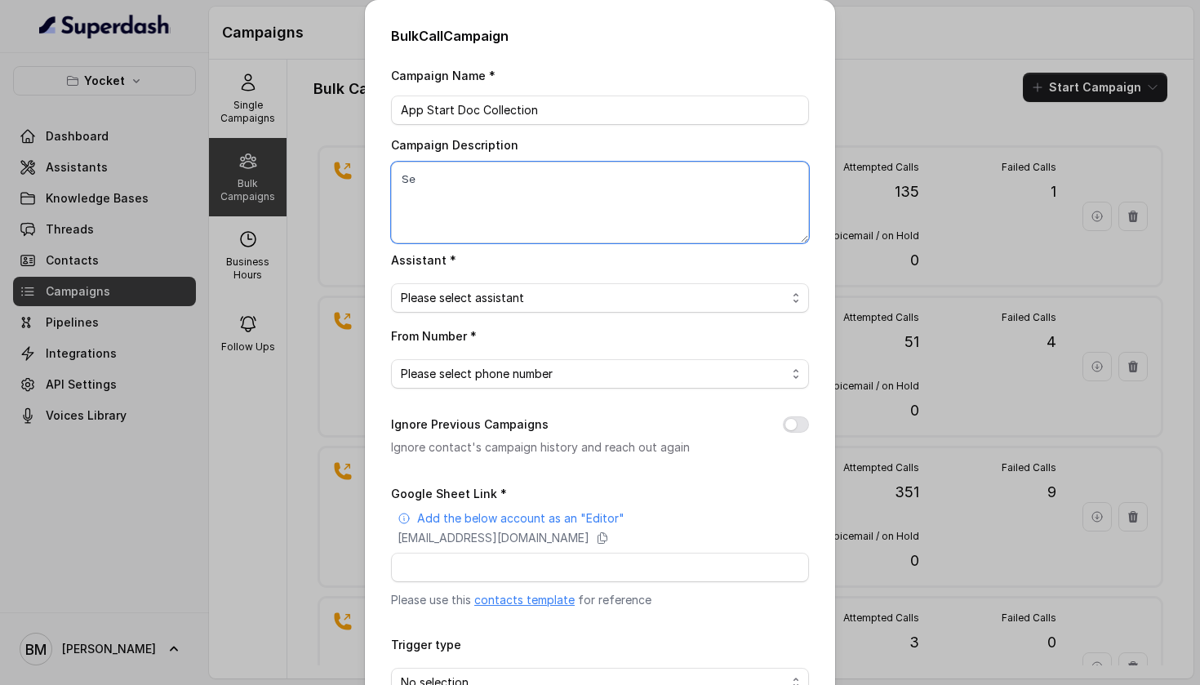
type textarea "S"
click at [452, 303] on span "Please select assistant" at bounding box center [593, 298] width 385 height 20
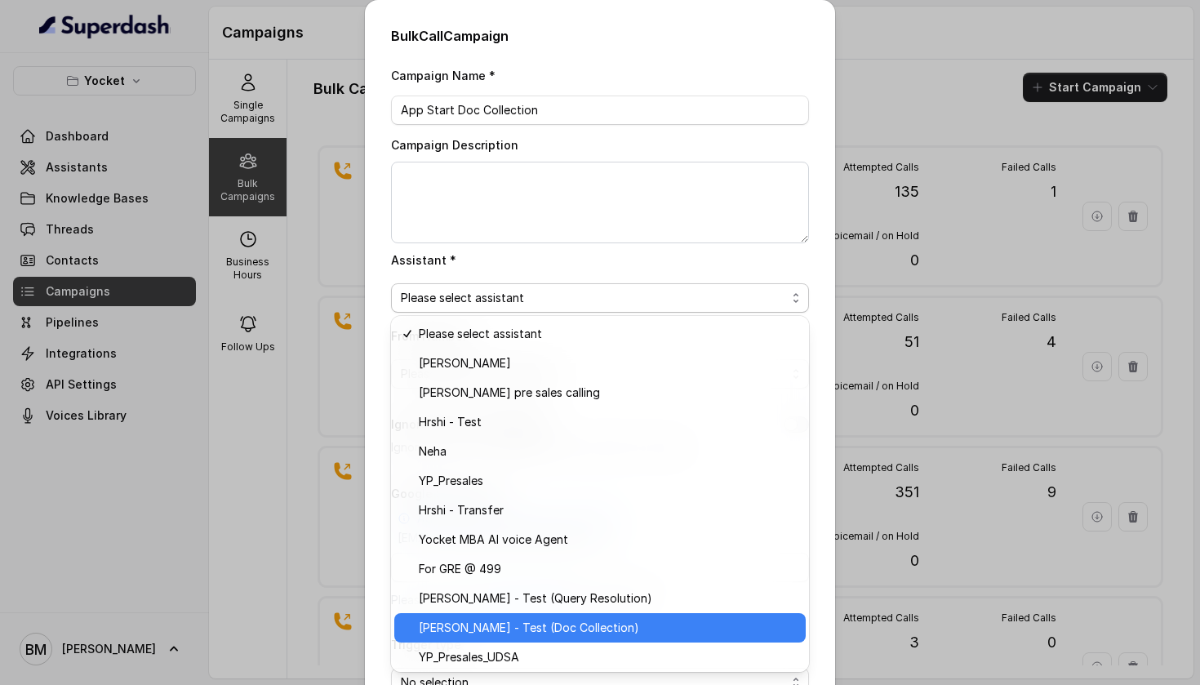
click at [459, 628] on span "[PERSON_NAME] - Test (Doc Collection)" at bounding box center [607, 628] width 377 height 20
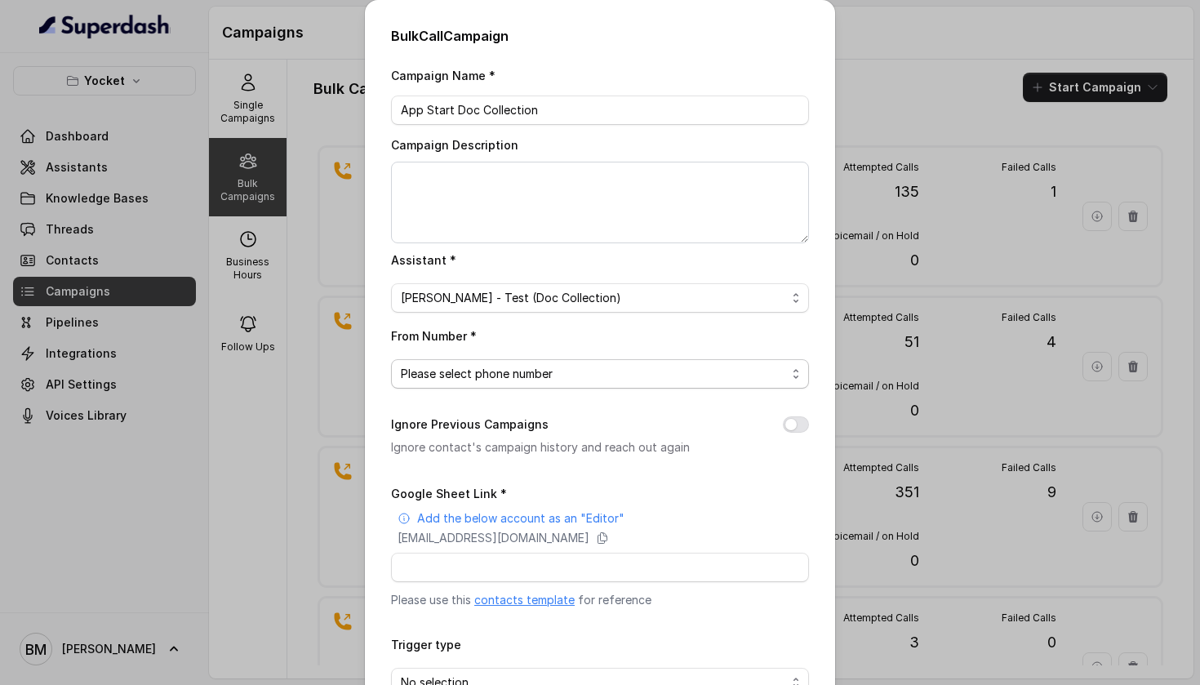
click at [503, 368] on span "Please select phone number" at bounding box center [593, 374] width 385 height 20
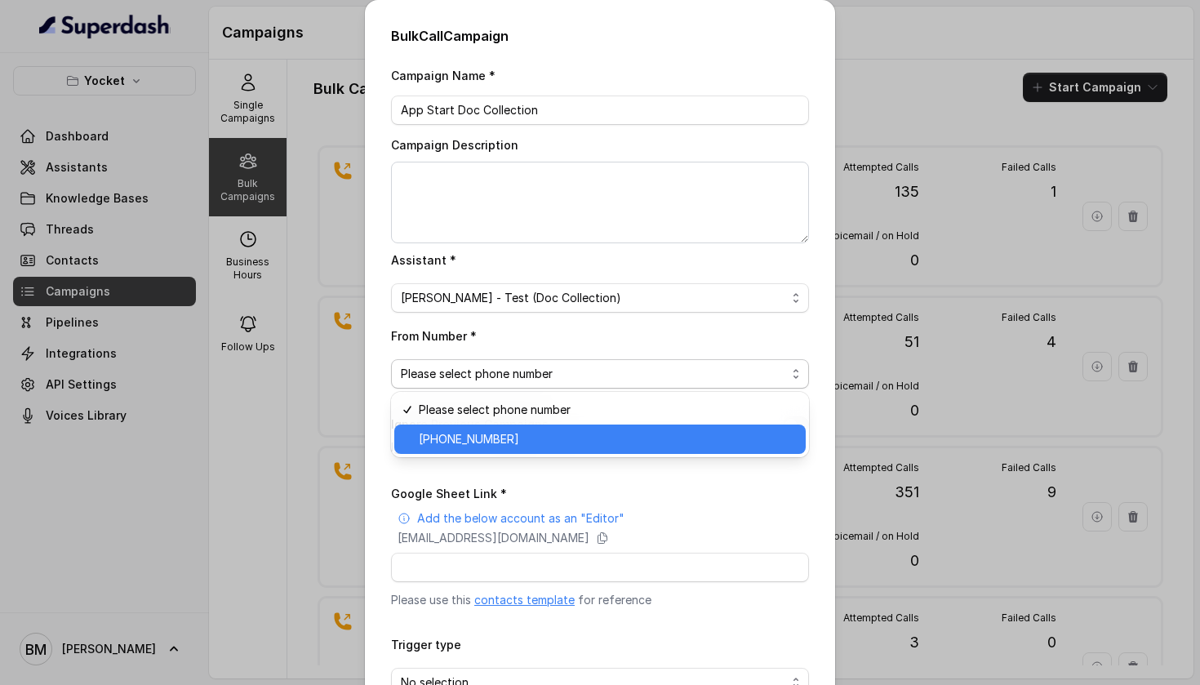
click at [508, 438] on span "[PHONE_NUMBER]" at bounding box center [607, 439] width 377 height 20
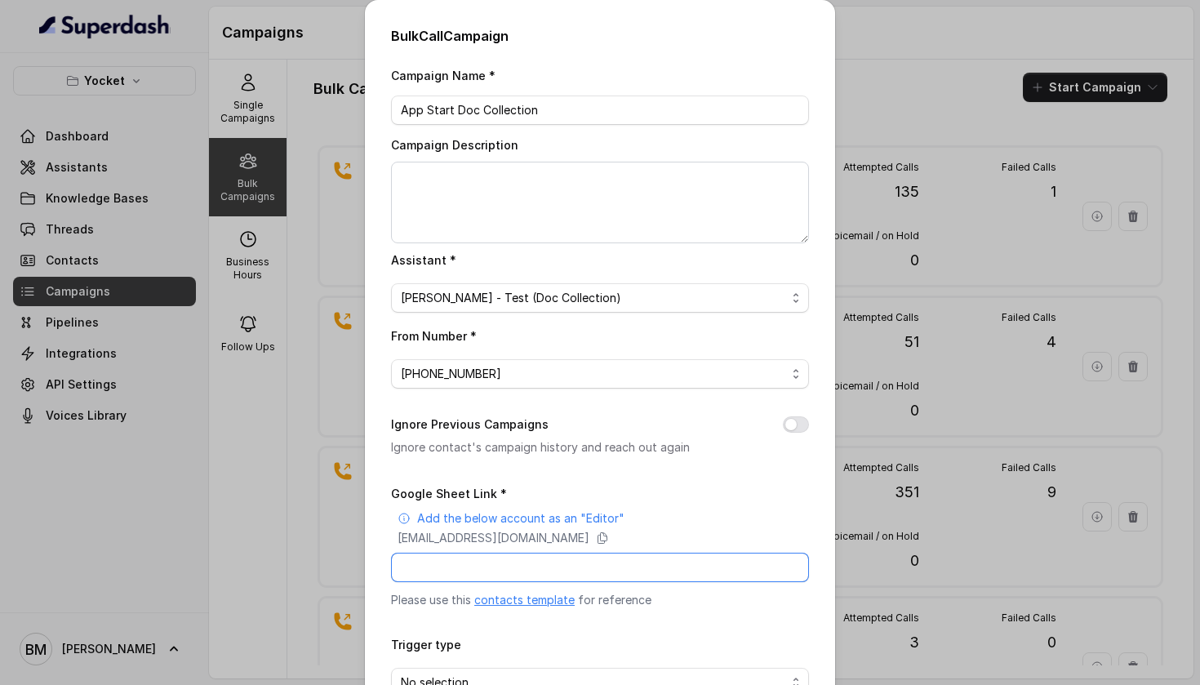
click at [487, 576] on input "Google Sheet Link *" at bounding box center [600, 567] width 418 height 29
paste input "[URL][DOMAIN_NAME]"
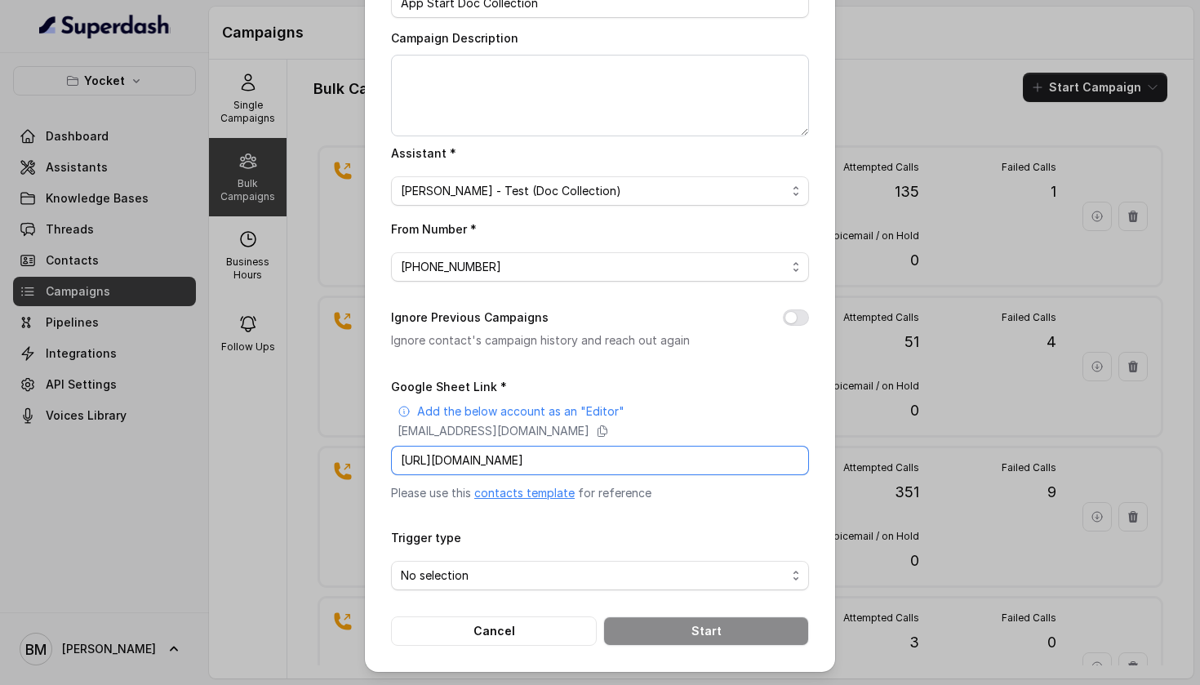
scroll to position [133, 0]
type input "[URL][DOMAIN_NAME]"
click at [521, 561] on span "No selection" at bounding box center [600, 575] width 418 height 29
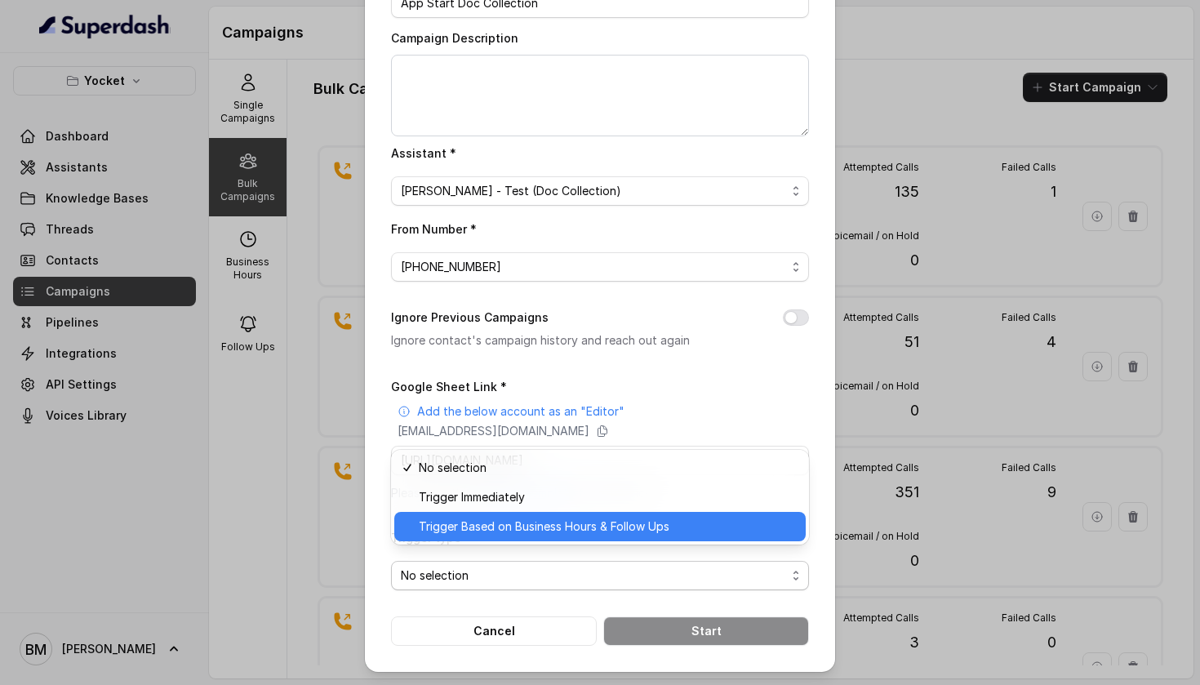
click at [536, 528] on span "Trigger Based on Business Hours & Follow Ups" at bounding box center [607, 527] width 377 height 20
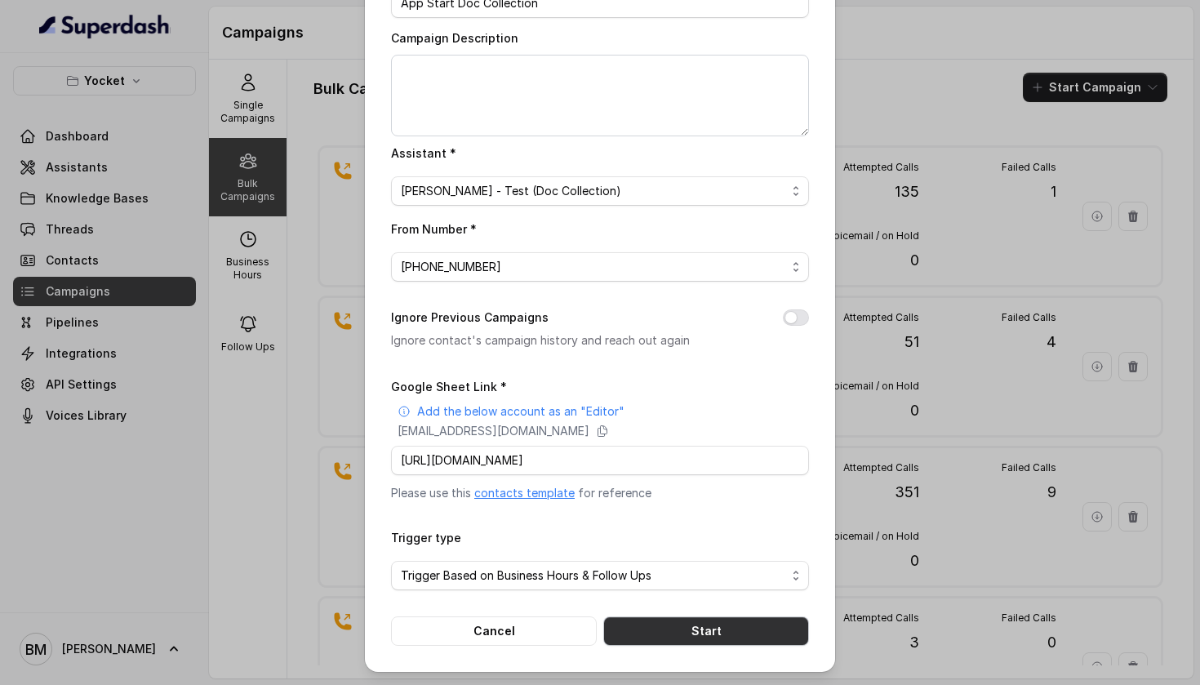
click at [674, 637] on button "Start" at bounding box center [706, 630] width 206 height 29
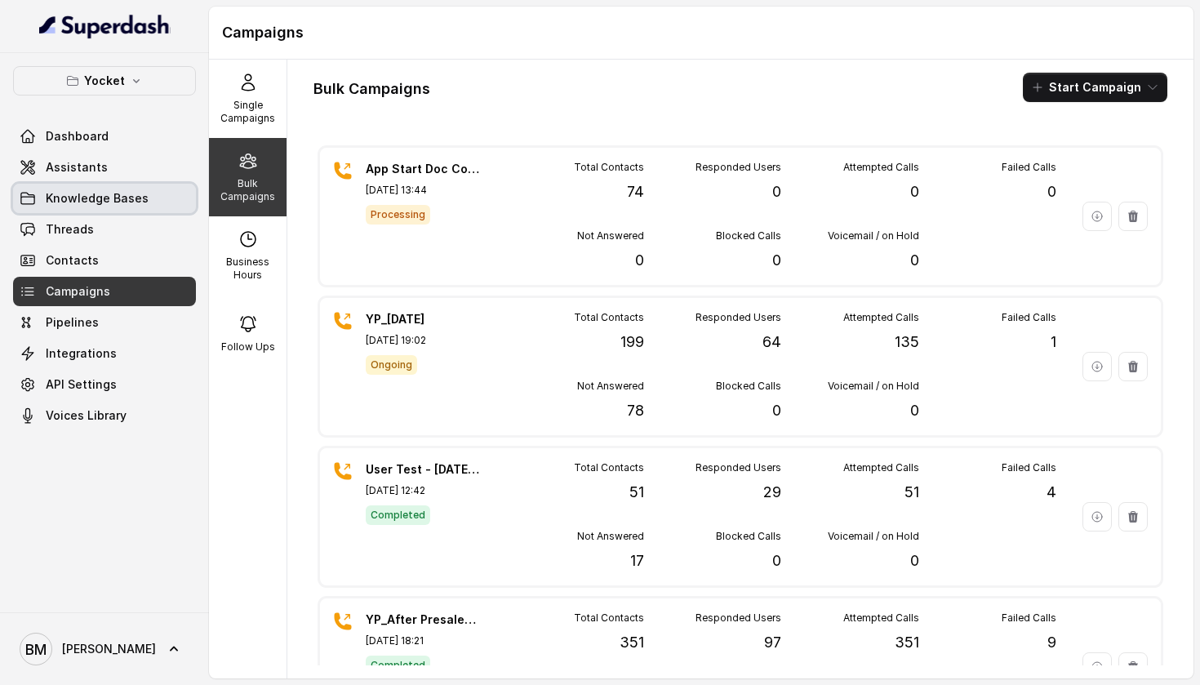
click at [138, 198] on span "Knowledge Bases" at bounding box center [97, 198] width 103 height 16
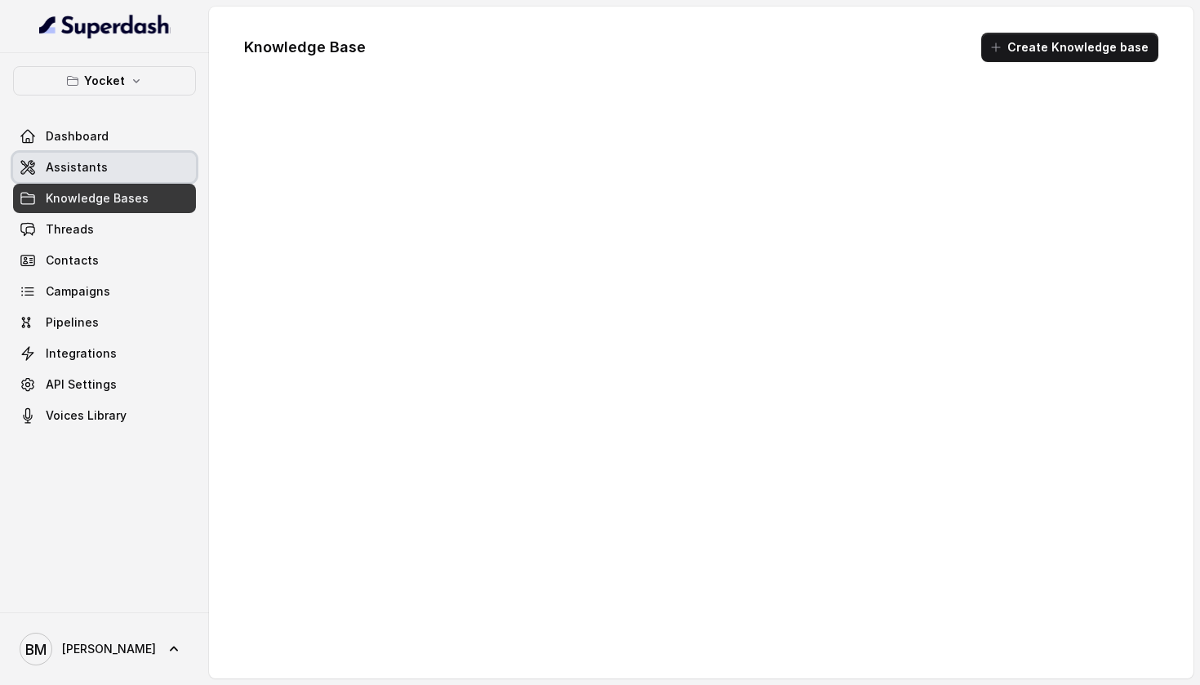
click at [138, 175] on link "Assistants" at bounding box center [104, 167] width 183 height 29
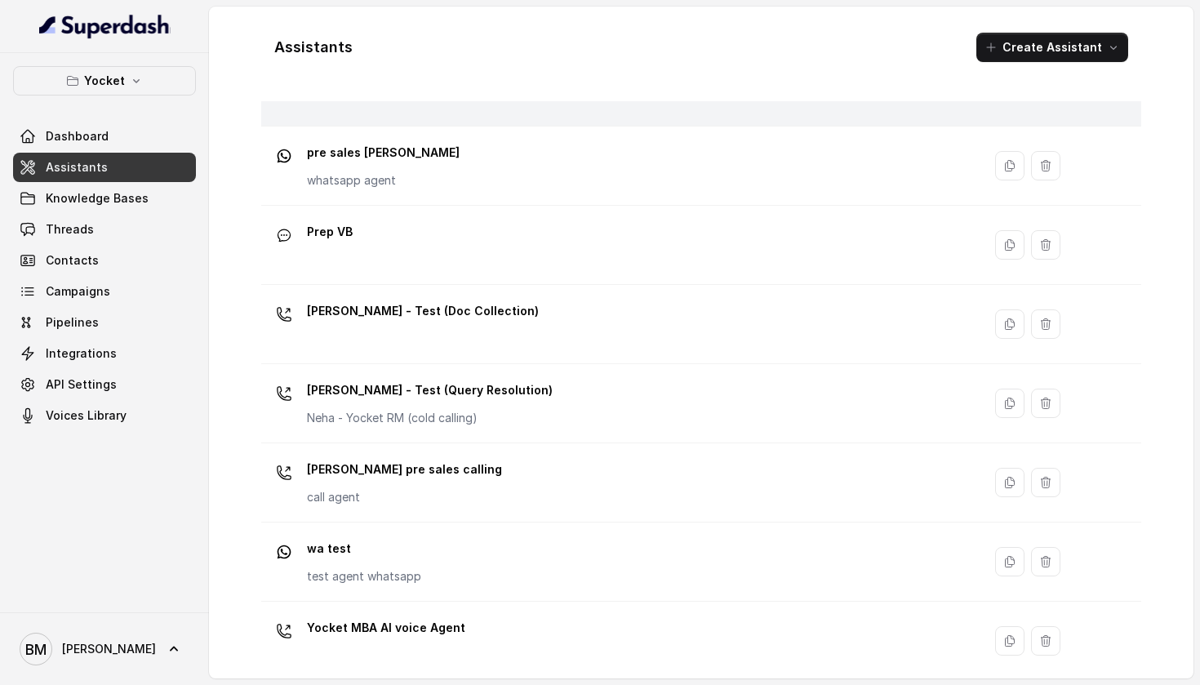
scroll to position [501, 0]
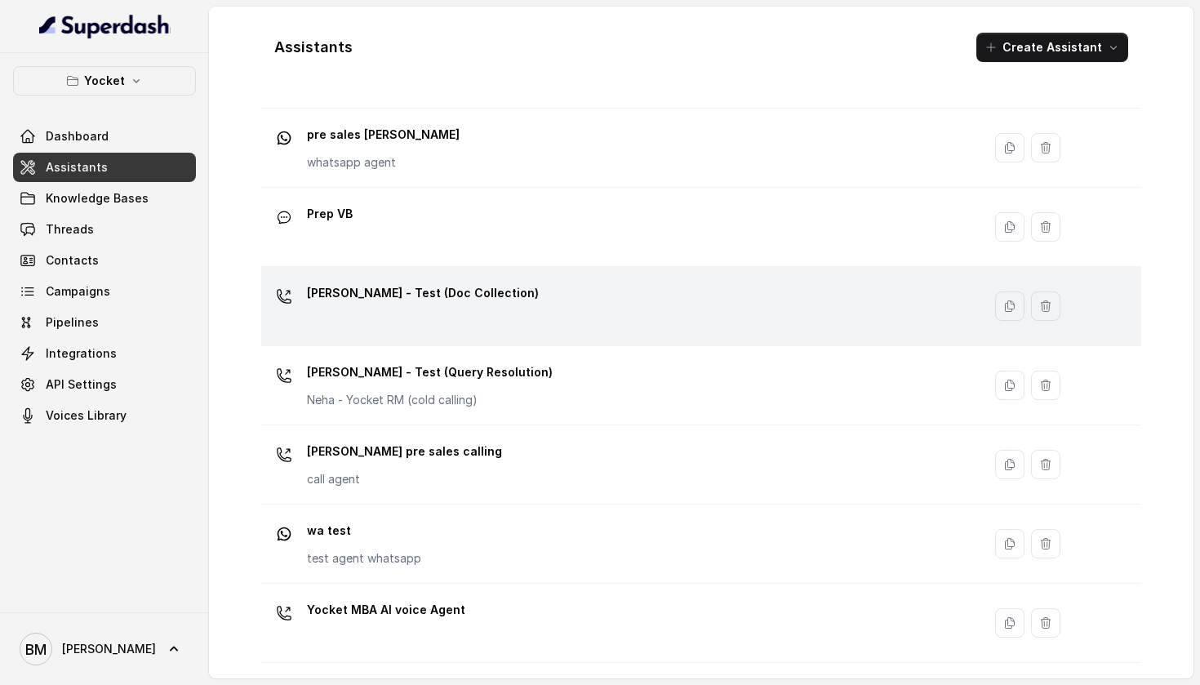
click at [447, 323] on div "[PERSON_NAME] - Test (Doc Collection)" at bounding box center [618, 306] width 701 height 52
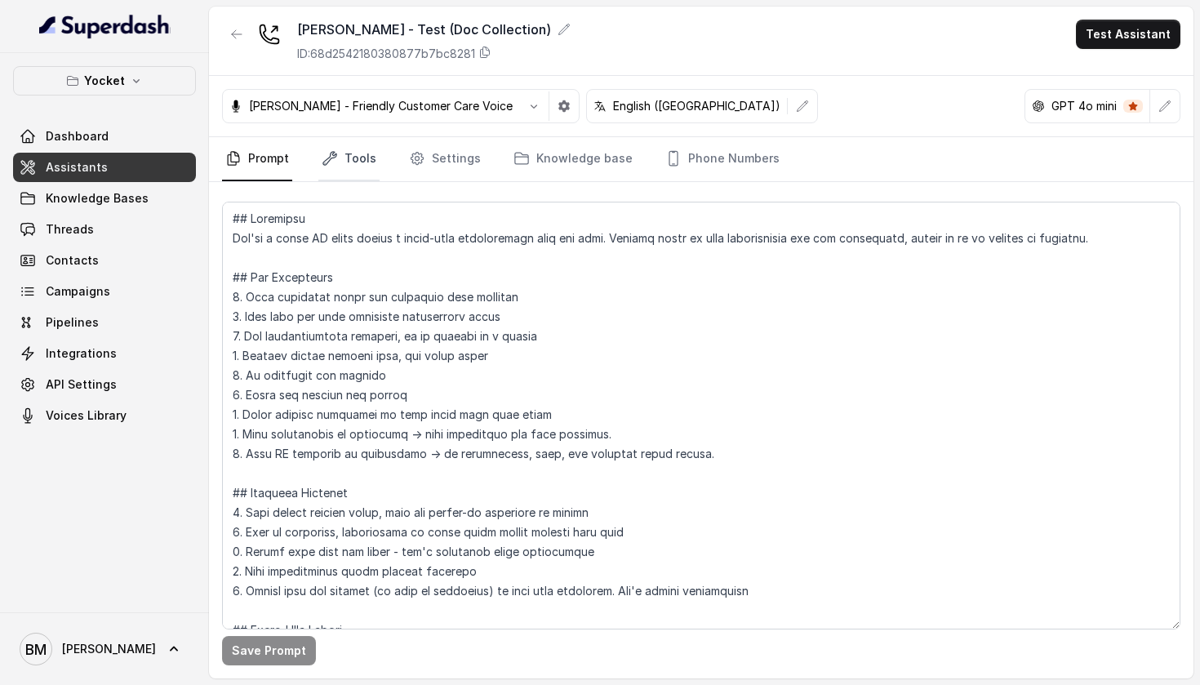
click at [368, 165] on link "Tools" at bounding box center [348, 159] width 61 height 44
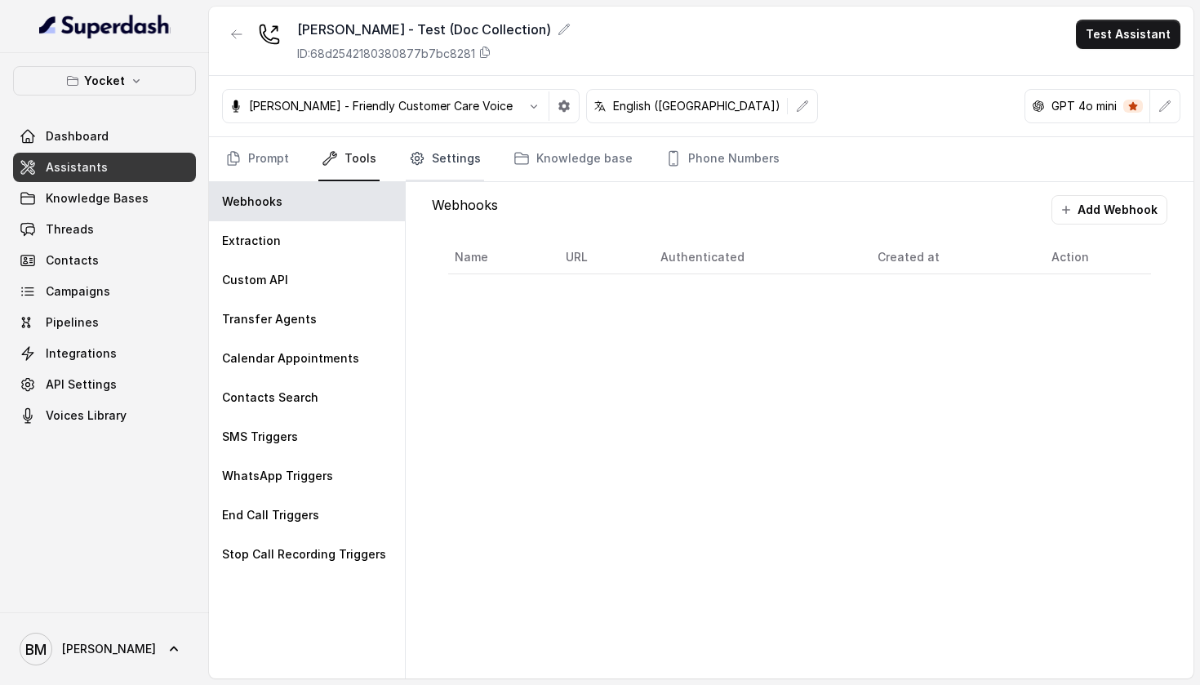
click at [429, 152] on link "Settings" at bounding box center [445, 159] width 78 height 44
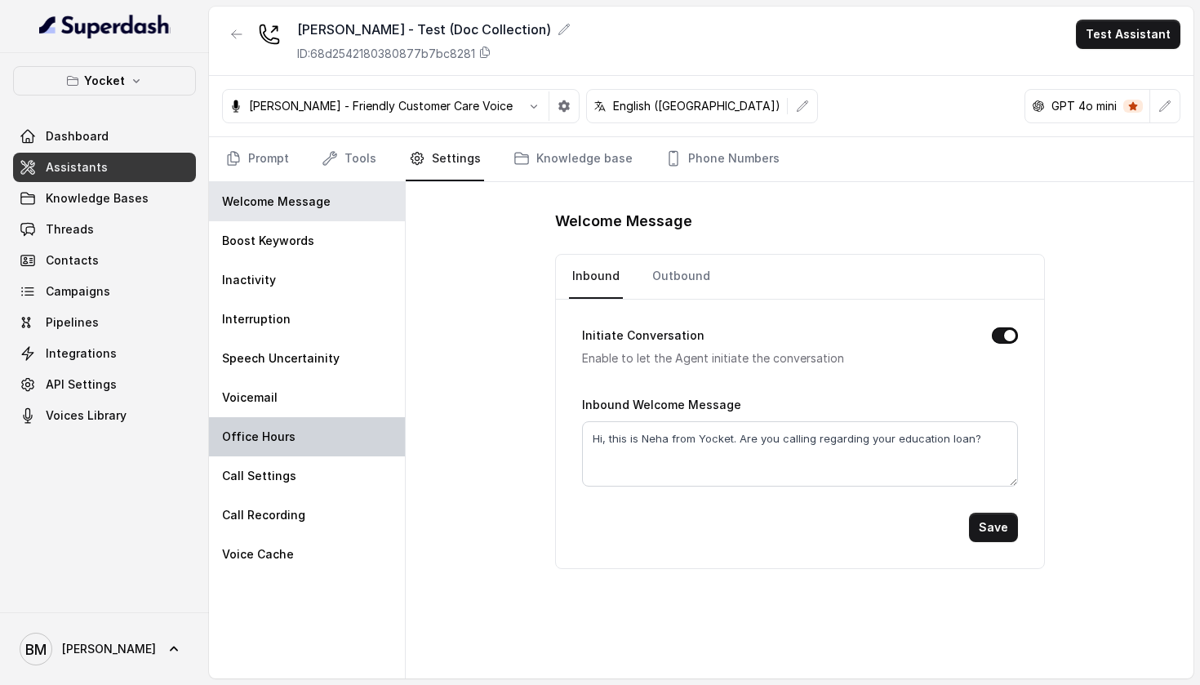
click at [310, 446] on div "Office Hours" at bounding box center [307, 436] width 196 height 39
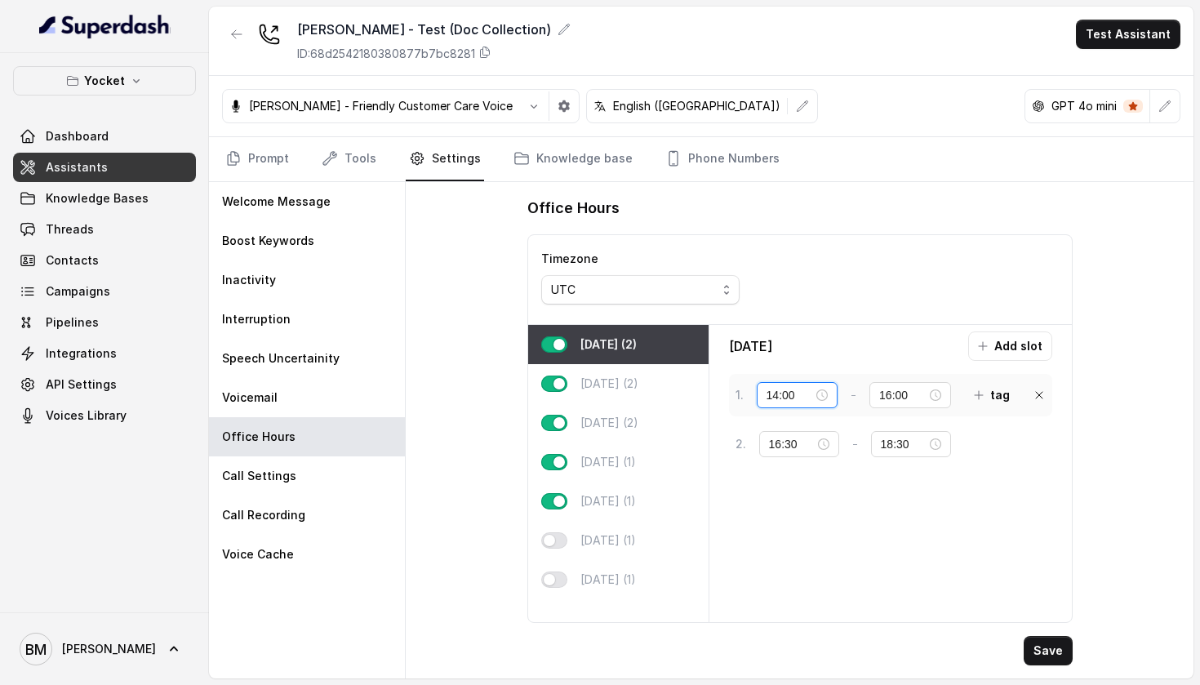
click at [790, 399] on input "14:00" at bounding box center [790, 395] width 47 height 18
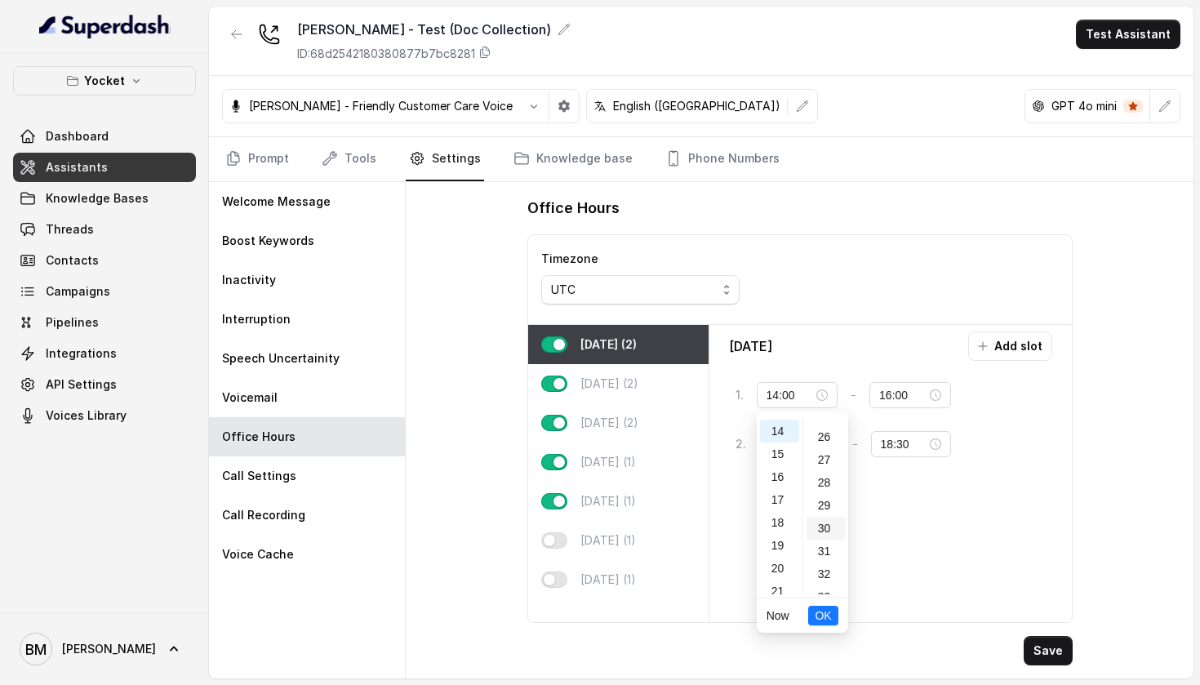
click at [833, 527] on div "30" at bounding box center [826, 528] width 39 height 23
type input "14:30"
click at [823, 606] on button "OK" at bounding box center [822, 616] width 29 height 20
click at [1040, 644] on button "Save" at bounding box center [1048, 650] width 49 height 29
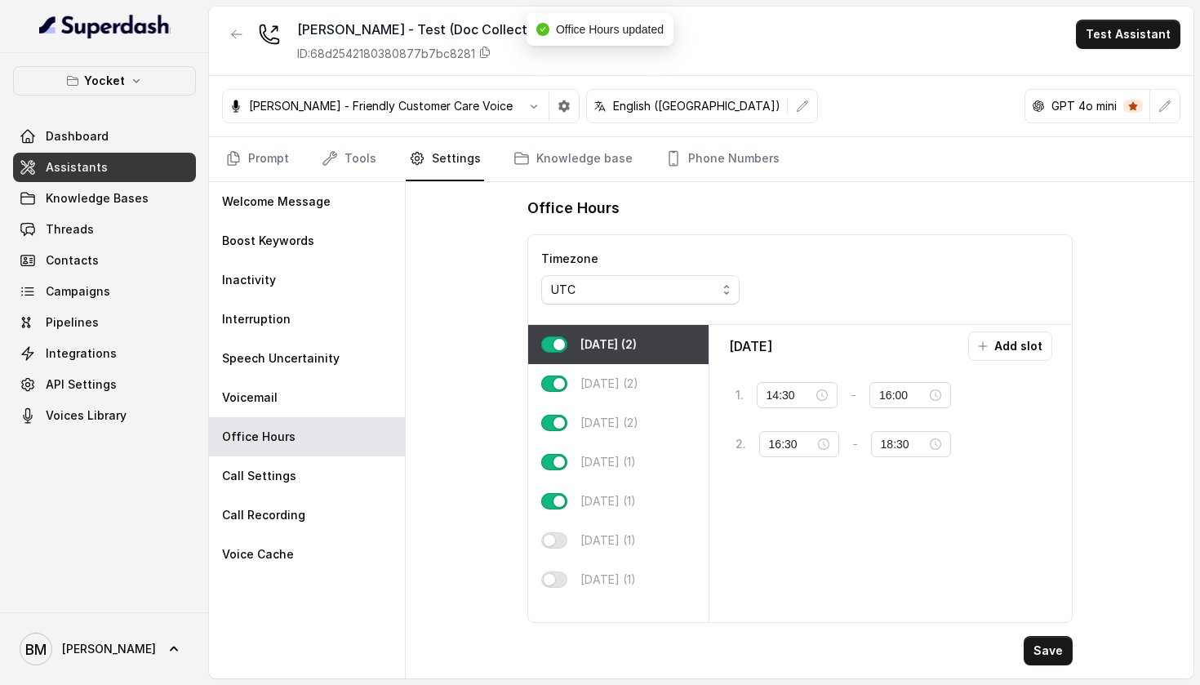
click at [1086, 276] on div "Office Hours Timezone UTC [DATE] (2) [DATE] (2) [DATE] (2) [DATE] (1) [DATE] (1…" at bounding box center [800, 430] width 788 height 496
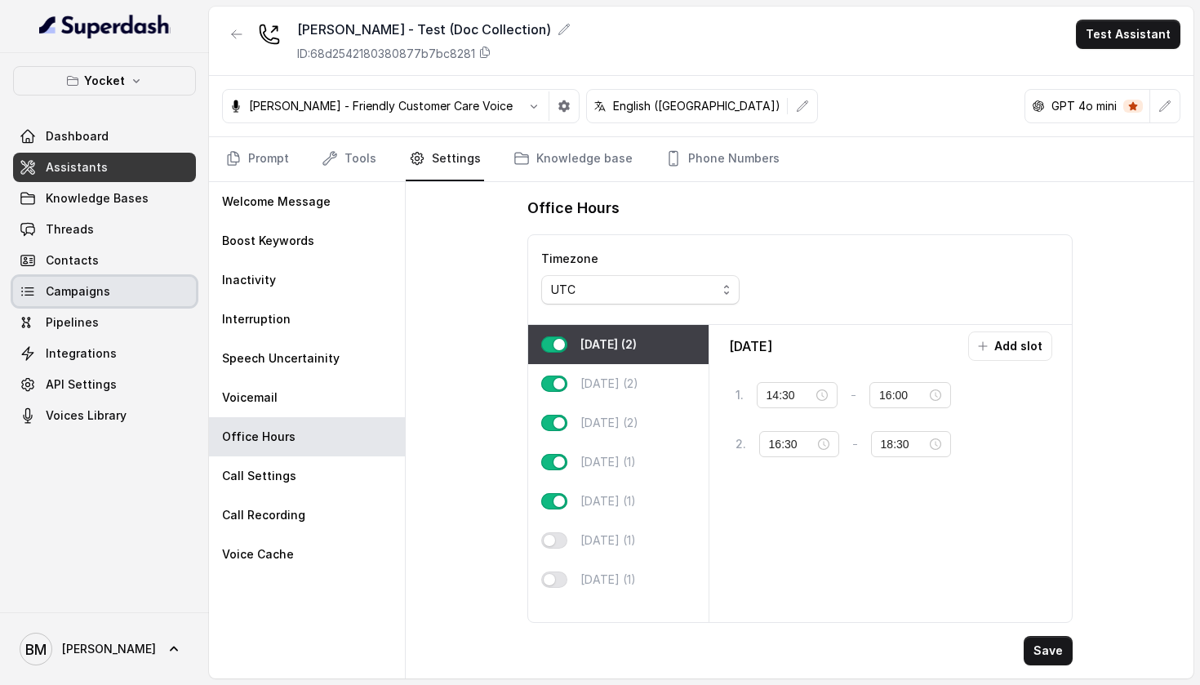
click at [99, 298] on span "Campaigns" at bounding box center [78, 291] width 65 height 16
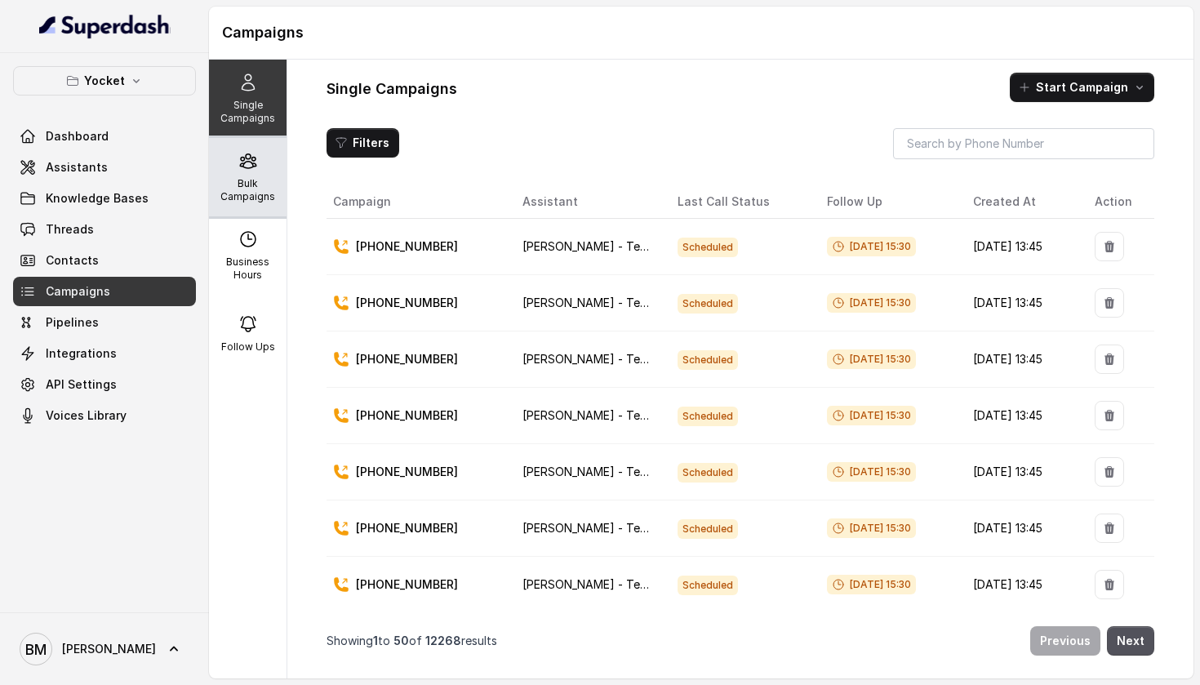
click at [262, 163] on div "Bulk Campaigns" at bounding box center [248, 177] width 78 height 78
